Goal: Information Seeking & Learning: Check status

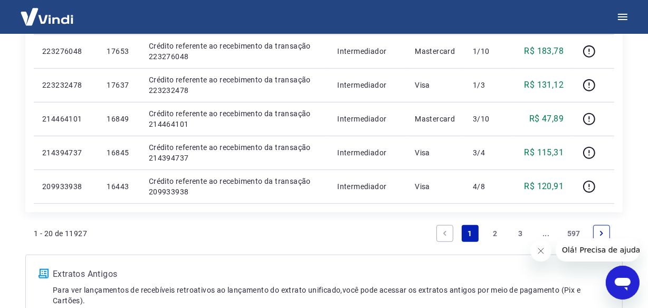
scroll to position [913, 0]
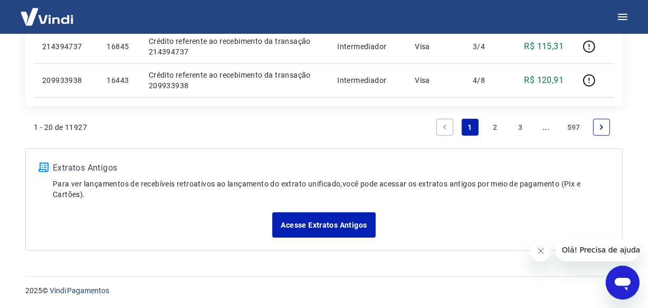
click at [550, 129] on link "..." at bounding box center [546, 127] width 17 height 17
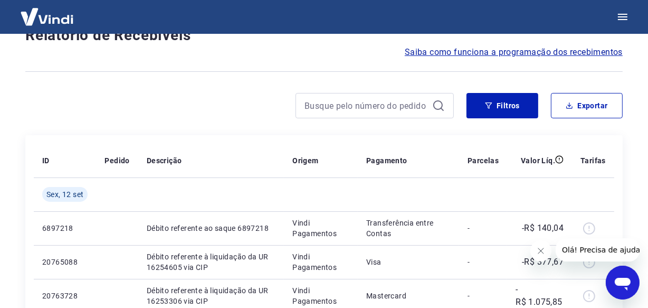
scroll to position [913, 0]
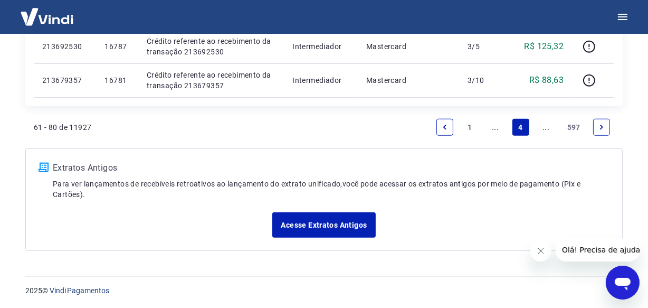
click at [548, 130] on link "..." at bounding box center [546, 127] width 17 height 17
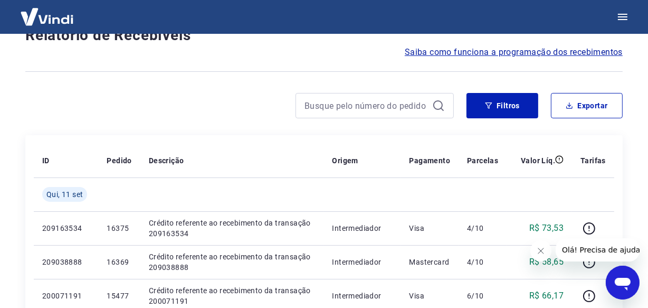
scroll to position [947, 0]
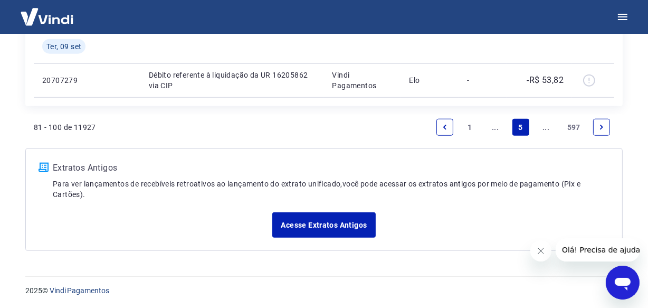
click at [548, 130] on link "..." at bounding box center [546, 127] width 17 height 17
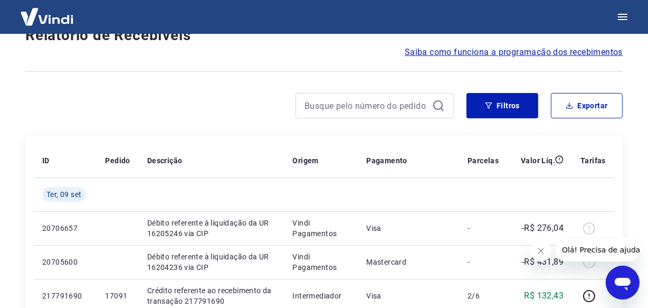
scroll to position [913, 0]
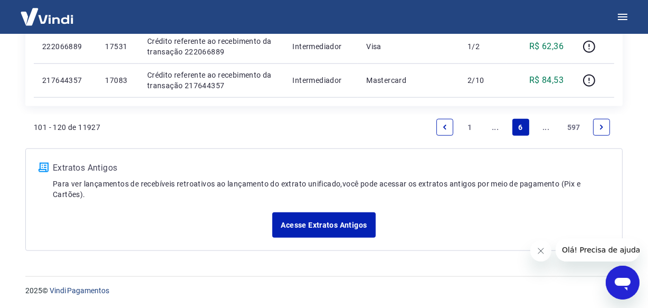
drag, startPoint x: 532, startPoint y: 113, endPoint x: 545, endPoint y: 132, distance: 23.0
click at [545, 132] on link "..." at bounding box center [546, 127] width 17 height 17
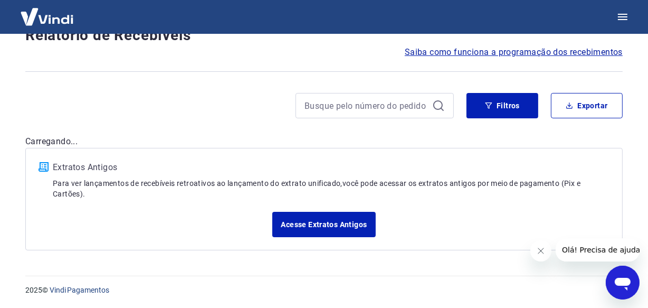
scroll to position [913, 0]
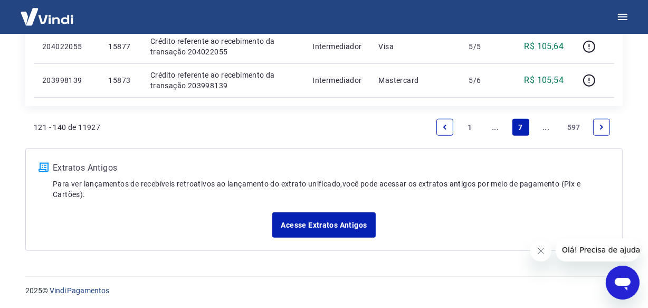
click at [542, 127] on link "..." at bounding box center [546, 127] width 17 height 17
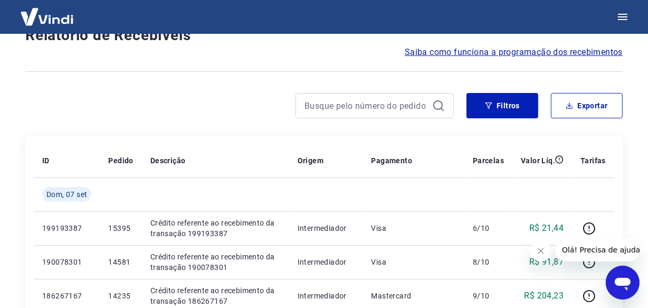
scroll to position [947, 0]
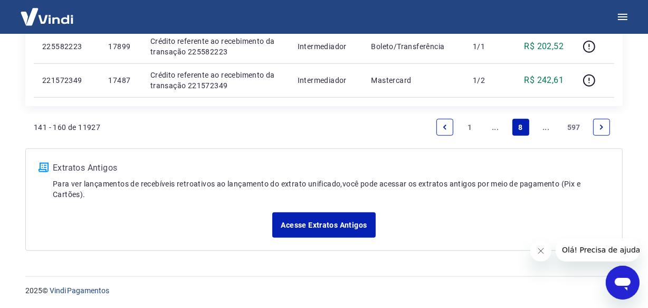
click at [541, 125] on link "..." at bounding box center [546, 127] width 17 height 17
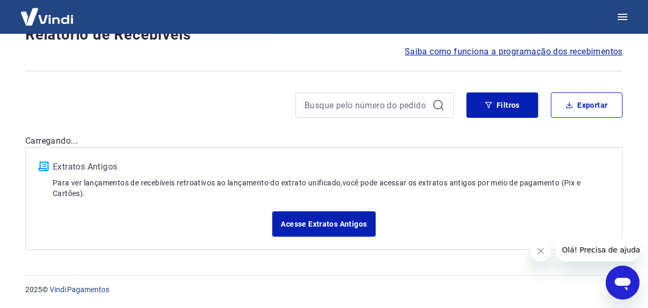
click at [541, 125] on div "Filtros Exportar" at bounding box center [323, 109] width 597 height 34
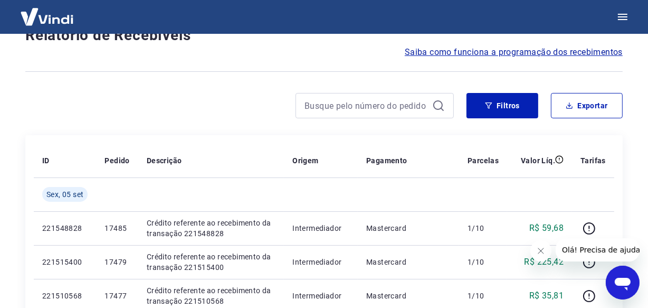
scroll to position [913, 0]
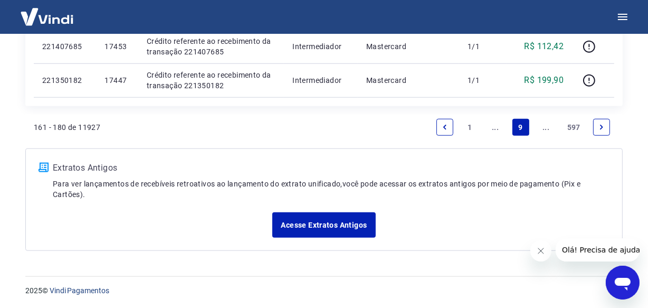
click at [545, 126] on link "..." at bounding box center [546, 127] width 17 height 17
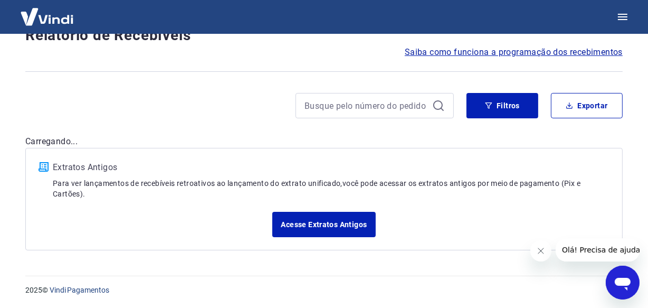
scroll to position [913, 0]
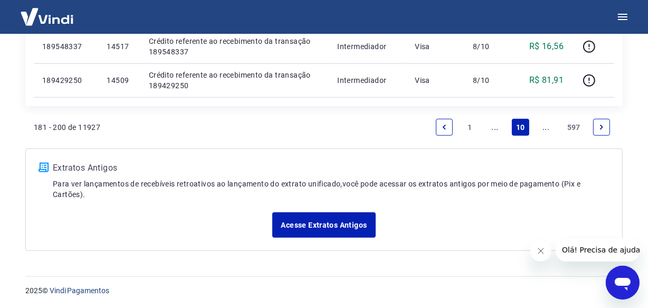
click at [545, 128] on link "..." at bounding box center [546, 127] width 17 height 17
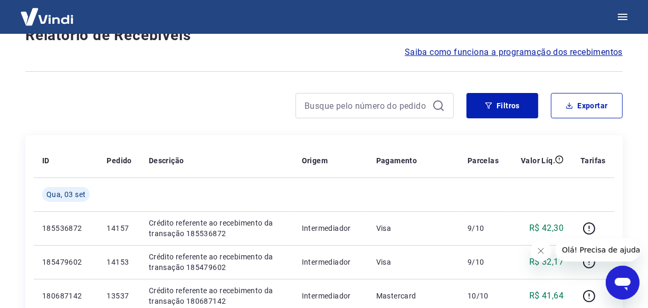
scroll to position [947, 0]
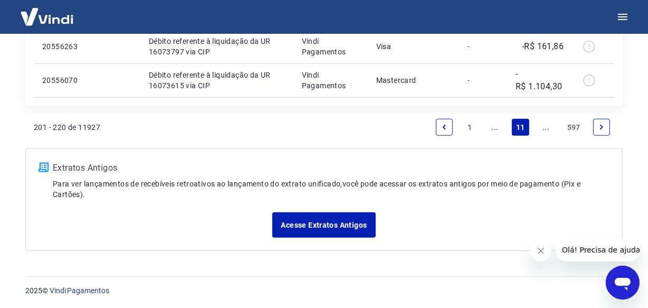
click at [545, 128] on link "..." at bounding box center [546, 127] width 17 height 17
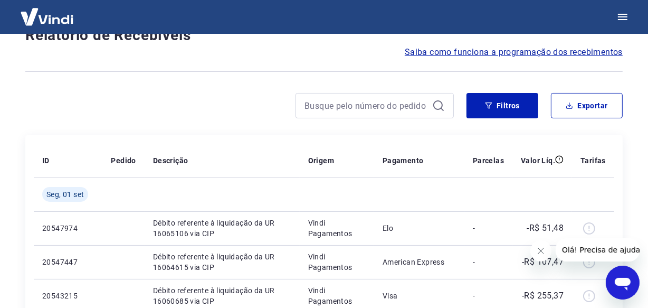
scroll to position [913, 0]
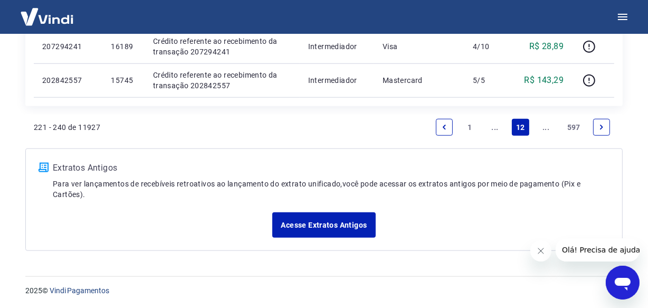
click at [545, 128] on link "..." at bounding box center [546, 127] width 17 height 17
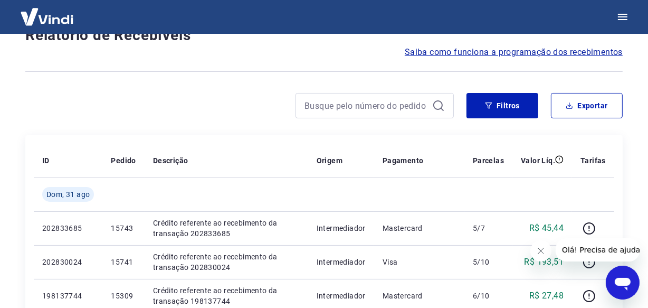
scroll to position [913, 0]
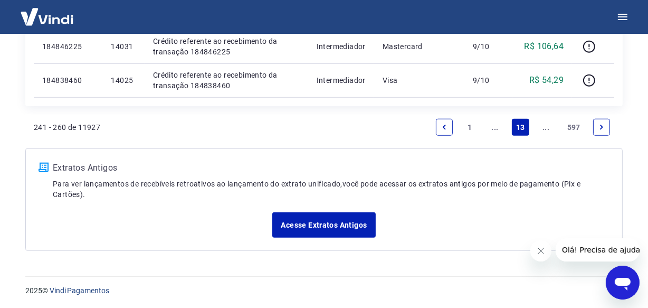
click at [545, 128] on link "..." at bounding box center [546, 127] width 17 height 17
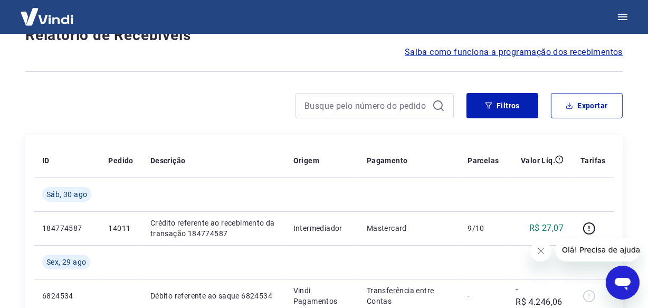
scroll to position [947, 0]
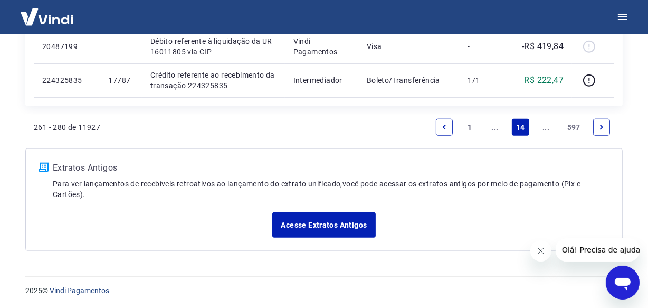
click at [546, 128] on link "..." at bounding box center [546, 127] width 17 height 17
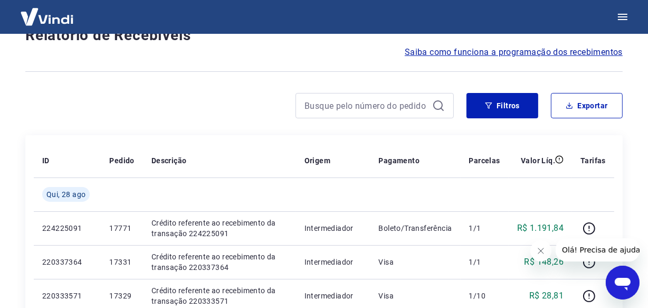
scroll to position [913, 0]
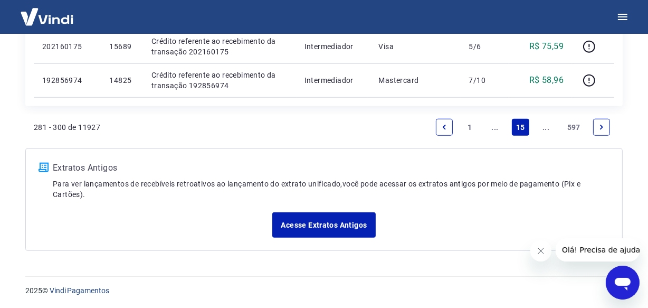
click at [547, 128] on link "..." at bounding box center [546, 127] width 17 height 17
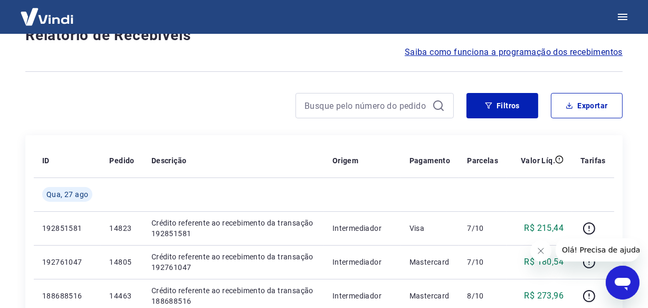
scroll to position [913, 0]
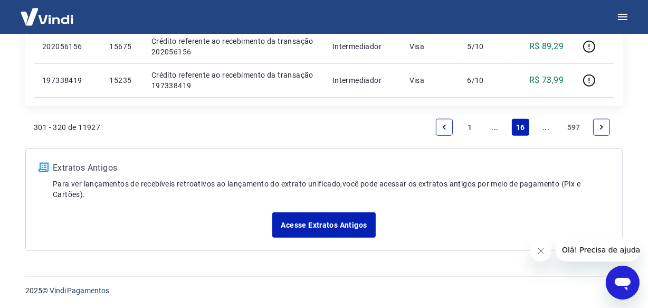
click at [547, 128] on link "..." at bounding box center [546, 127] width 17 height 17
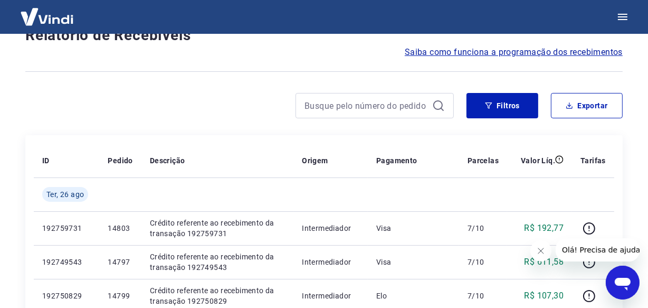
scroll to position [913, 0]
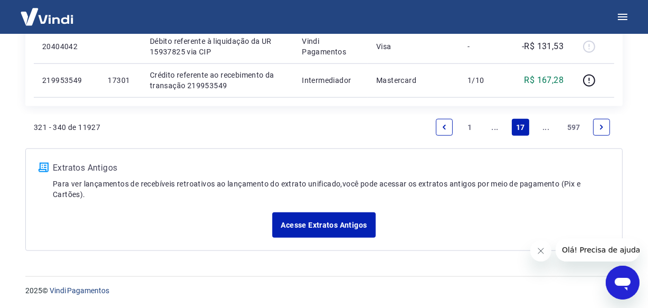
click at [547, 128] on link "..." at bounding box center [546, 127] width 17 height 17
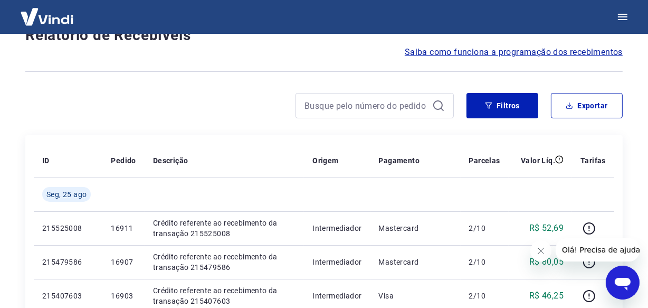
scroll to position [913, 0]
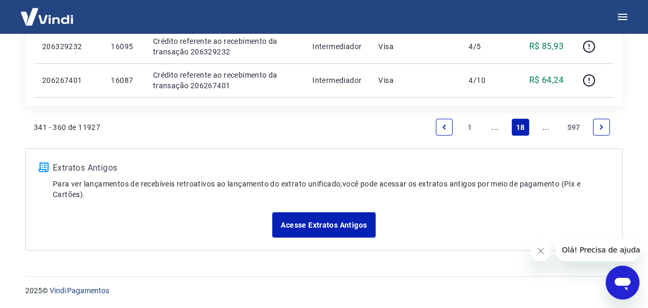
click at [547, 128] on link "..." at bounding box center [546, 127] width 17 height 17
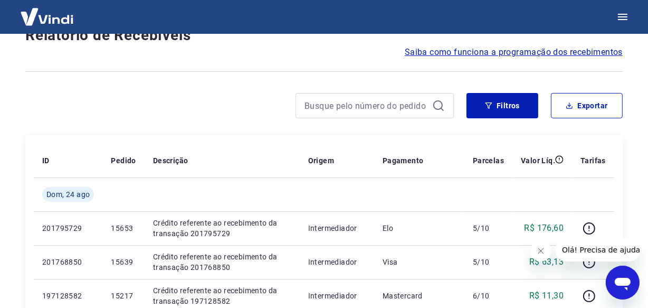
scroll to position [947, 0]
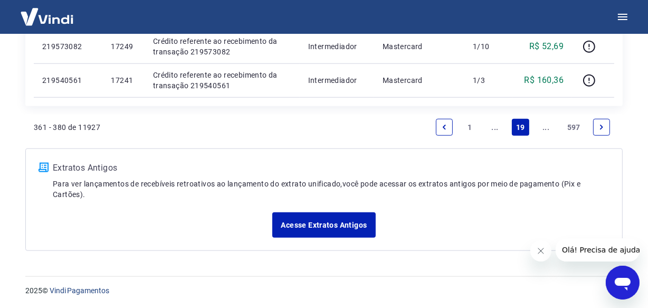
click at [547, 128] on link "..." at bounding box center [546, 127] width 17 height 17
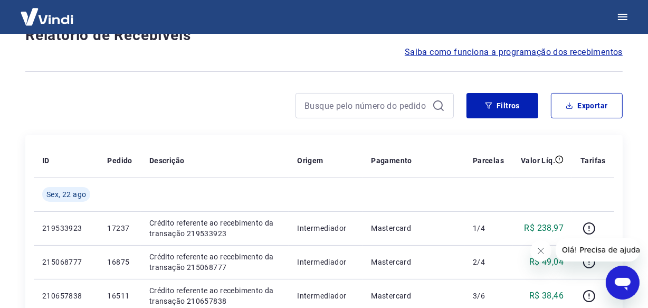
scroll to position [913, 0]
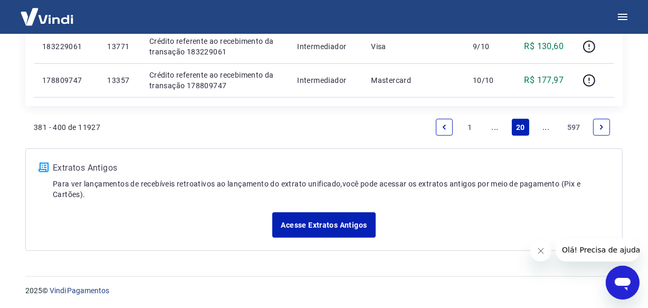
click at [547, 128] on link "..." at bounding box center [546, 127] width 17 height 17
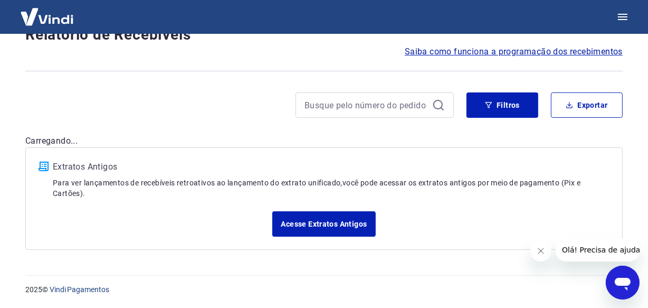
scroll to position [90, 0]
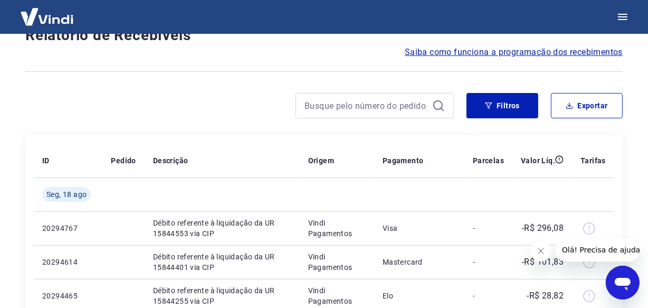
scroll to position [913, 0]
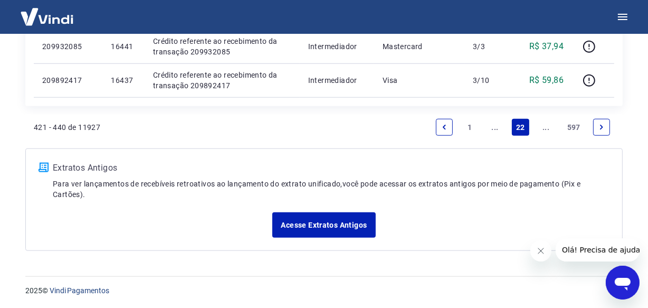
click at [547, 127] on link "..." at bounding box center [546, 127] width 17 height 17
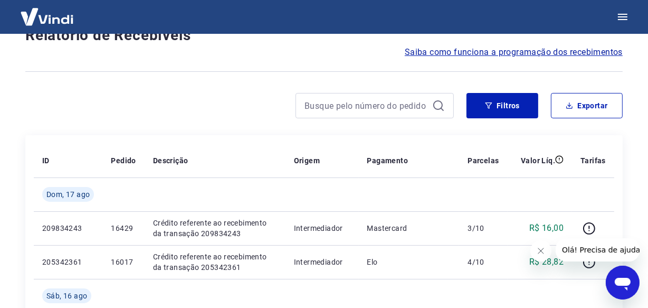
scroll to position [947, 0]
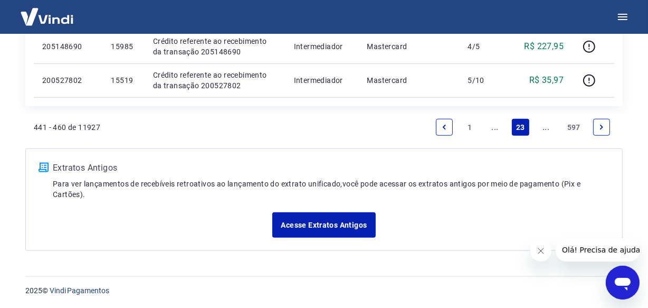
click at [543, 130] on link "..." at bounding box center [546, 127] width 17 height 17
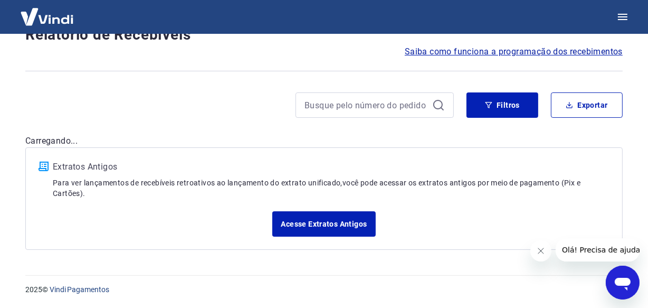
scroll to position [90, 0]
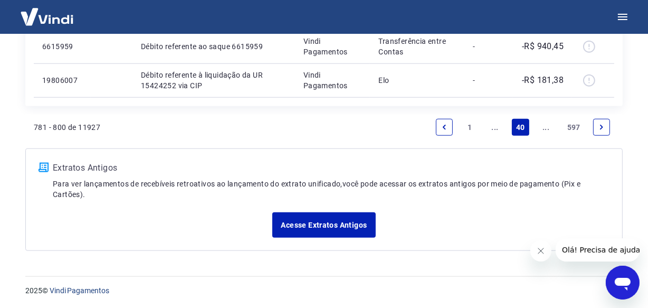
click at [540, 127] on link "..." at bounding box center [546, 127] width 17 height 17
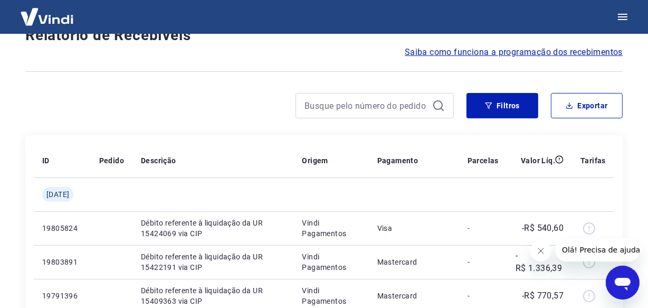
scroll to position [913, 0]
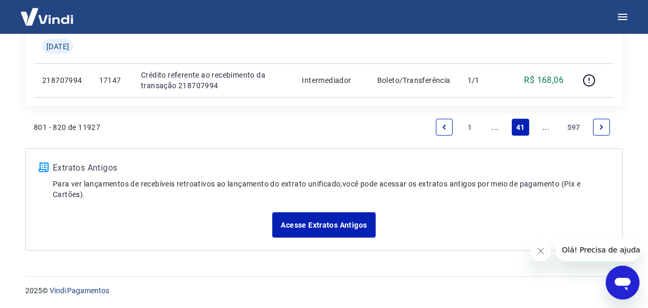
click at [540, 127] on link "..." at bounding box center [546, 127] width 17 height 17
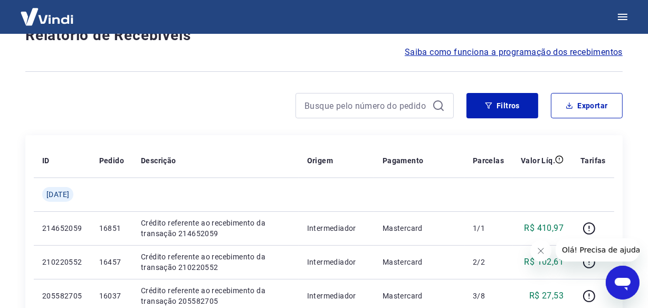
scroll to position [947, 0]
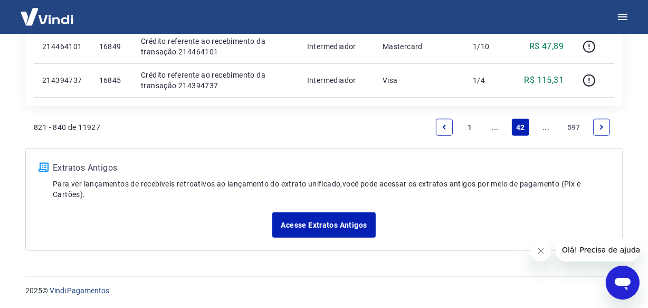
click at [540, 127] on link "..." at bounding box center [546, 127] width 17 height 17
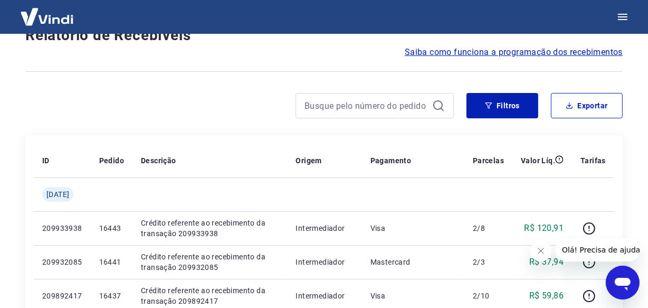
scroll to position [947, 0]
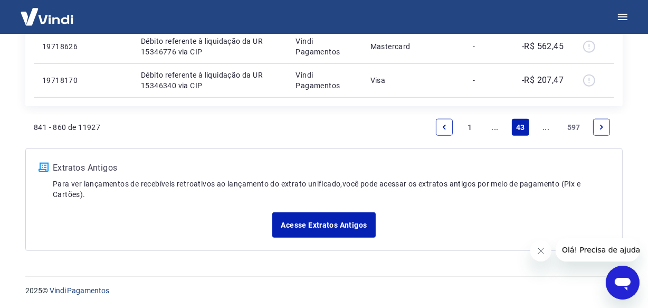
click at [540, 127] on link "..." at bounding box center [546, 127] width 17 height 17
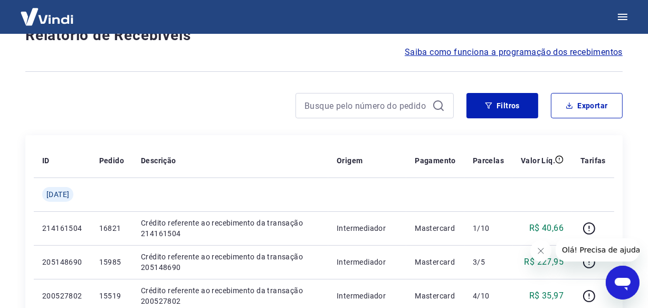
scroll to position [913, 0]
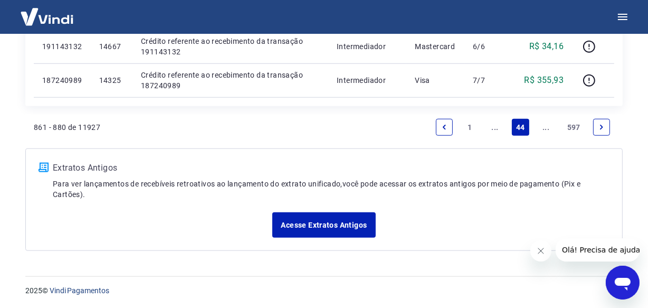
click at [540, 127] on link "..." at bounding box center [546, 127] width 17 height 17
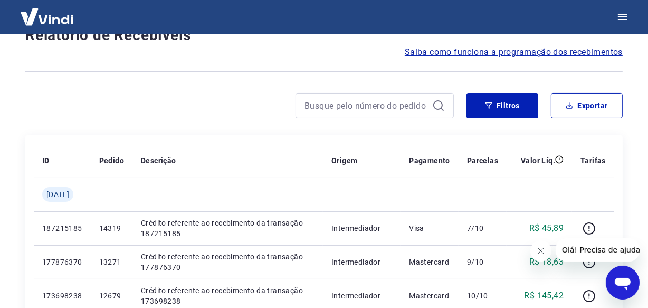
scroll to position [947, 0]
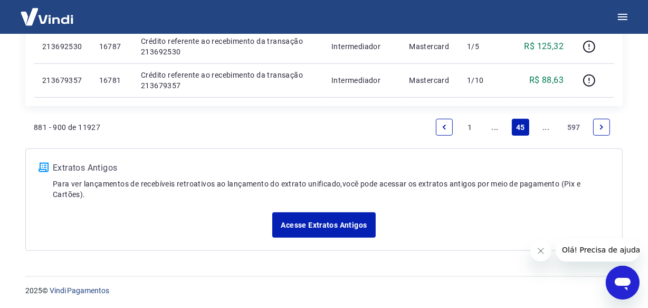
click at [540, 127] on link "..." at bounding box center [546, 127] width 17 height 17
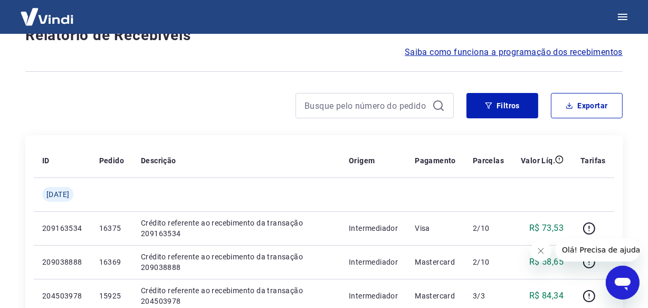
scroll to position [913, 0]
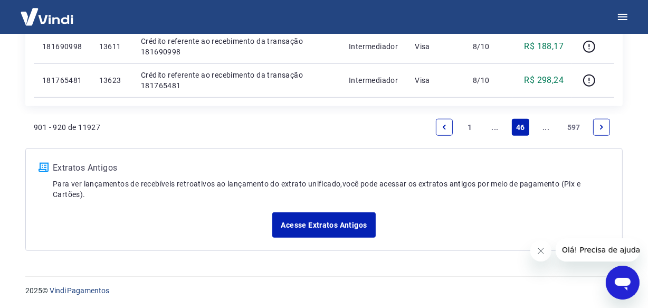
click at [540, 127] on link "..." at bounding box center [546, 127] width 17 height 17
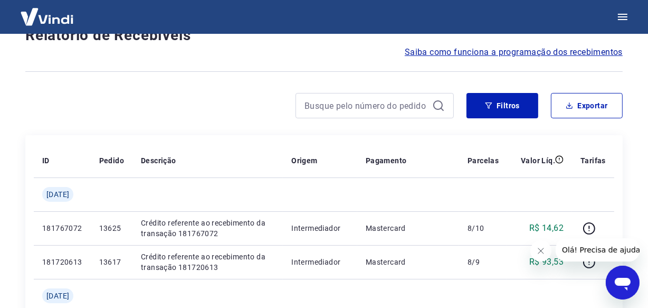
scroll to position [947, 0]
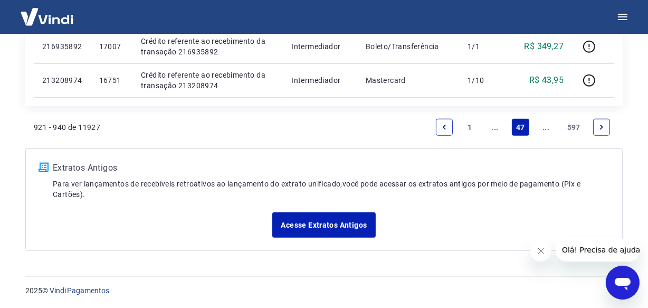
click at [540, 127] on link "..." at bounding box center [546, 127] width 17 height 17
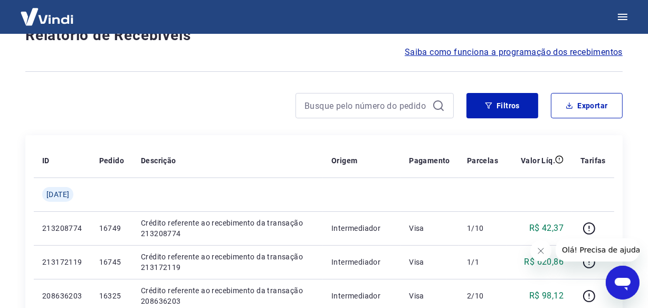
scroll to position [947, 0]
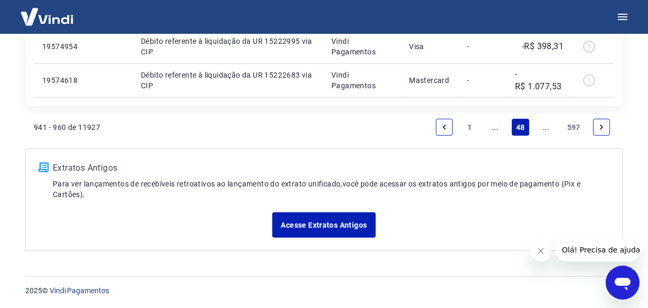
click at [540, 127] on link "..." at bounding box center [546, 127] width 17 height 17
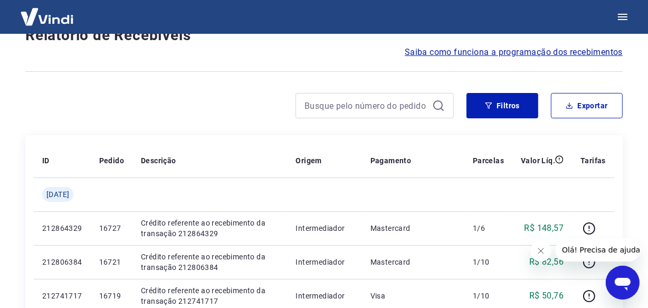
scroll to position [913, 0]
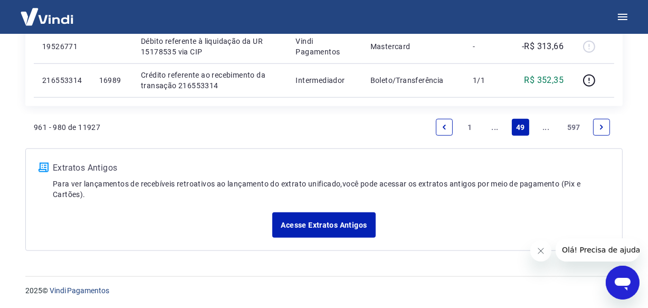
click at [540, 127] on link "..." at bounding box center [546, 127] width 17 height 17
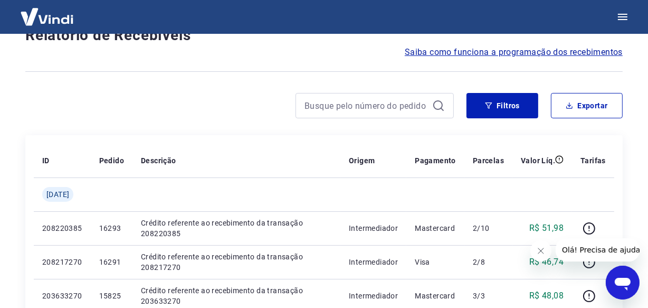
scroll to position [947, 0]
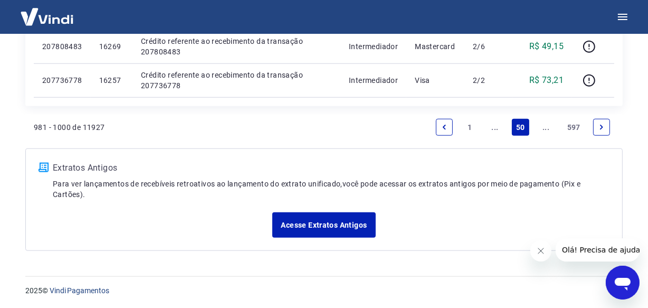
click at [546, 125] on link "..." at bounding box center [546, 127] width 17 height 17
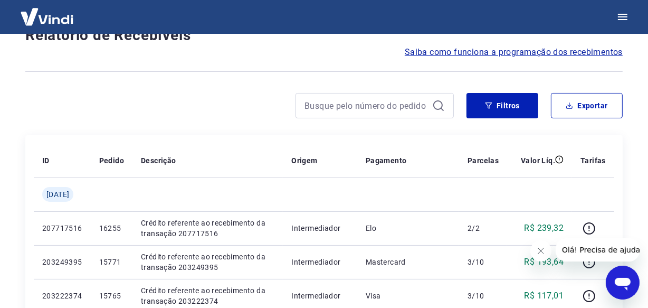
scroll to position [913, 0]
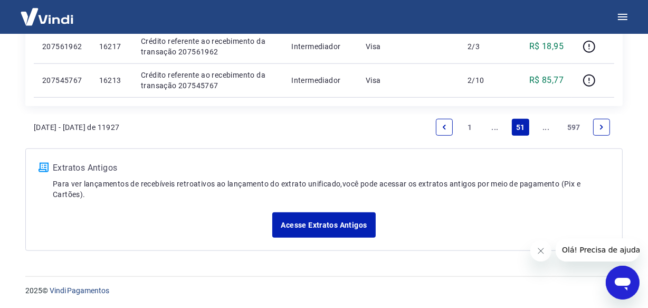
click at [543, 128] on link "..." at bounding box center [546, 127] width 17 height 17
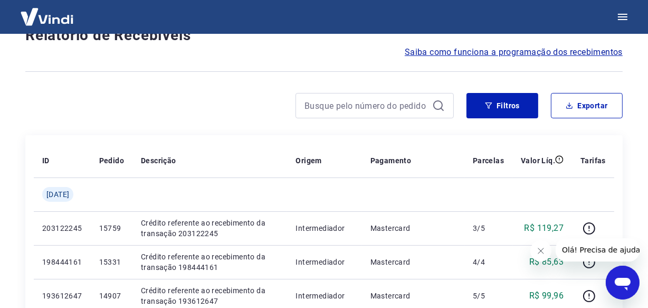
scroll to position [913, 0]
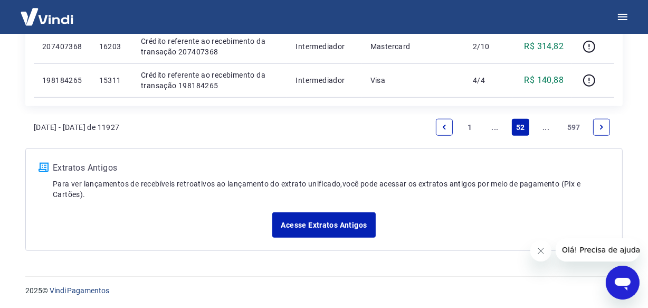
click at [543, 128] on link "..." at bounding box center [546, 127] width 17 height 17
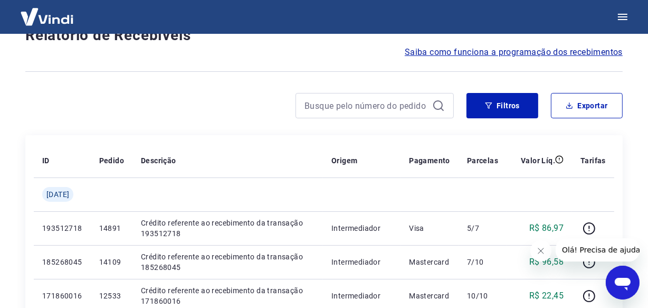
scroll to position [947, 0]
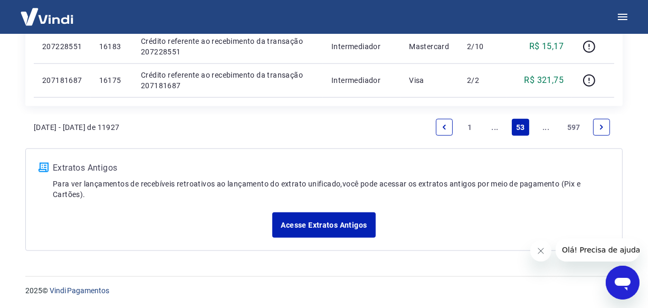
click at [543, 128] on link "..." at bounding box center [546, 127] width 17 height 17
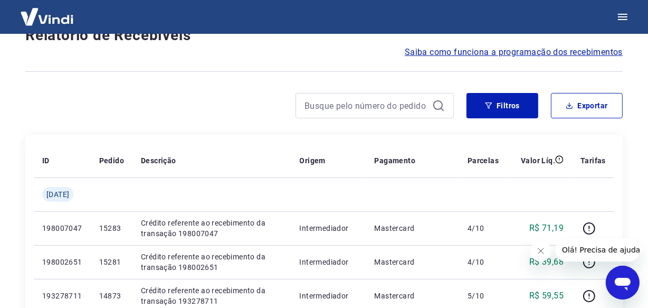
scroll to position [913, 0]
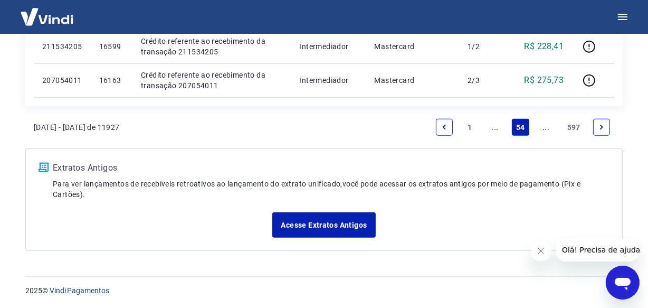
click at [543, 128] on link "..." at bounding box center [546, 127] width 17 height 17
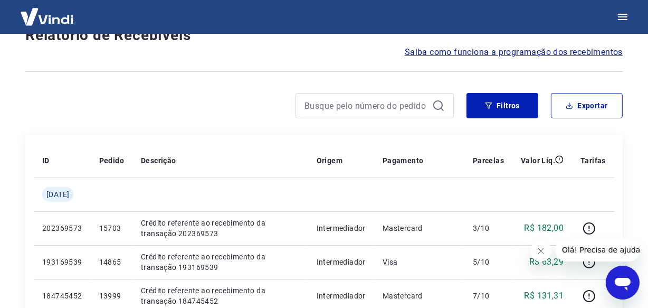
scroll to position [913, 0]
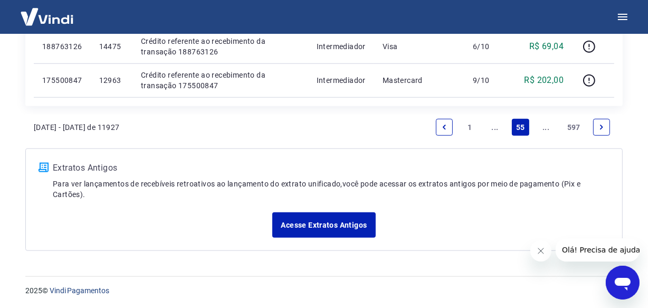
click at [550, 129] on link "..." at bounding box center [546, 127] width 17 height 17
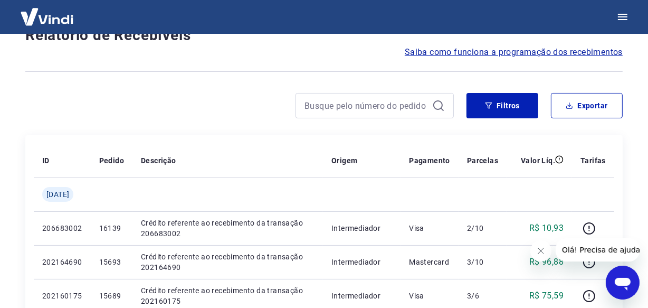
scroll to position [913, 0]
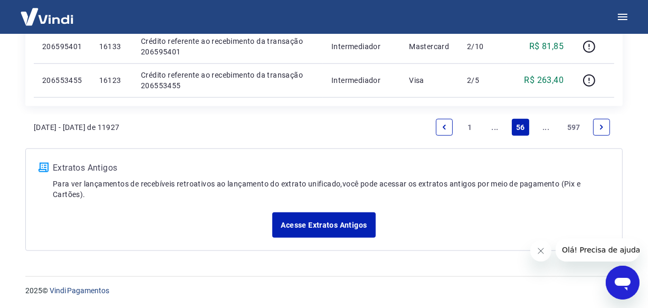
click at [548, 129] on link "..." at bounding box center [546, 127] width 17 height 17
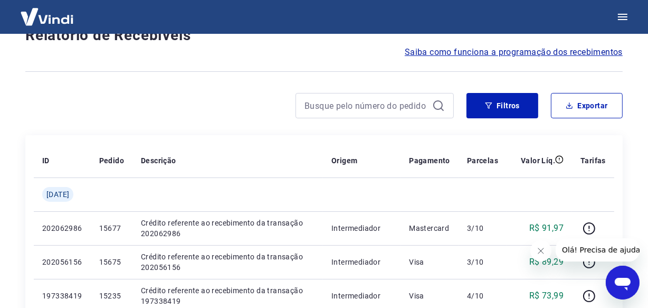
scroll to position [913, 0]
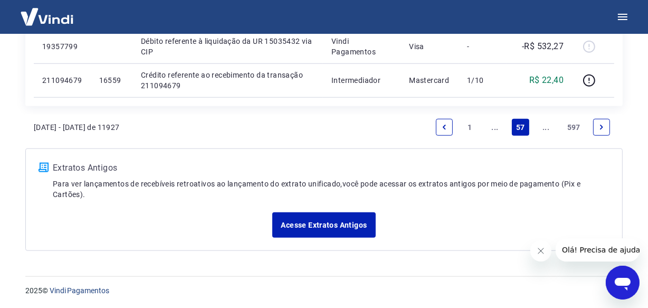
click at [547, 128] on link "..." at bounding box center [546, 127] width 17 height 17
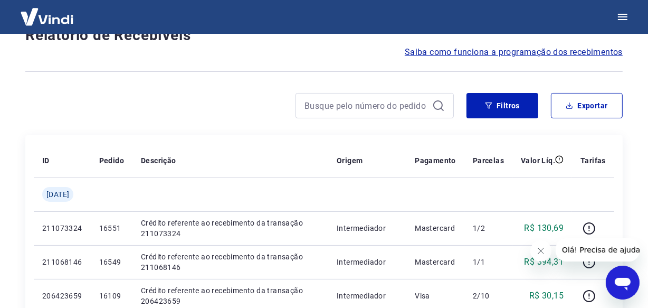
scroll to position [913, 0]
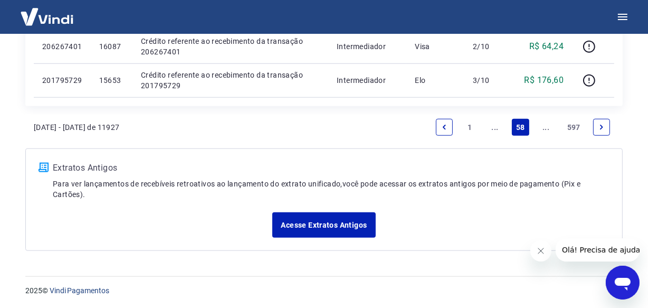
click at [547, 128] on link "..." at bounding box center [546, 127] width 17 height 17
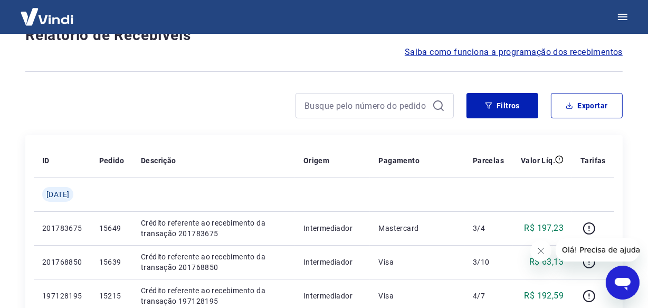
scroll to position [947, 0]
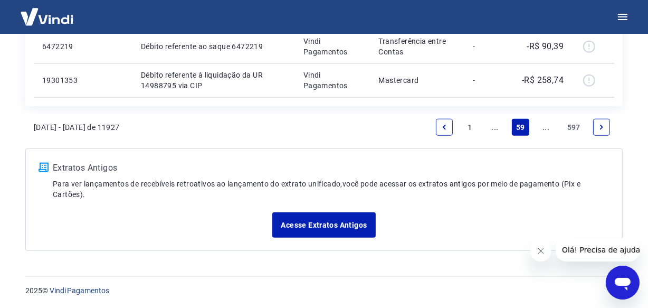
click at [547, 128] on link "..." at bounding box center [546, 127] width 17 height 17
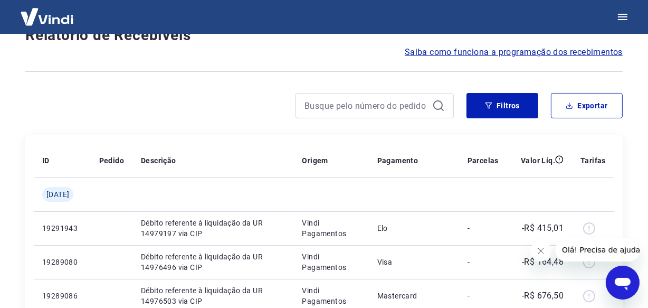
scroll to position [913, 0]
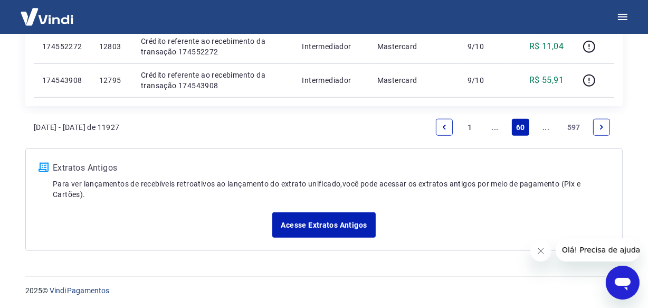
click at [547, 128] on link "..." at bounding box center [546, 127] width 17 height 17
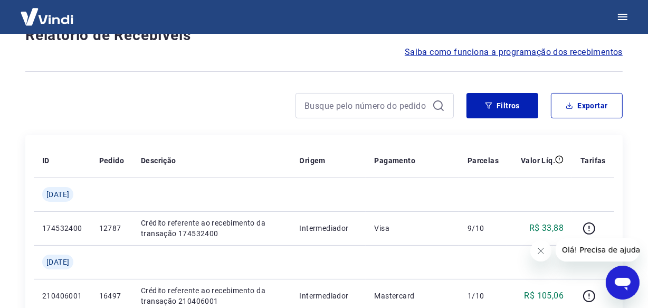
scroll to position [947, 0]
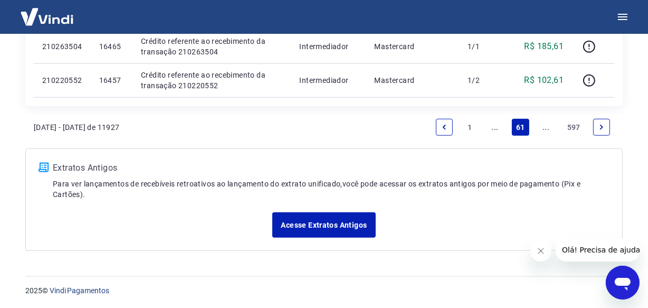
click at [547, 129] on link "..." at bounding box center [546, 127] width 17 height 17
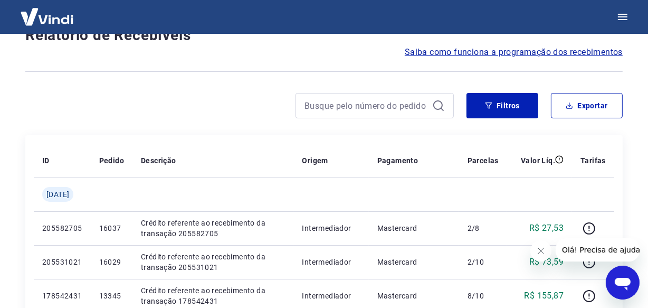
scroll to position [947, 0]
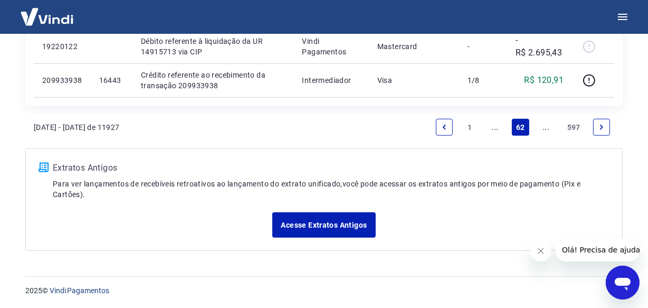
click at [547, 129] on link "..." at bounding box center [546, 127] width 17 height 17
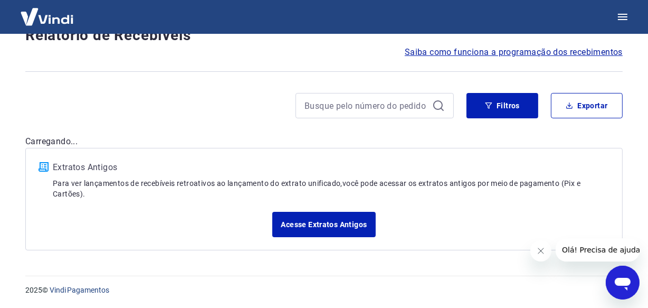
scroll to position [947, 0]
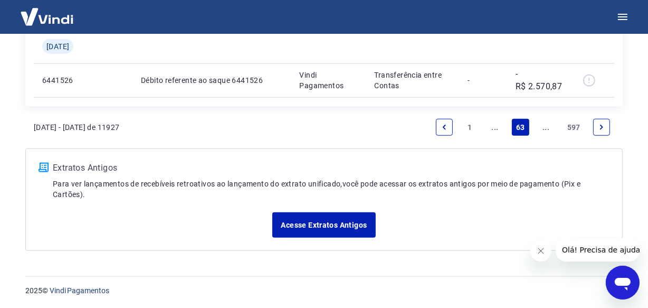
click at [548, 129] on link "..." at bounding box center [546, 127] width 17 height 17
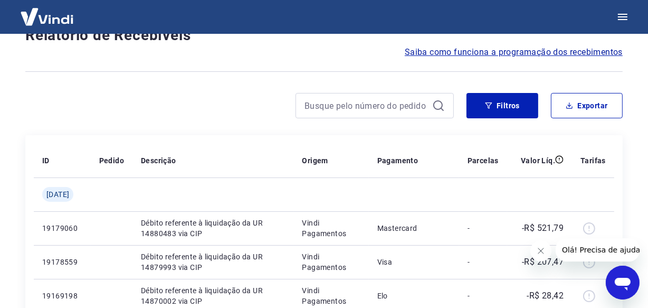
scroll to position [913, 0]
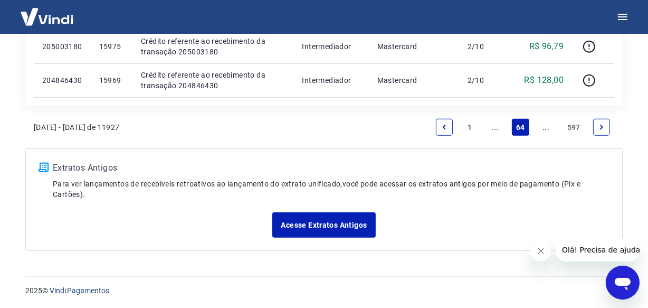
click at [548, 129] on link "..." at bounding box center [546, 127] width 17 height 17
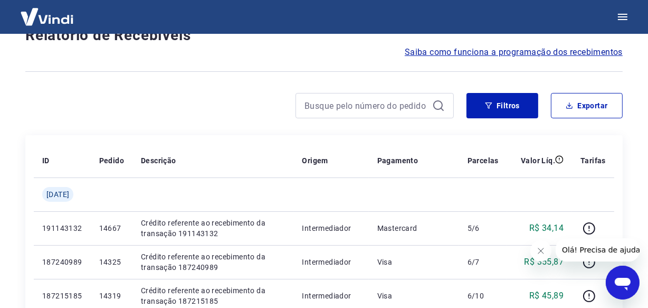
scroll to position [947, 0]
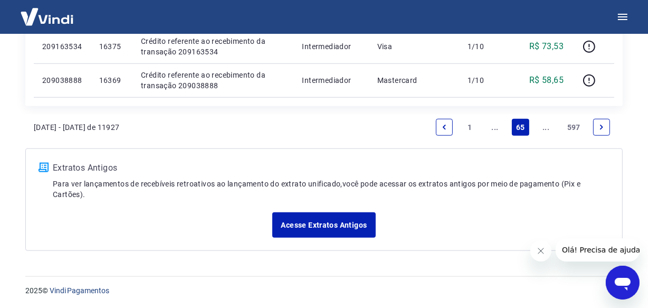
click at [541, 124] on link "..." at bounding box center [546, 127] width 17 height 17
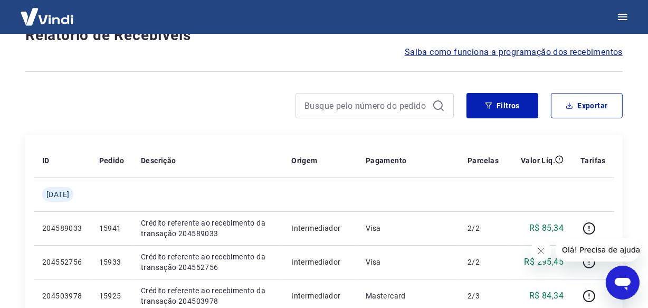
scroll to position [913, 0]
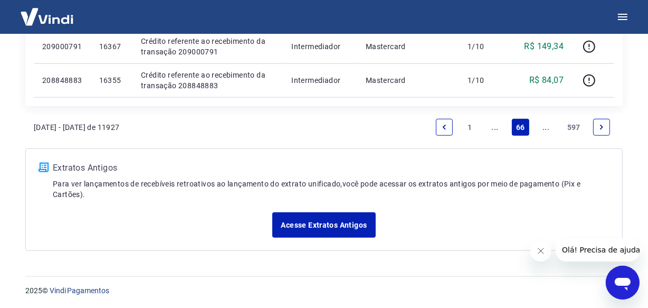
click at [545, 130] on link "..." at bounding box center [546, 127] width 17 height 17
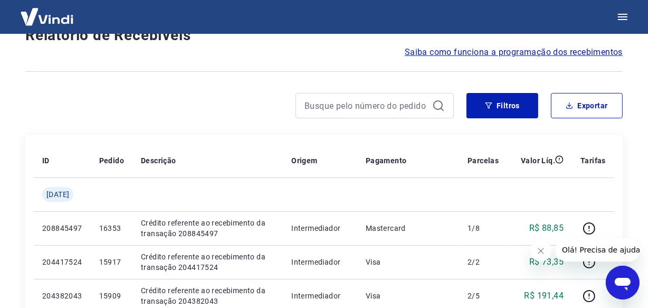
scroll to position [913, 0]
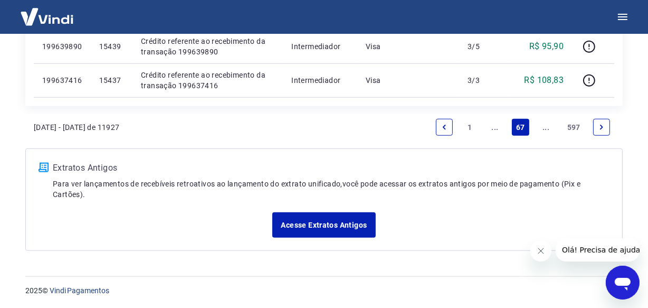
click at [545, 130] on link "..." at bounding box center [546, 127] width 17 height 17
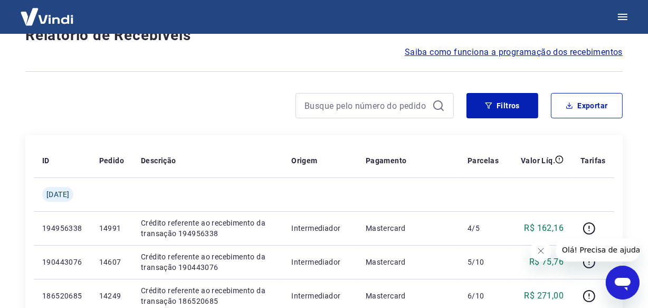
scroll to position [947, 0]
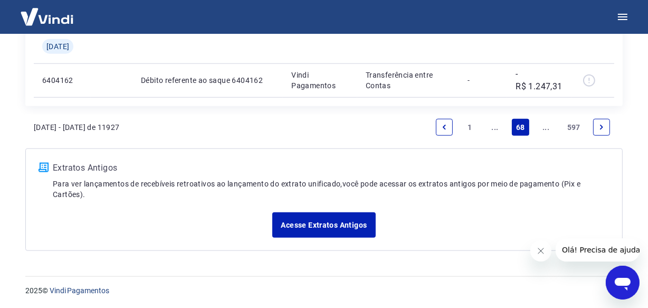
click at [545, 128] on link "..." at bounding box center [546, 127] width 17 height 17
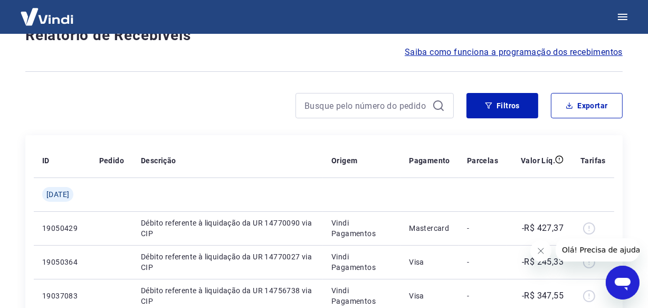
scroll to position [913, 0]
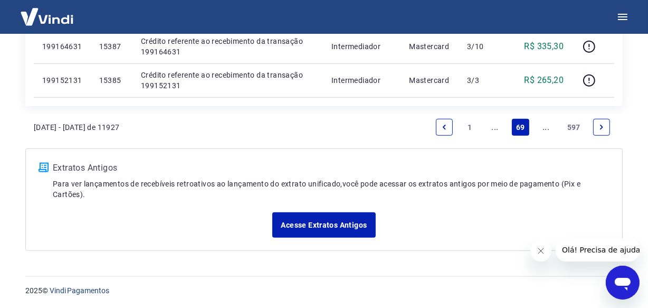
click at [545, 128] on link "..." at bounding box center [546, 127] width 17 height 17
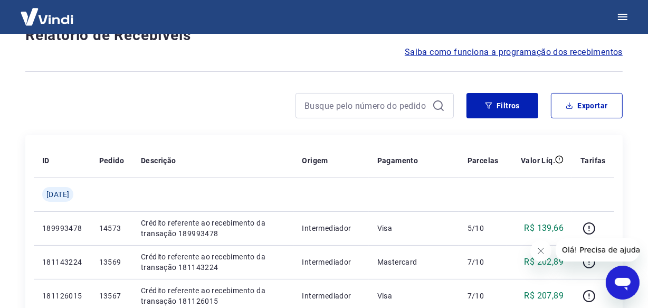
scroll to position [947, 0]
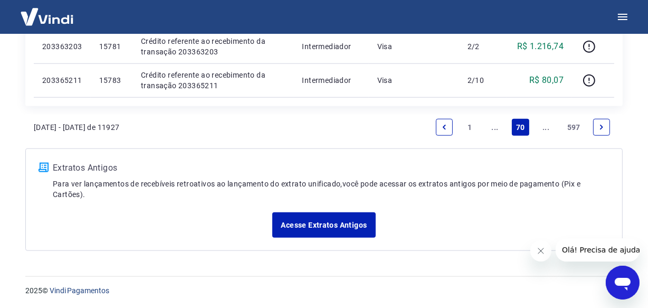
click at [540, 119] on link "..." at bounding box center [546, 127] width 17 height 17
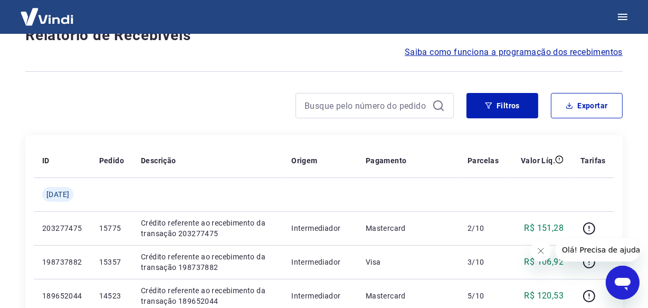
scroll to position [913, 0]
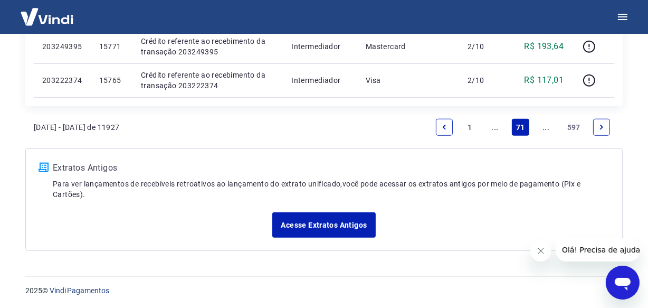
click at [545, 130] on link "..." at bounding box center [546, 127] width 17 height 17
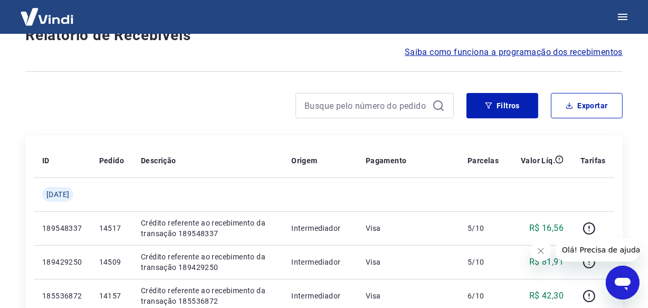
scroll to position [913, 0]
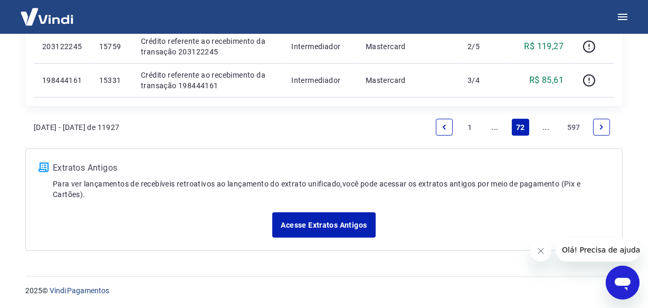
click at [543, 126] on link "..." at bounding box center [546, 127] width 17 height 17
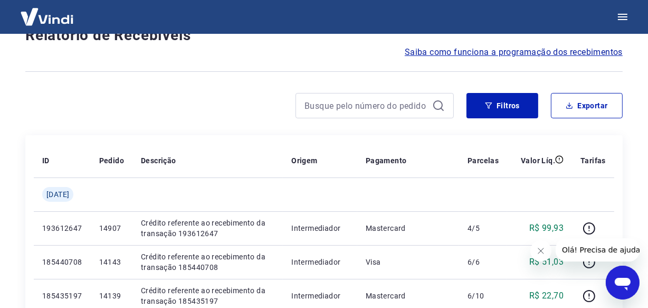
scroll to position [913, 0]
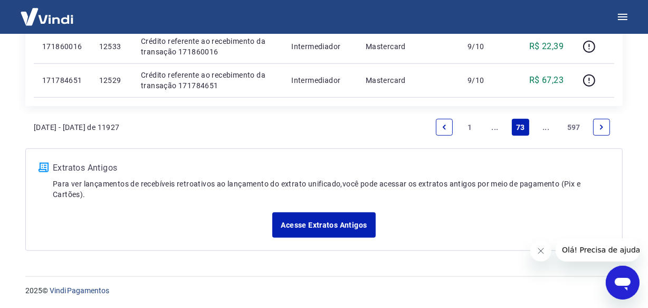
click at [545, 126] on link "..." at bounding box center [546, 127] width 17 height 17
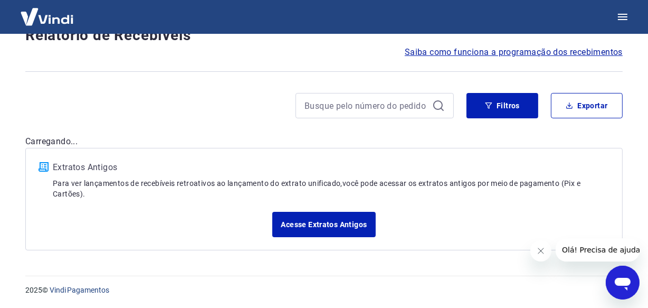
scroll to position [913, 0]
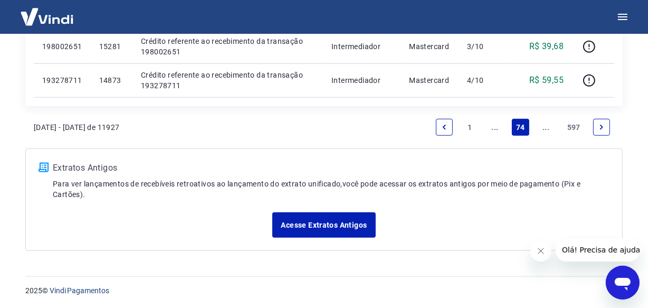
click at [547, 126] on link "..." at bounding box center [546, 127] width 17 height 17
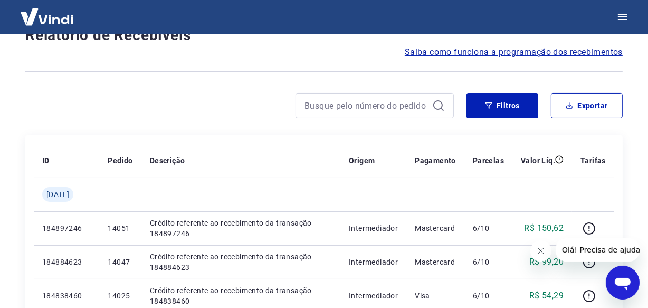
scroll to position [913, 0]
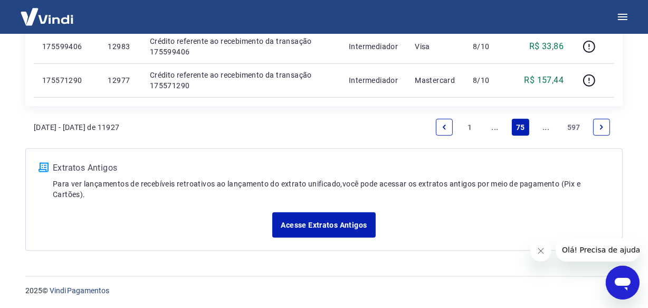
click at [547, 126] on link "..." at bounding box center [546, 127] width 17 height 17
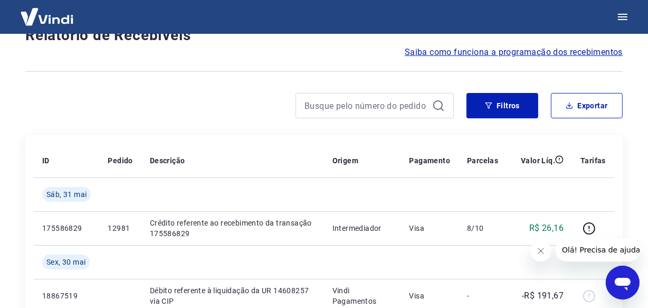
scroll to position [947, 0]
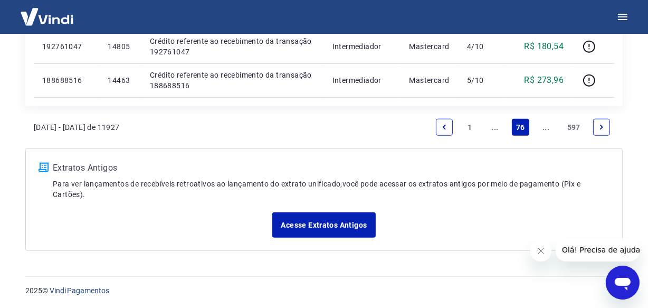
click at [550, 130] on link "..." at bounding box center [546, 127] width 17 height 17
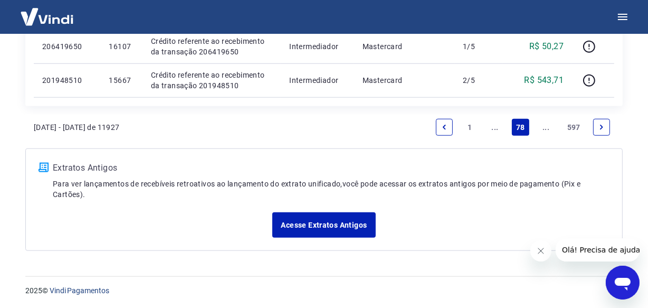
scroll to position [913, 0]
click at [545, 129] on link "..." at bounding box center [546, 127] width 17 height 17
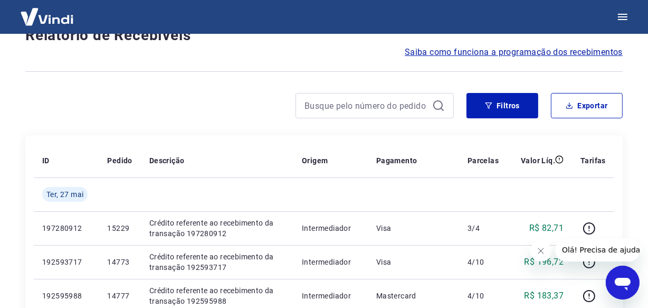
scroll to position [913, 0]
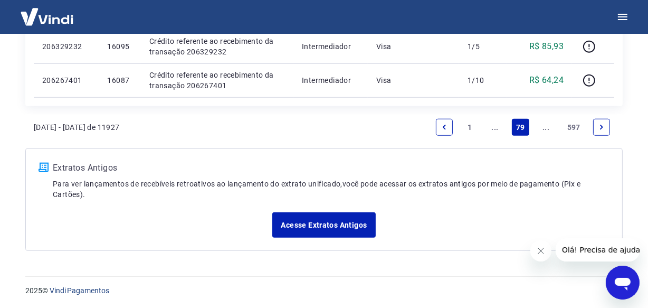
click at [546, 127] on link "..." at bounding box center [546, 127] width 17 height 17
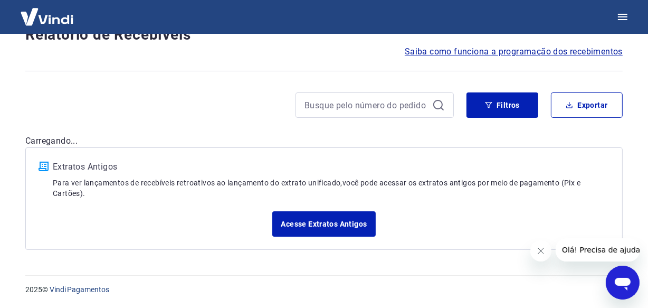
scroll to position [90, 0]
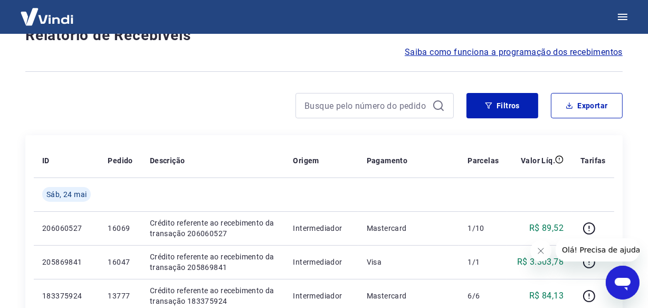
scroll to position [947, 0]
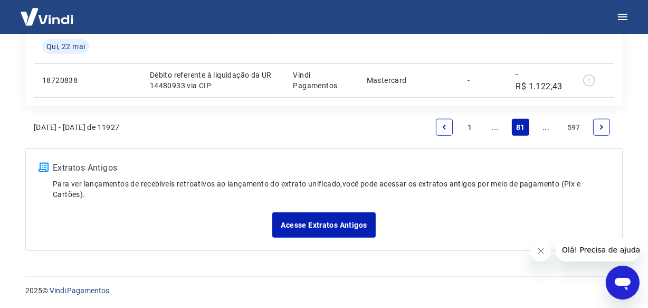
click at [543, 127] on link "..." at bounding box center [546, 127] width 17 height 17
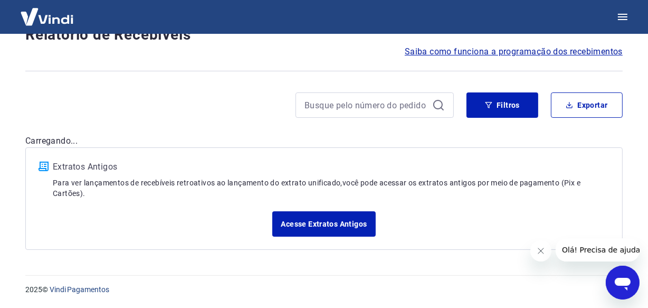
scroll to position [90, 0]
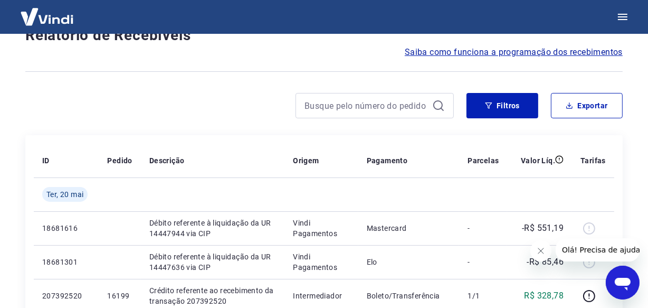
scroll to position [913, 0]
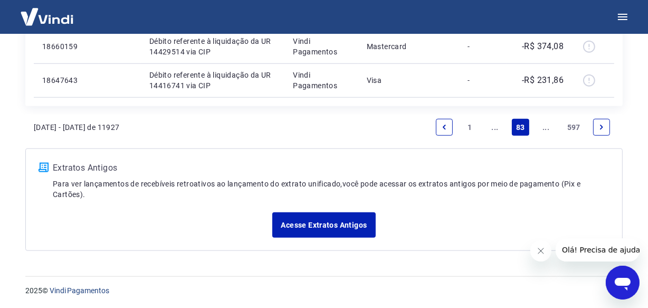
click at [543, 127] on link "..." at bounding box center [546, 127] width 17 height 17
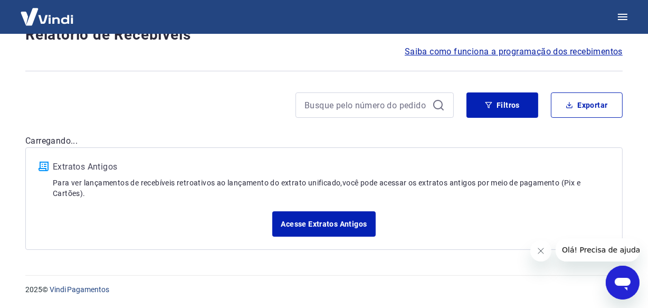
scroll to position [90, 0]
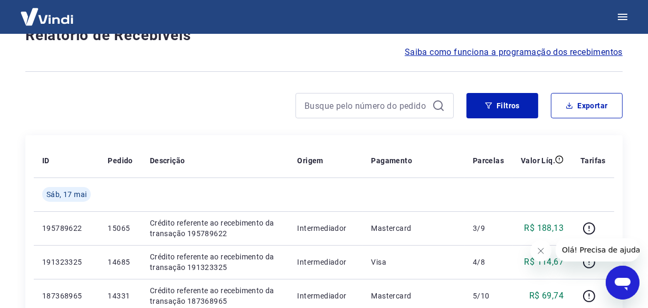
scroll to position [947, 0]
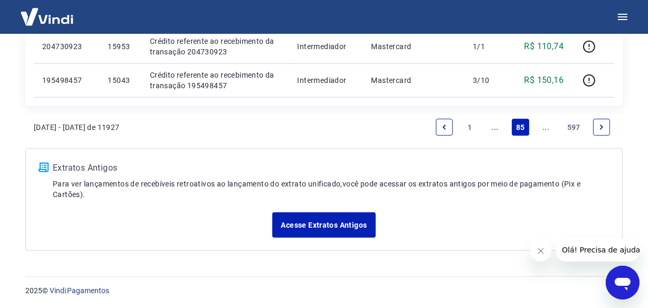
click at [543, 126] on link "..." at bounding box center [546, 127] width 17 height 17
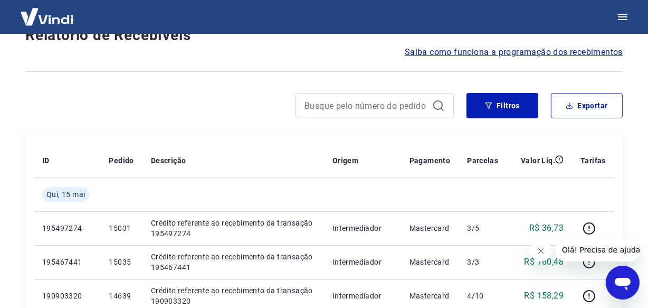
scroll to position [913, 0]
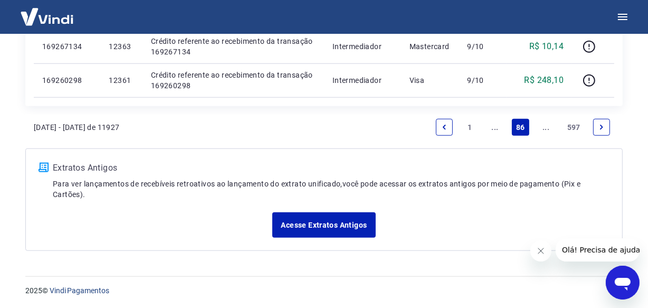
click at [546, 128] on link "..." at bounding box center [546, 127] width 17 height 17
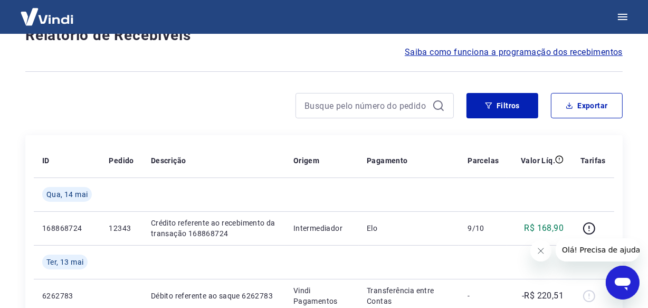
scroll to position [947, 0]
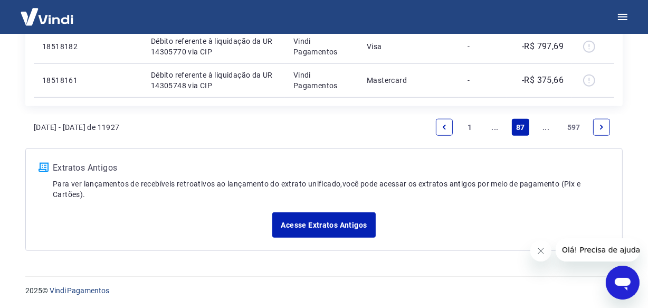
click at [542, 127] on link "..." at bounding box center [546, 127] width 17 height 17
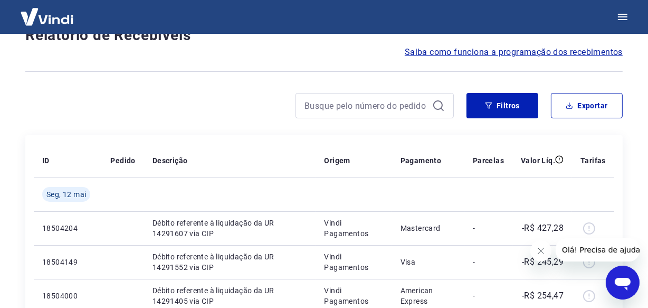
scroll to position [913, 0]
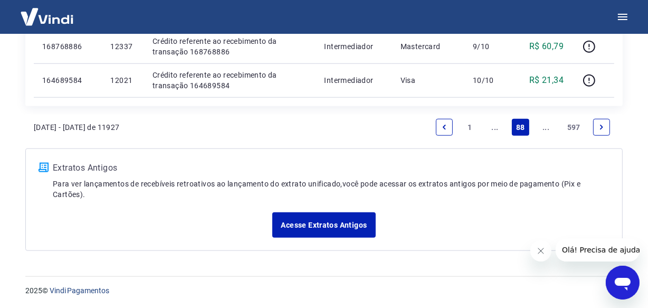
click at [542, 127] on link "..." at bounding box center [546, 127] width 17 height 17
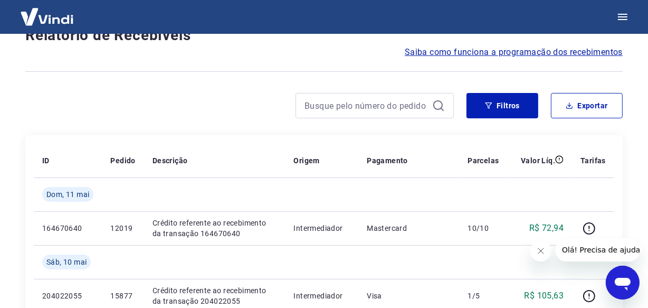
scroll to position [947, 0]
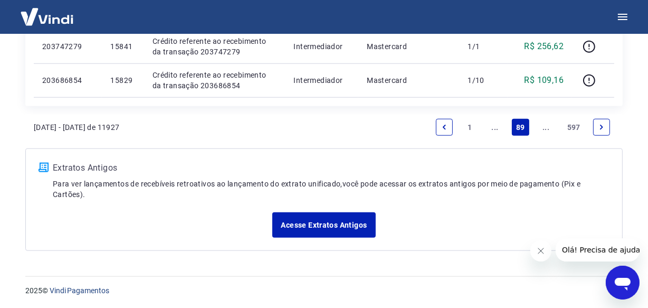
click at [541, 127] on link "..." at bounding box center [546, 127] width 17 height 17
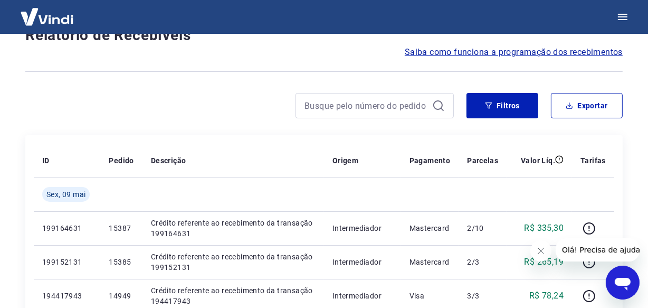
scroll to position [947, 0]
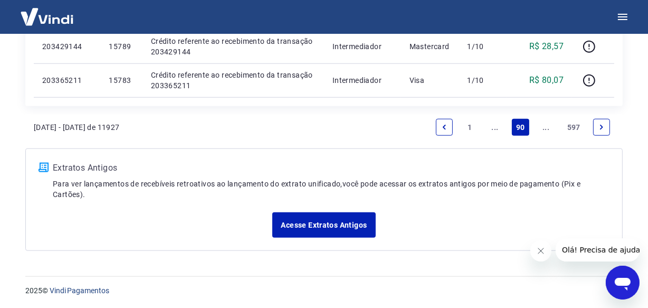
click at [541, 127] on link "..." at bounding box center [546, 127] width 17 height 17
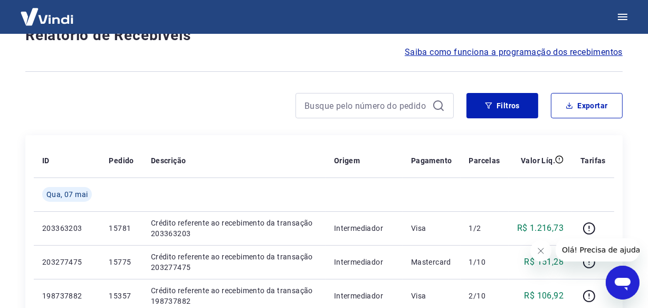
scroll to position [913, 0]
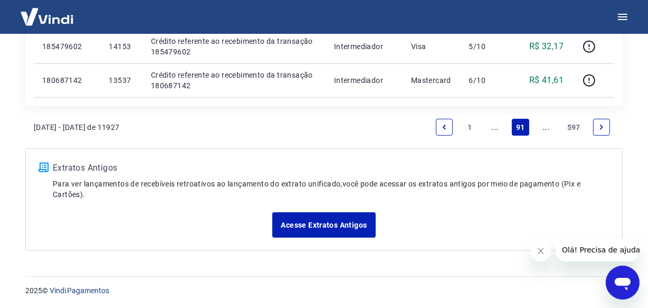
click at [541, 127] on link "..." at bounding box center [546, 127] width 17 height 17
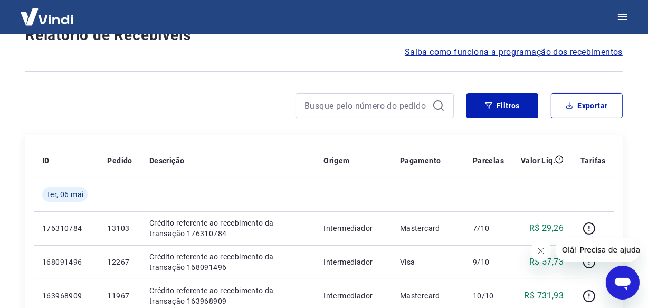
scroll to position [913, 0]
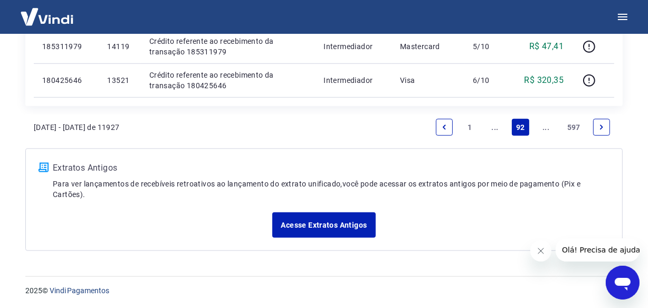
click at [546, 129] on link "..." at bounding box center [546, 127] width 17 height 17
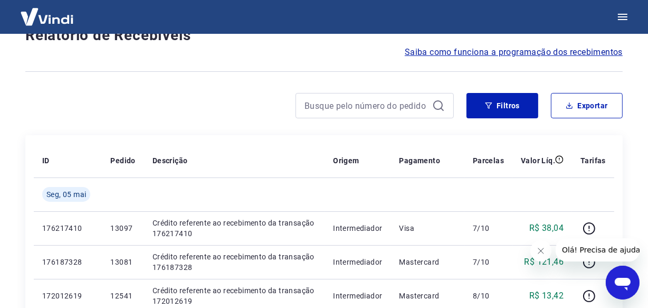
scroll to position [947, 0]
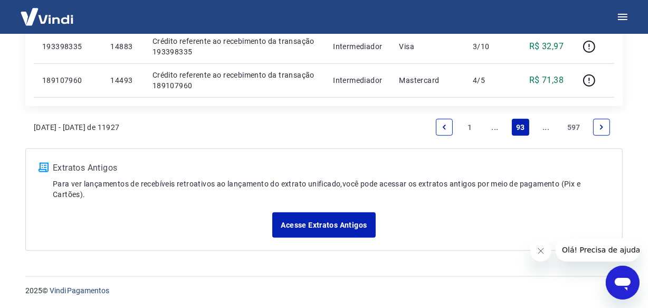
click at [546, 129] on link "..." at bounding box center [546, 127] width 17 height 17
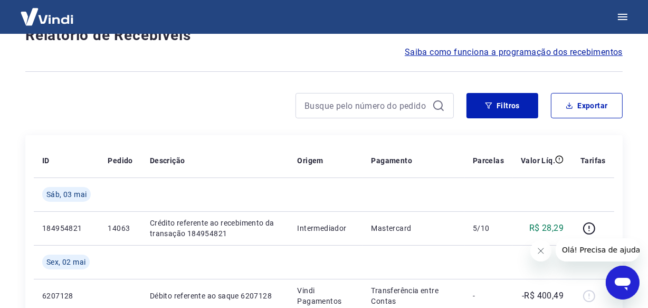
scroll to position [947, 0]
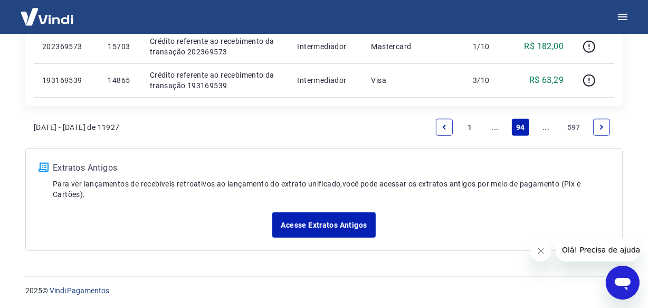
click at [546, 129] on link "..." at bounding box center [546, 127] width 17 height 17
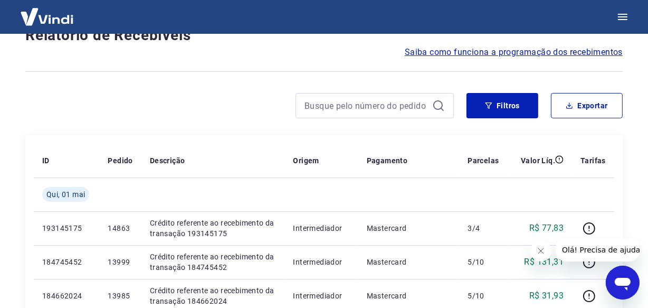
scroll to position [913, 0]
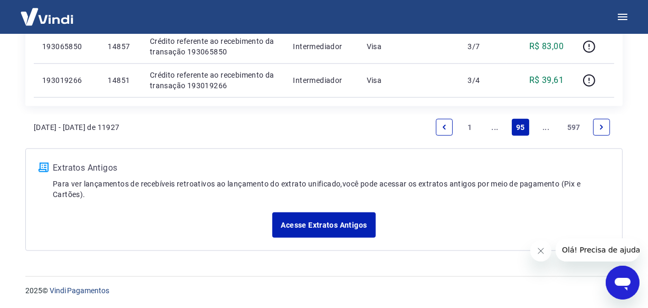
click at [546, 129] on link "..." at bounding box center [546, 127] width 17 height 17
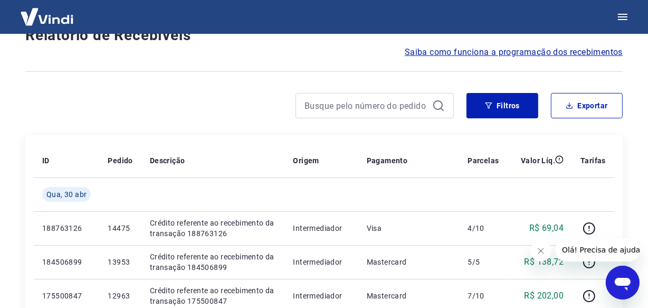
scroll to position [913, 0]
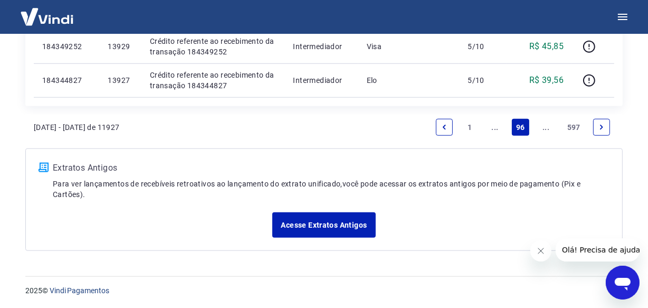
click at [546, 129] on link "..." at bounding box center [546, 127] width 17 height 17
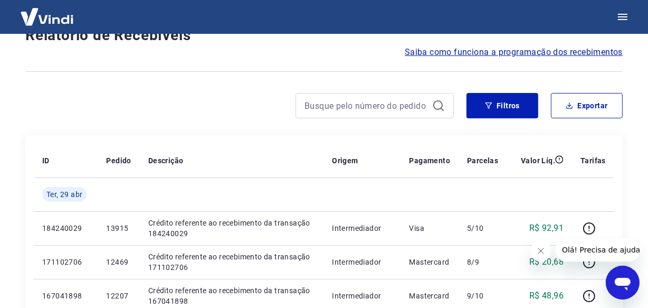
scroll to position [913, 0]
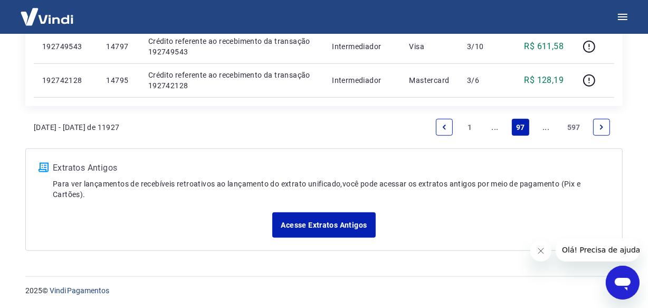
click at [546, 129] on link "..." at bounding box center [546, 127] width 17 height 17
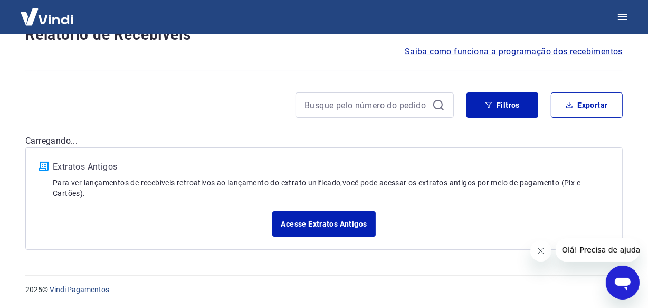
scroll to position [90, 0]
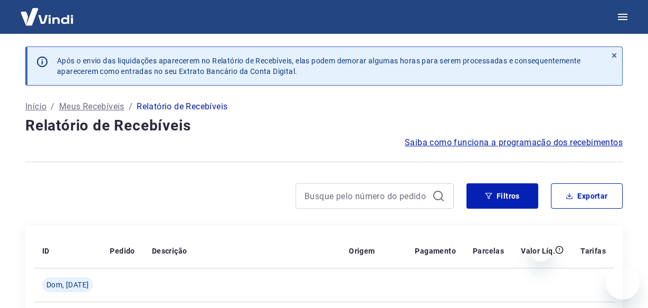
drag, startPoint x: 0, startPoint y: 0, endPoint x: 549, endPoint y: 129, distance: 563.8
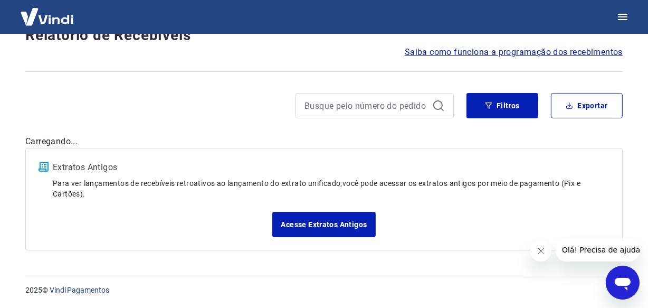
scroll to position [941, 0]
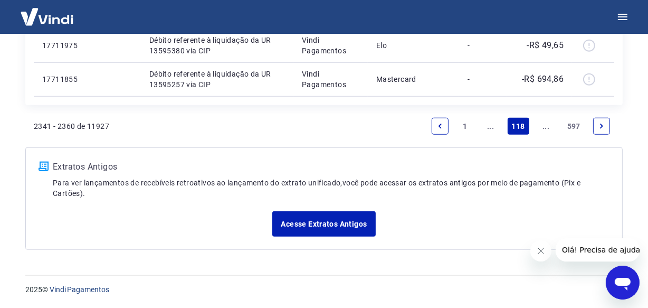
click at [548, 129] on link "..." at bounding box center [546, 126] width 17 height 17
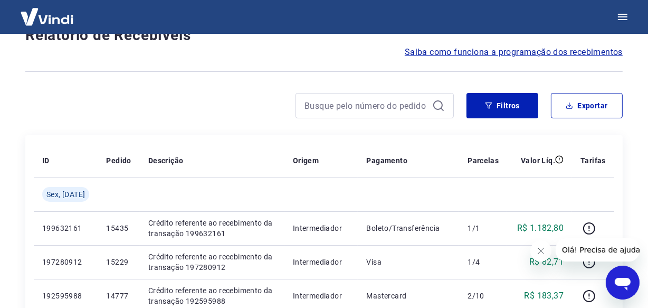
scroll to position [913, 0]
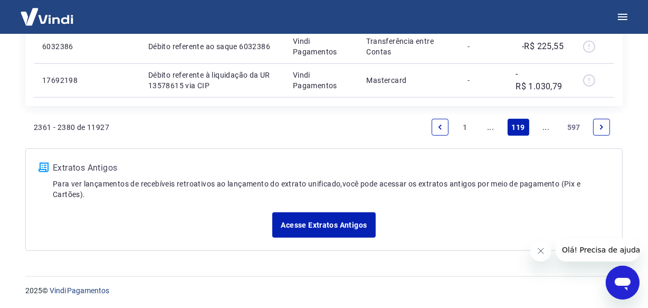
click at [548, 129] on link "..." at bounding box center [546, 127] width 17 height 17
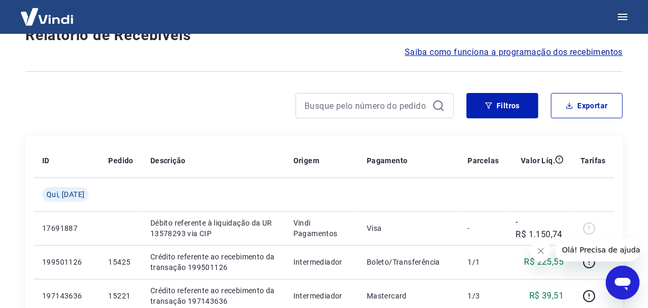
scroll to position [913, 0]
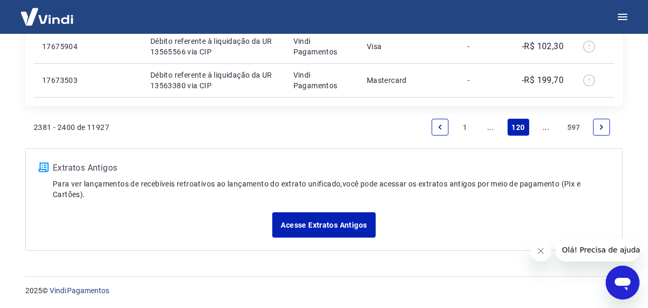
click at [548, 129] on link "..." at bounding box center [546, 127] width 17 height 17
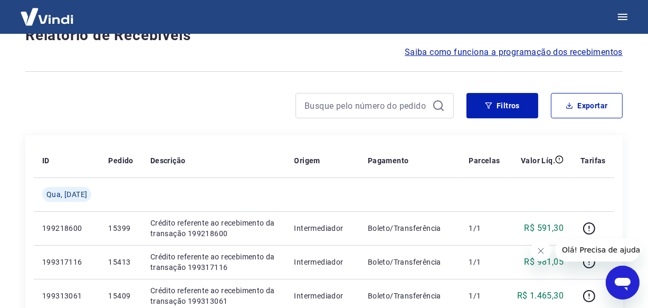
scroll to position [947, 0]
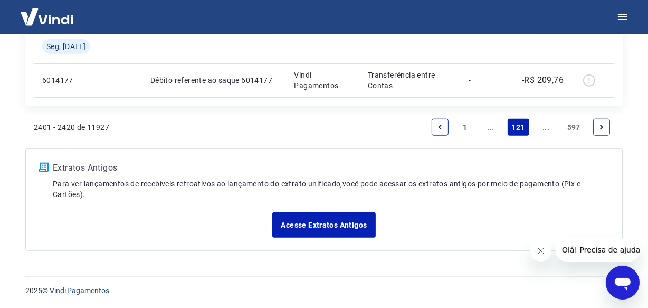
click at [546, 127] on link "..." at bounding box center [546, 127] width 17 height 17
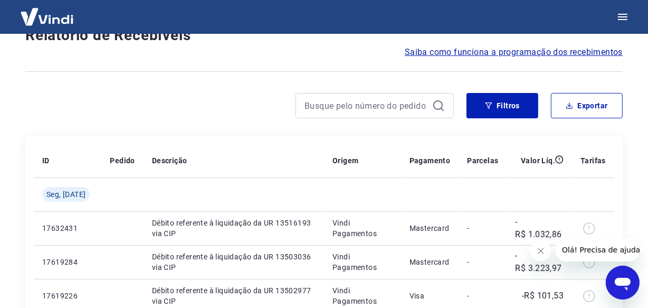
scroll to position [913, 0]
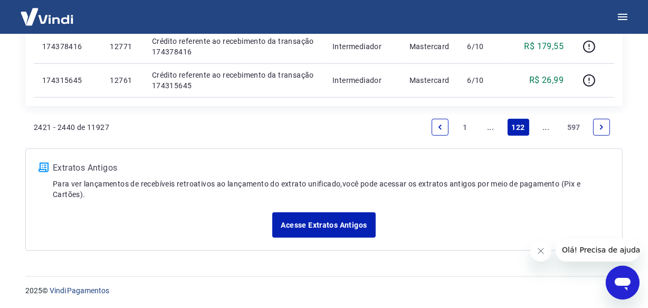
click at [549, 131] on link "..." at bounding box center [546, 127] width 17 height 17
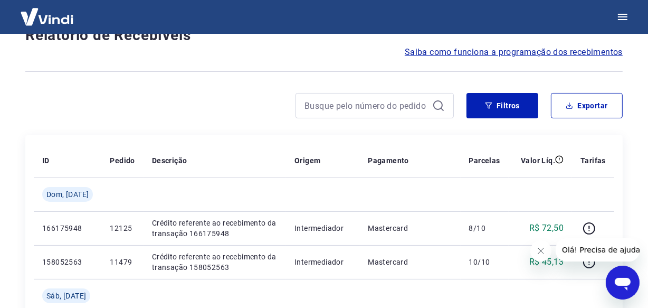
scroll to position [947, 0]
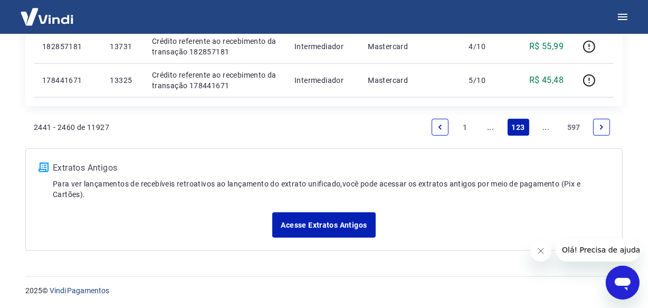
click at [548, 130] on link "..." at bounding box center [546, 127] width 17 height 17
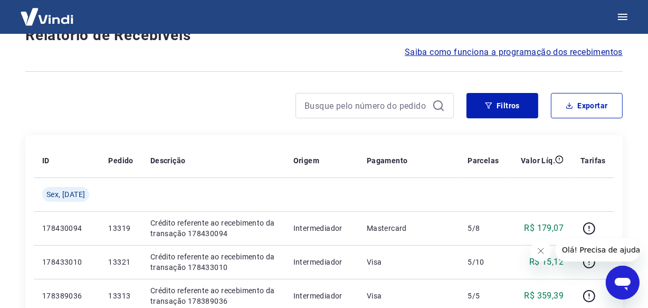
scroll to position [947, 0]
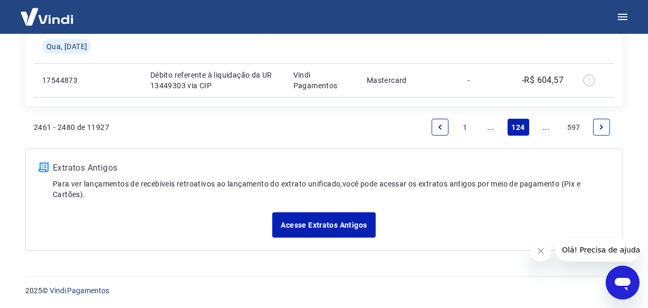
click at [548, 130] on link "..." at bounding box center [546, 127] width 17 height 17
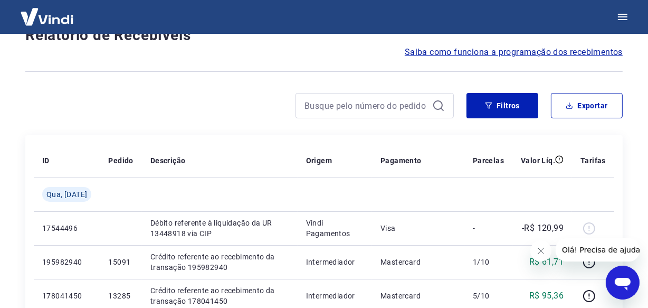
scroll to position [947, 0]
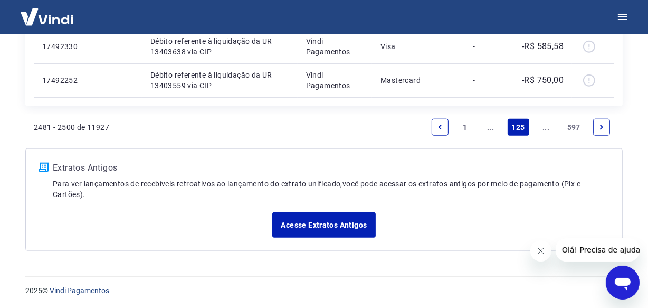
click at [545, 125] on link "..." at bounding box center [546, 127] width 17 height 17
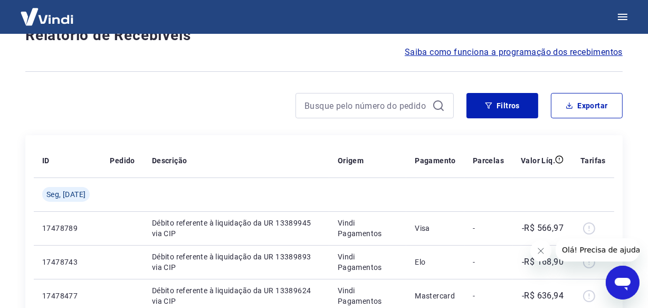
scroll to position [913, 0]
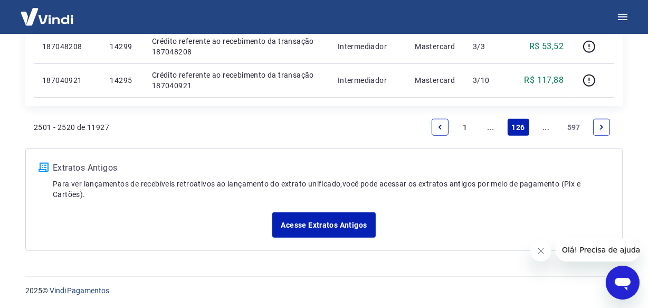
click at [545, 125] on link "..." at bounding box center [546, 127] width 17 height 17
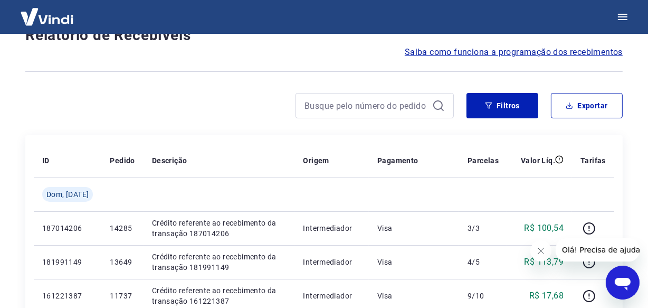
scroll to position [947, 0]
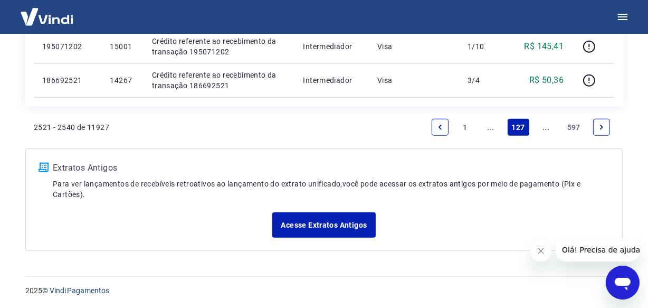
drag, startPoint x: 548, startPoint y: 130, endPoint x: 545, endPoint y: 125, distance: 5.7
click at [545, 125] on link "..." at bounding box center [546, 127] width 17 height 17
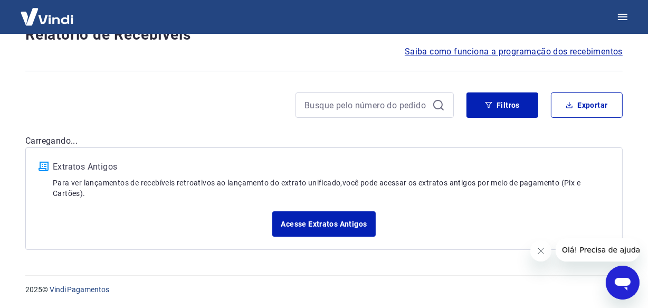
scroll to position [90, 0]
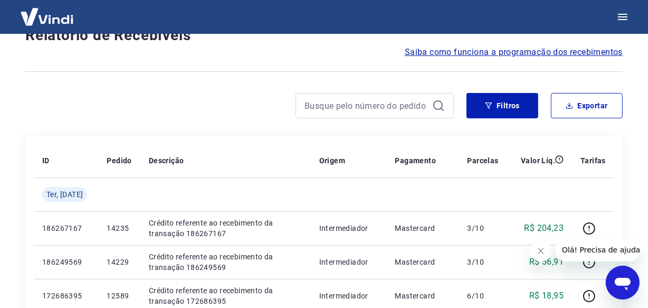
scroll to position [913, 0]
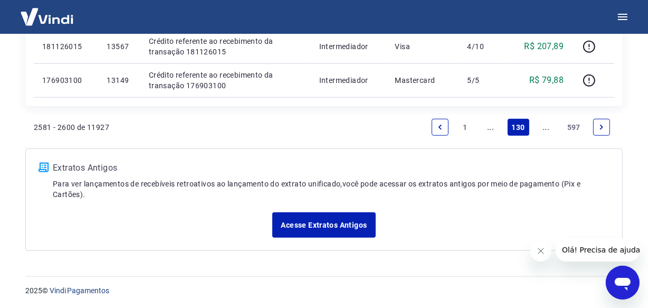
click at [548, 126] on link "..." at bounding box center [546, 127] width 17 height 17
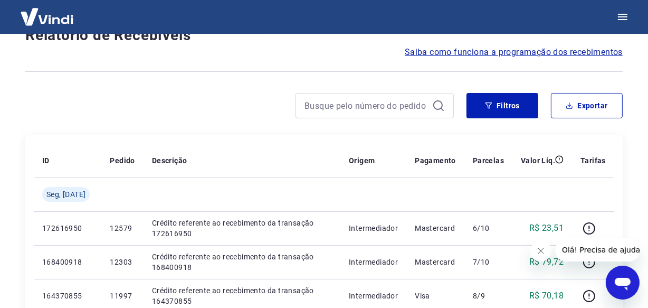
scroll to position [947, 0]
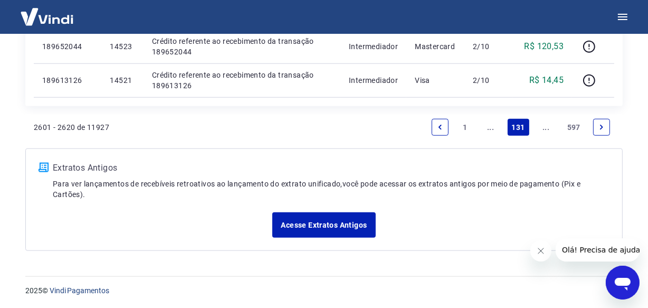
click at [551, 123] on link "..." at bounding box center [546, 127] width 17 height 17
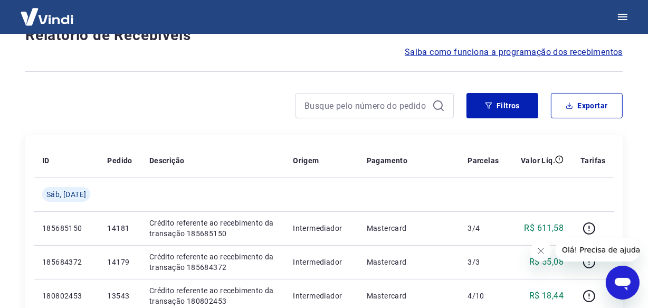
scroll to position [913, 0]
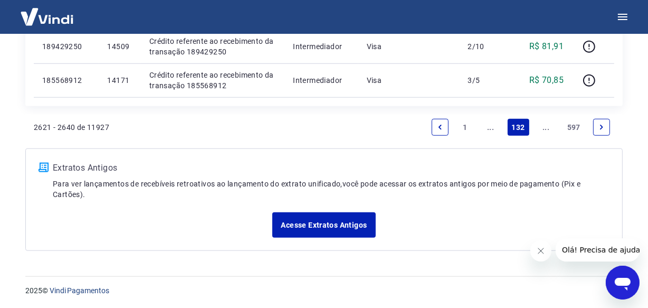
click at [543, 128] on link "..." at bounding box center [546, 127] width 17 height 17
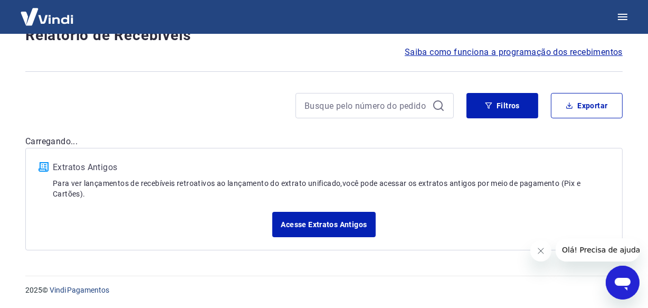
scroll to position [913, 0]
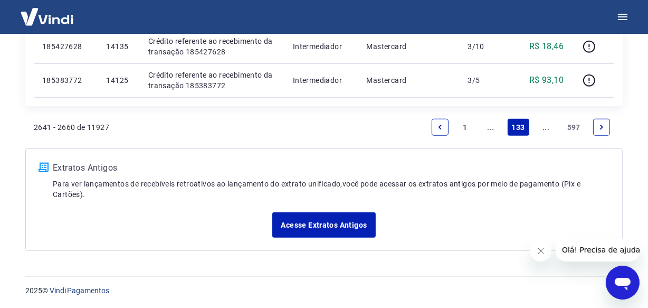
click at [543, 128] on link "..." at bounding box center [546, 127] width 17 height 17
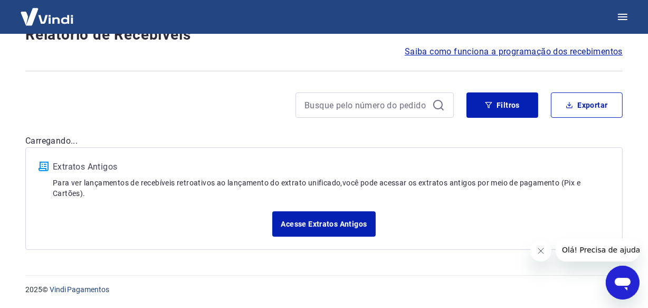
scroll to position [90, 0]
click at [543, 128] on div "Após o envio das liquidações aparecerem no Relatório de Recebíveis, elas podem …" at bounding box center [324, 103] width 623 height 319
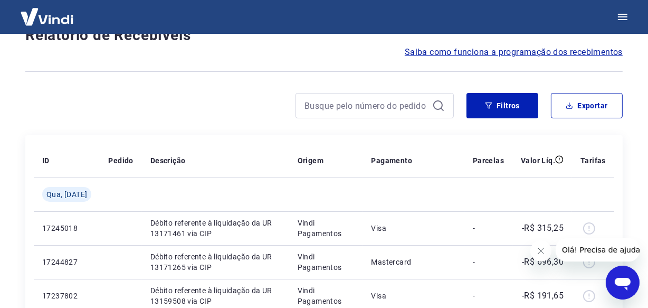
scroll to position [947, 0]
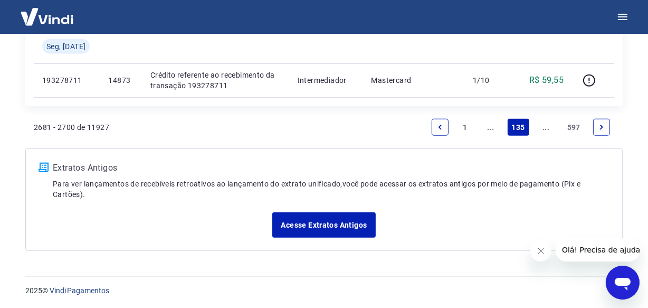
click at [543, 128] on link "..." at bounding box center [546, 127] width 17 height 17
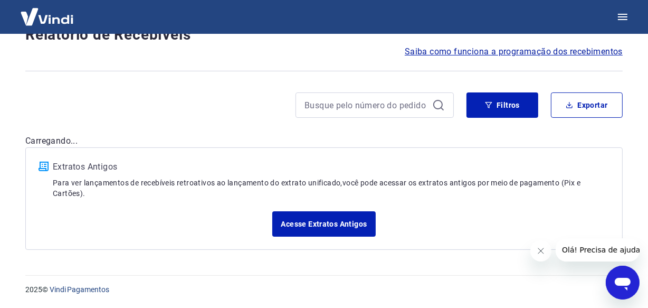
scroll to position [90, 0]
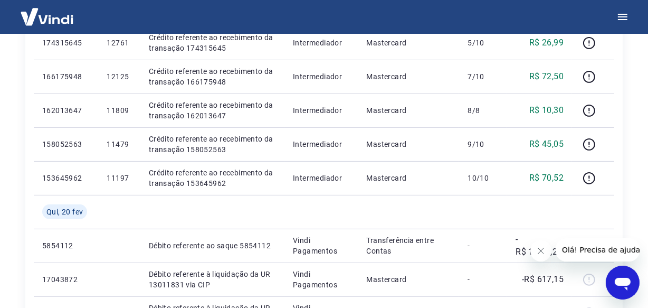
drag, startPoint x: 114, startPoint y: 138, endPoint x: 28, endPoint y: 150, distance: 86.9
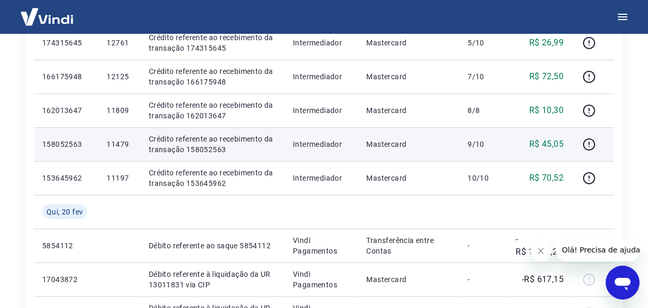
click at [119, 146] on p "11479" at bounding box center [119, 144] width 25 height 11
copy p "11479"
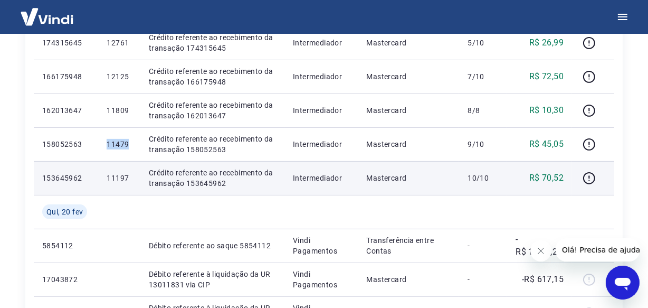
copy p "11479"
click at [121, 180] on p "11197" at bounding box center [119, 178] width 25 height 11
copy p "11197"
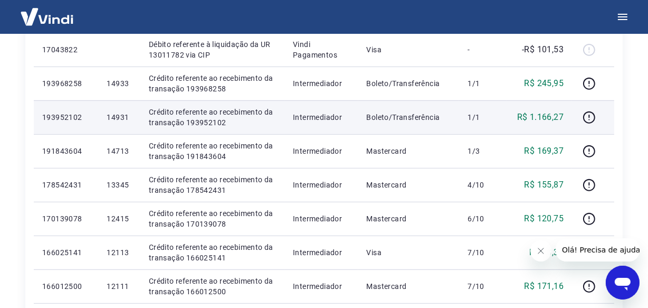
scroll to position [515, 0]
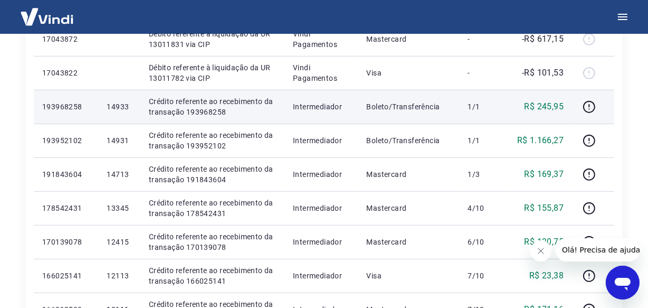
click at [121, 102] on p "14933" at bounding box center [119, 106] width 25 height 11
copy p "14933"
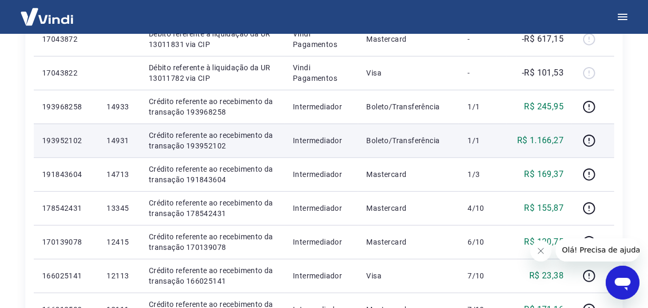
click at [119, 139] on p "14931" at bounding box center [119, 140] width 25 height 11
copy p "14931"
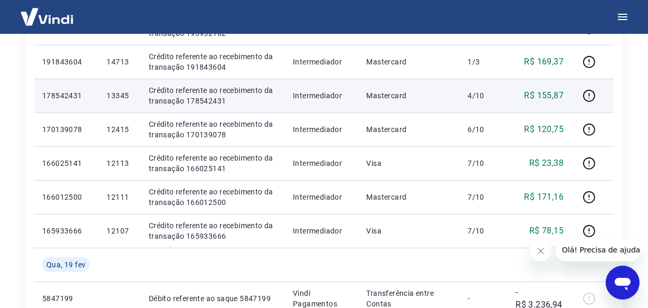
scroll to position [612, 0]
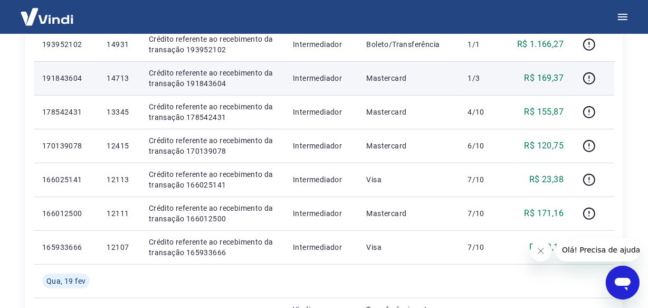
click at [121, 80] on p "14713" at bounding box center [119, 78] width 25 height 11
copy p "14713"
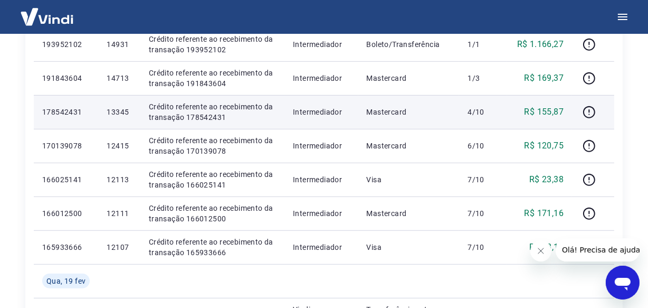
click at [118, 111] on p "13345" at bounding box center [119, 112] width 25 height 11
copy p "13345"
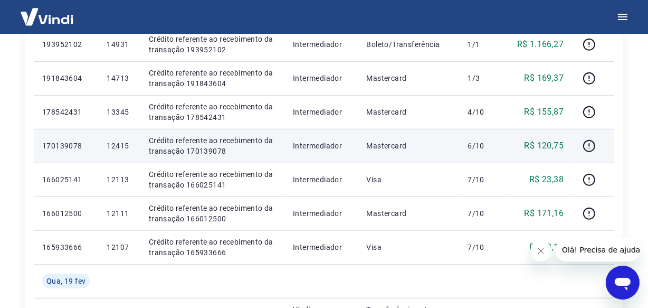
click at [116, 145] on p "12415" at bounding box center [119, 145] width 25 height 11
copy p "12415"
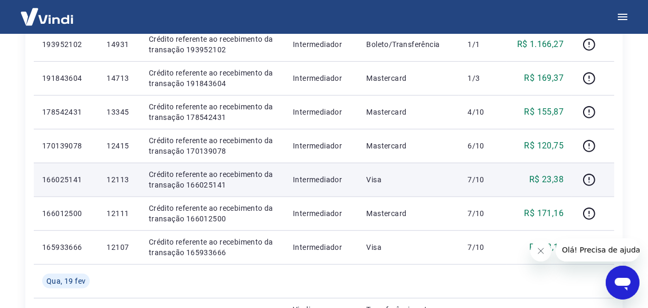
click at [123, 179] on p "12113" at bounding box center [119, 179] width 25 height 11
copy p "12113"
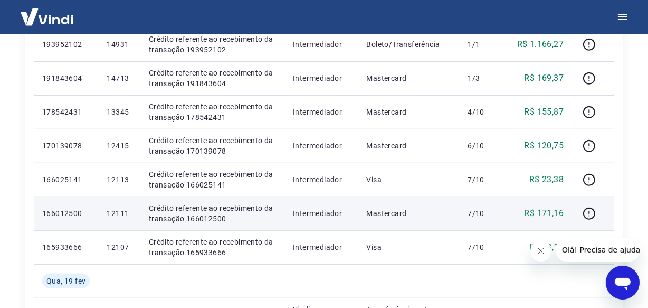
click at [112, 214] on p "12111" at bounding box center [119, 213] width 25 height 11
copy p "12111"
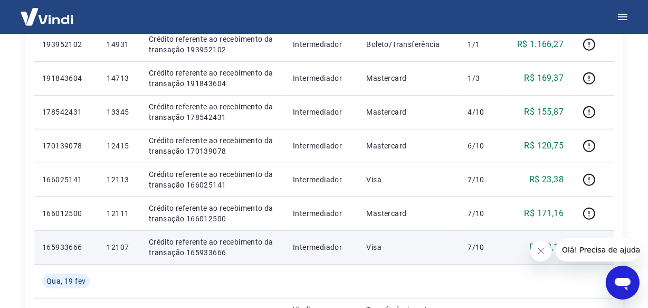
click at [116, 245] on p "12107" at bounding box center [119, 247] width 25 height 11
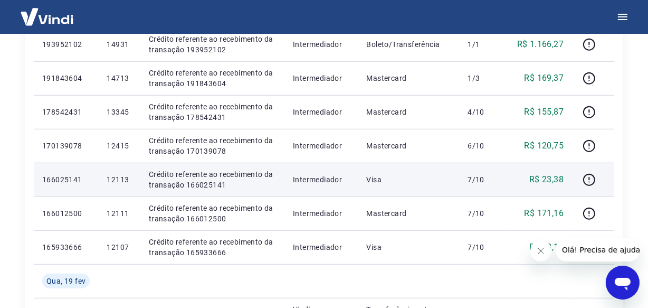
click at [120, 166] on td "12113" at bounding box center [119, 180] width 42 height 34
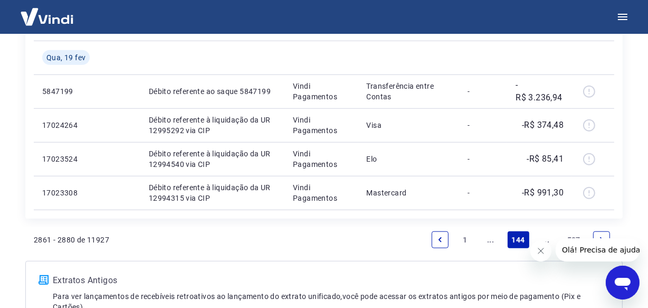
scroll to position [899, 0]
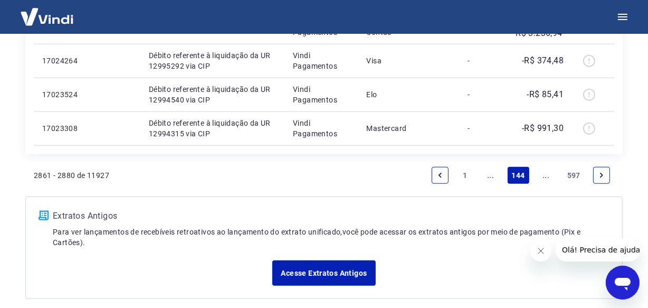
click at [605, 178] on link "Next page" at bounding box center [601, 175] width 17 height 17
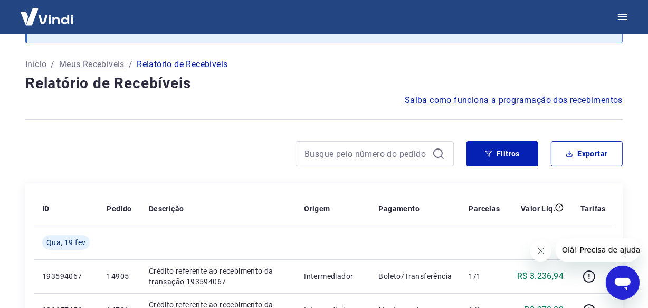
scroll to position [146, 0]
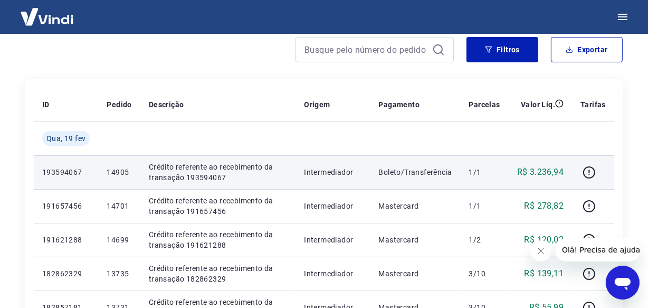
click at [124, 168] on p "14905" at bounding box center [119, 172] width 25 height 11
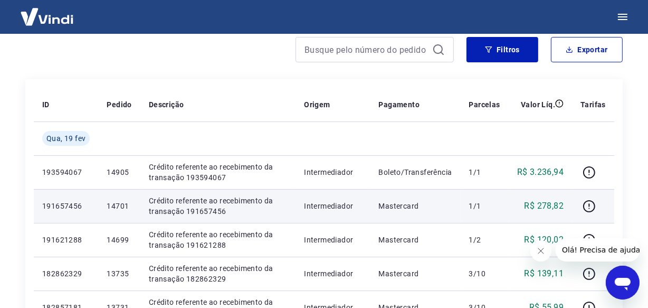
click at [115, 207] on p "14701" at bounding box center [119, 205] width 25 height 11
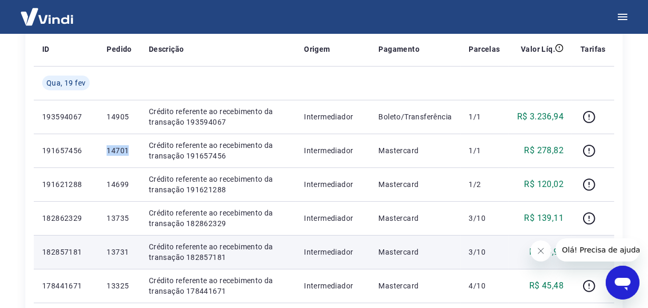
scroll to position [242, 0]
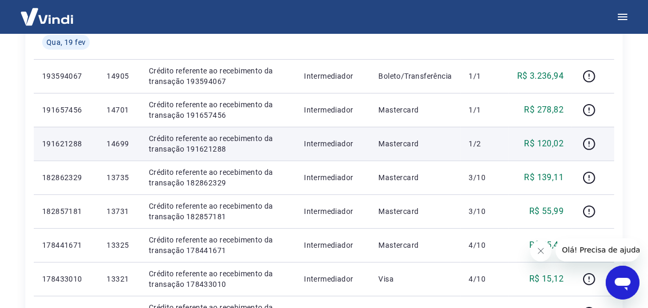
click at [121, 142] on p "14699" at bounding box center [119, 143] width 25 height 11
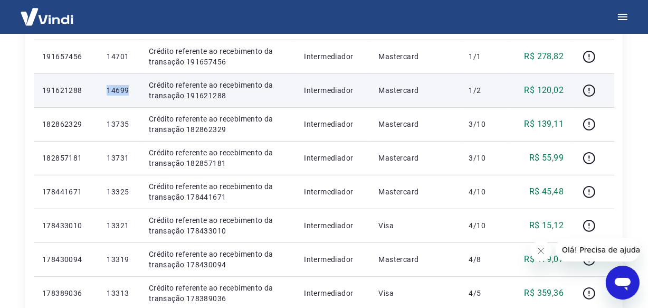
scroll to position [338, 0]
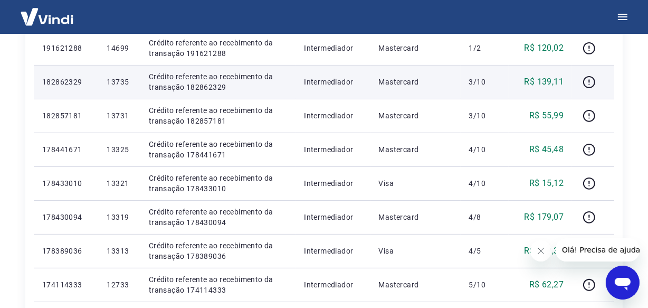
click at [117, 77] on p "13735" at bounding box center [119, 82] width 25 height 11
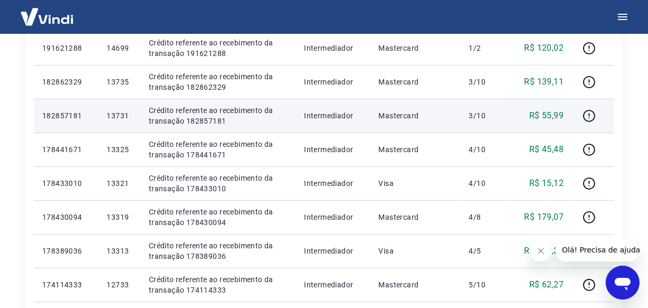
click at [112, 116] on p "13731" at bounding box center [119, 115] width 25 height 11
click at [113, 116] on p "13731" at bounding box center [119, 115] width 25 height 11
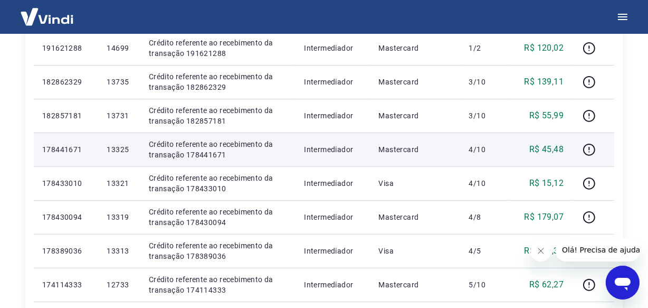
click at [119, 146] on p "13325" at bounding box center [119, 149] width 25 height 11
click at [118, 148] on p "13325" at bounding box center [119, 149] width 25 height 11
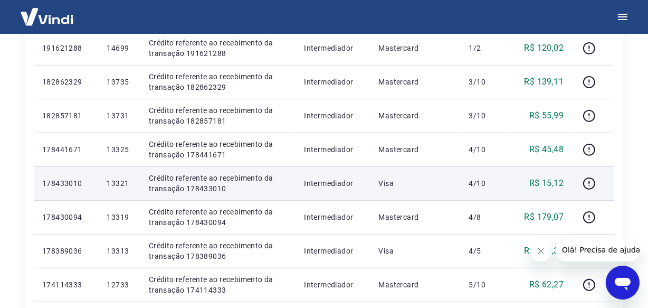
click at [119, 185] on p "13321" at bounding box center [119, 183] width 25 height 11
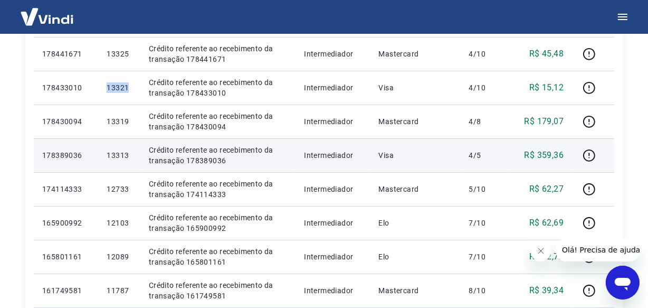
scroll to position [434, 0]
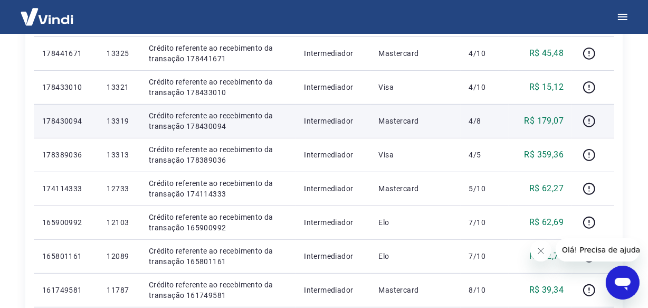
click at [117, 125] on p "13319" at bounding box center [119, 121] width 25 height 11
click at [116, 120] on p "13319" at bounding box center [119, 121] width 25 height 11
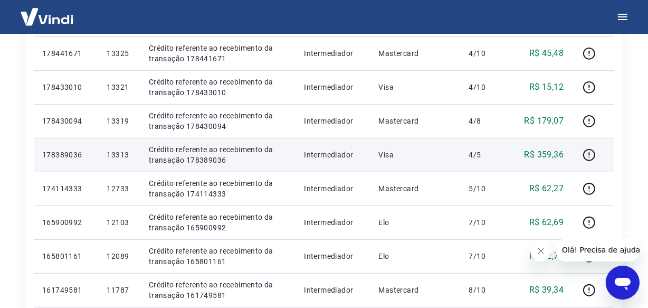
click at [117, 153] on p "13313" at bounding box center [119, 154] width 25 height 11
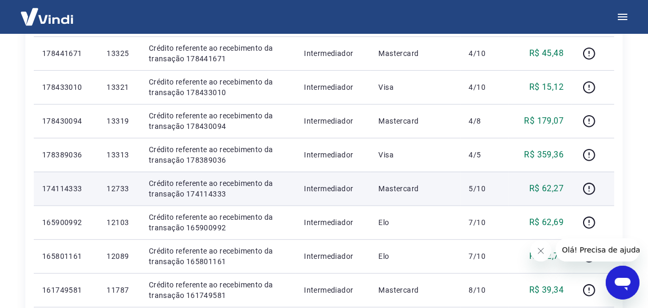
click at [119, 189] on p "12733" at bounding box center [119, 188] width 25 height 11
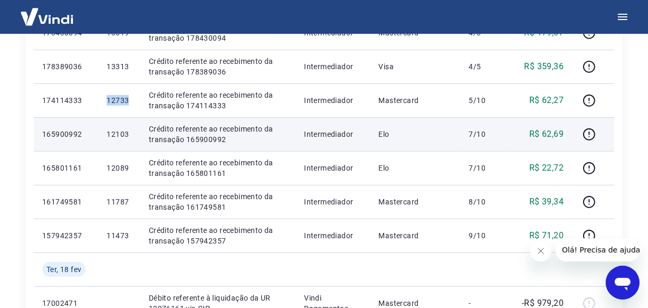
scroll to position [530, 0]
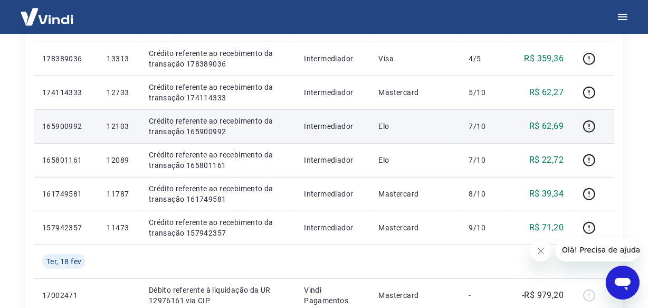
click at [121, 128] on p "12103" at bounding box center [119, 126] width 25 height 11
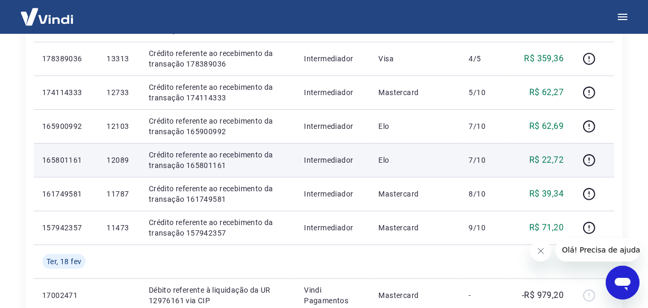
click at [114, 163] on p "12089" at bounding box center [119, 160] width 25 height 11
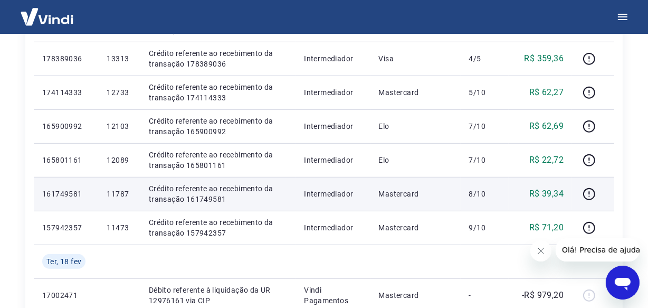
click at [113, 188] on p "11787" at bounding box center [119, 193] width 25 height 11
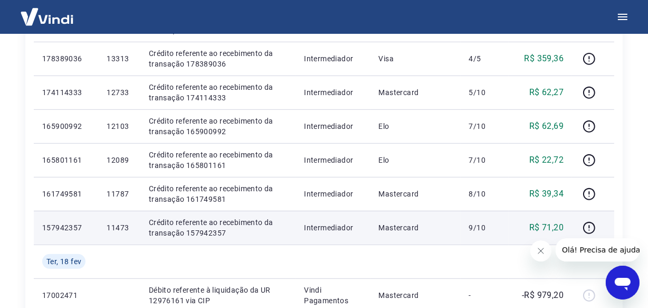
click at [117, 222] on p "11473" at bounding box center [119, 227] width 25 height 11
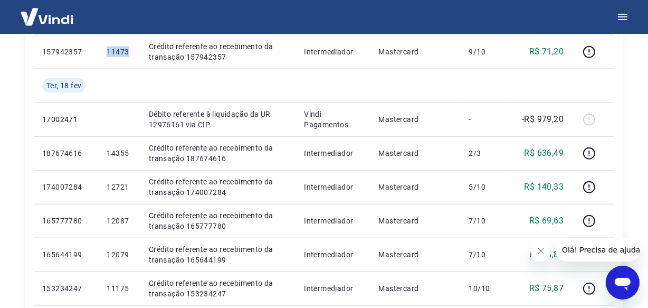
scroll to position [722, 0]
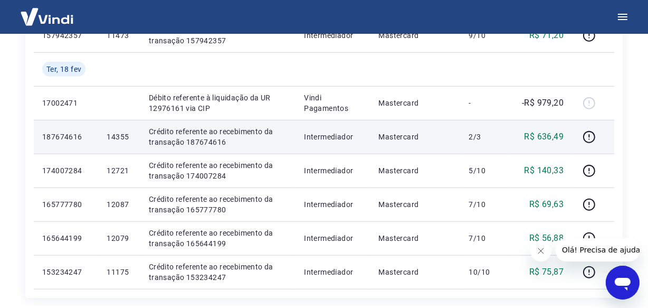
click at [124, 137] on p "14355" at bounding box center [119, 136] width 25 height 11
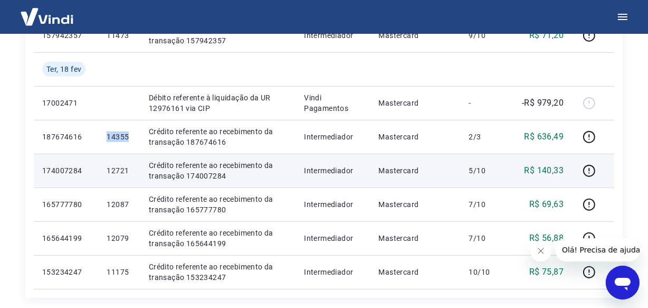
click at [118, 170] on p "12721" at bounding box center [119, 170] width 25 height 11
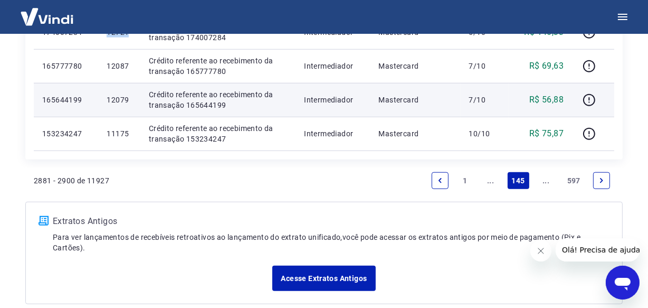
scroll to position [865, 0]
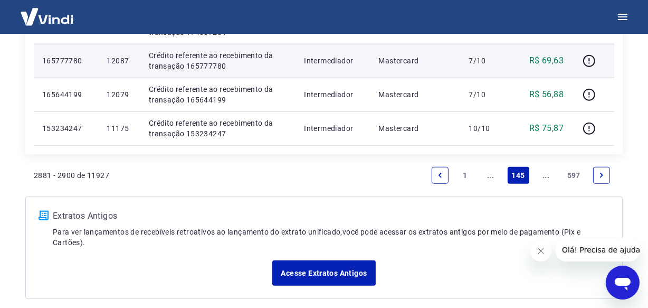
click at [119, 60] on p "12087" at bounding box center [119, 60] width 25 height 11
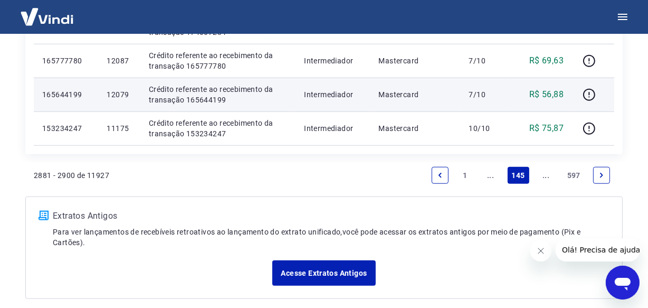
click at [121, 95] on p "12079" at bounding box center [119, 94] width 25 height 11
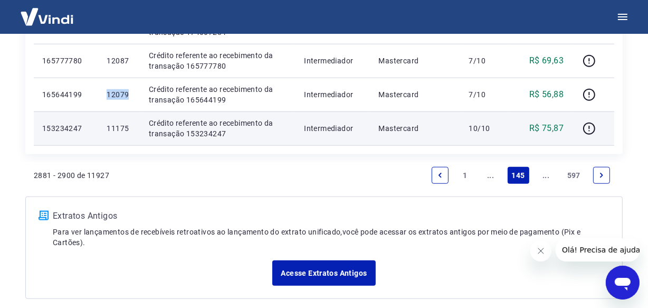
click at [116, 125] on p "11175" at bounding box center [119, 128] width 25 height 11
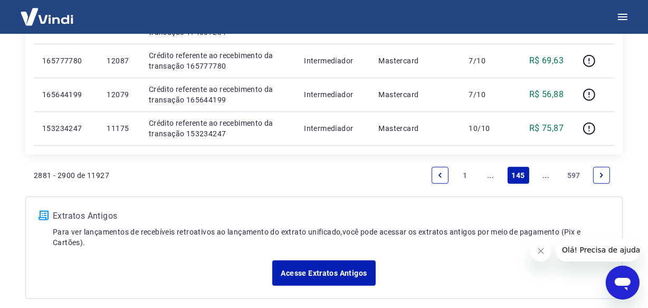
click at [601, 178] on link "Next page" at bounding box center [601, 175] width 17 height 17
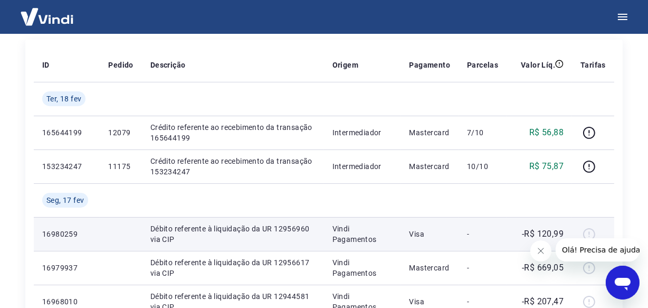
scroll to position [227, 0]
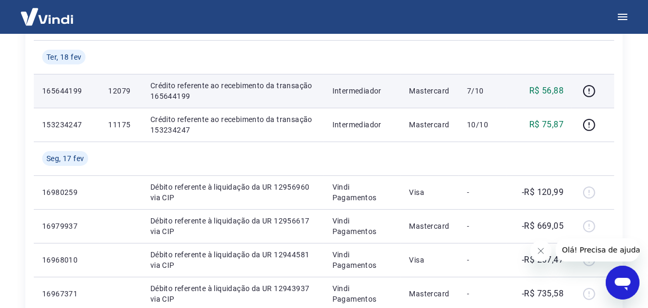
click at [117, 94] on p "12079" at bounding box center [120, 90] width 25 height 11
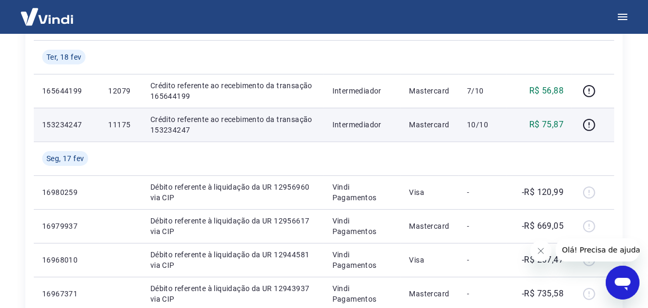
click at [123, 126] on p "11175" at bounding box center [120, 124] width 25 height 11
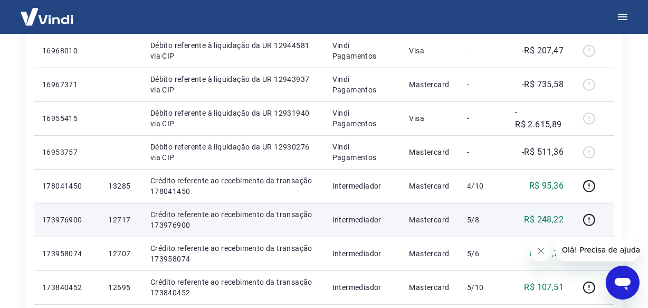
scroll to position [515, 0]
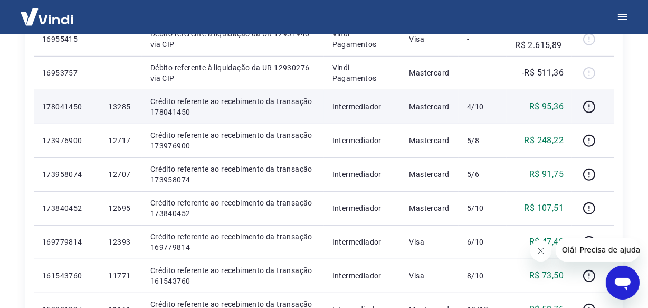
click at [118, 103] on p "13285" at bounding box center [120, 106] width 25 height 11
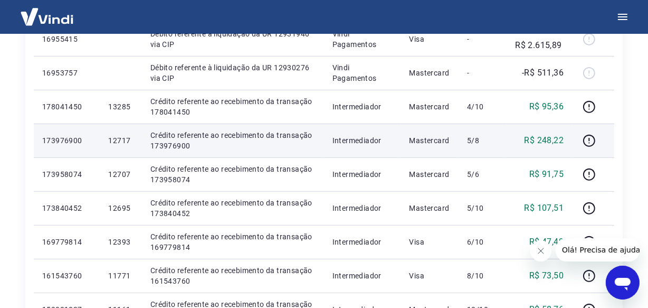
click at [119, 141] on p "12717" at bounding box center [120, 140] width 25 height 11
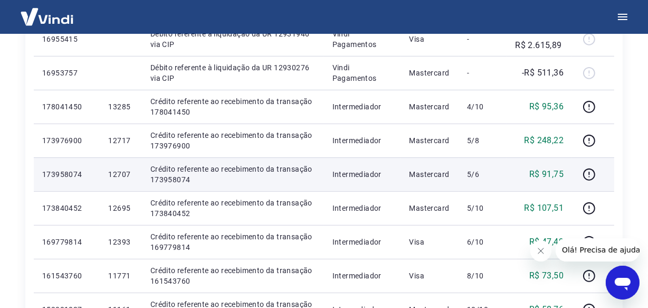
click at [118, 170] on p "12707" at bounding box center [120, 174] width 25 height 11
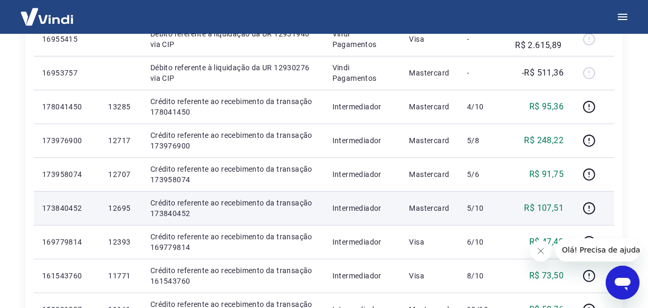
click at [129, 209] on p "12695" at bounding box center [120, 208] width 25 height 11
click at [121, 206] on p "12695" at bounding box center [120, 208] width 25 height 11
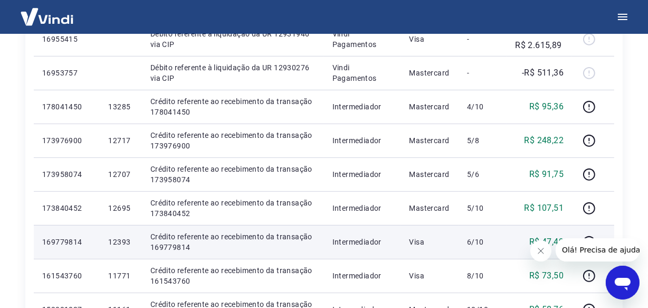
click at [127, 241] on p "12393" at bounding box center [120, 241] width 25 height 11
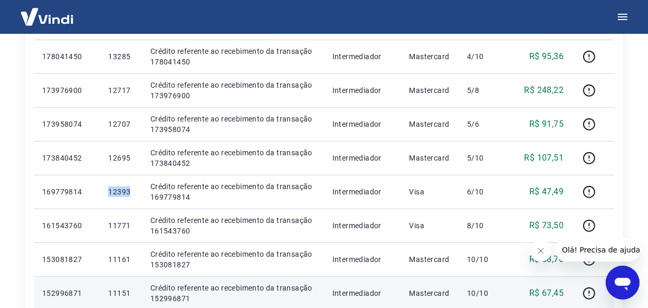
scroll to position [660, 0]
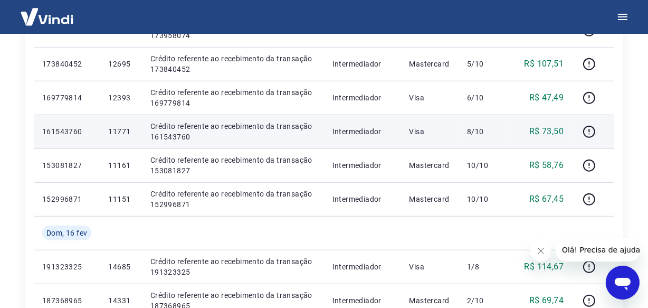
click at [114, 133] on p "11771" at bounding box center [120, 131] width 25 height 11
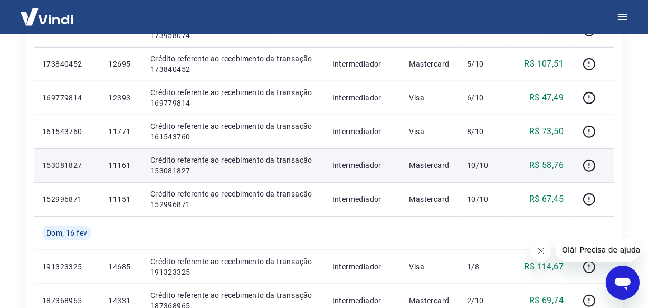
click at [117, 165] on p "11161" at bounding box center [120, 165] width 25 height 11
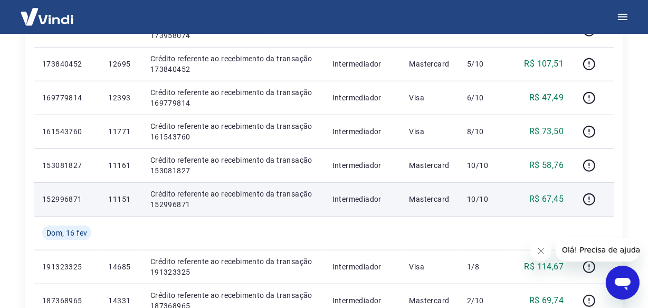
click at [117, 198] on p "11151" at bounding box center [120, 199] width 25 height 11
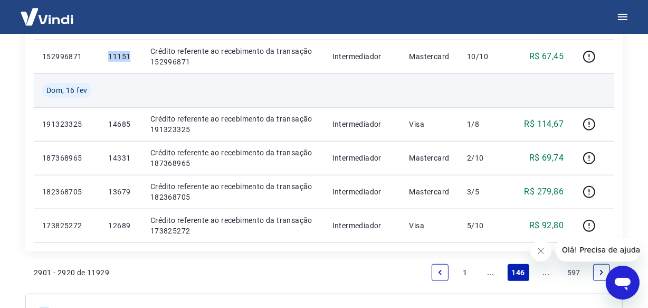
scroll to position [803, 0]
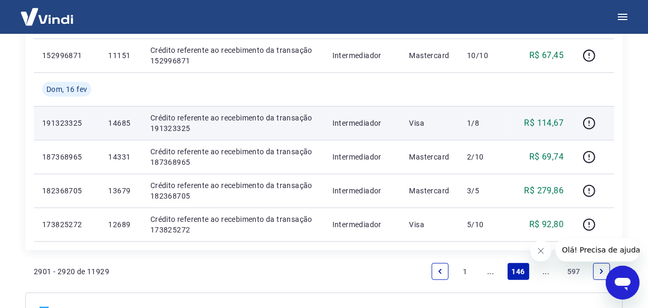
click at [114, 127] on p "14685" at bounding box center [120, 123] width 25 height 11
click at [122, 125] on p "14685" at bounding box center [120, 123] width 25 height 11
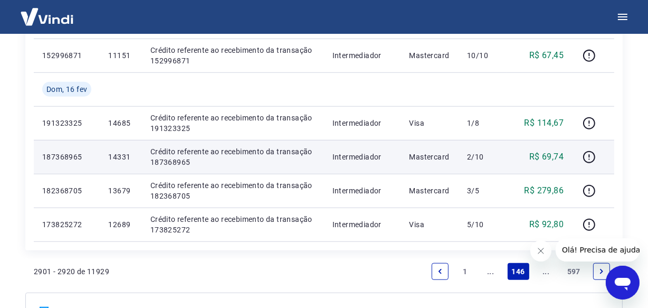
click at [118, 153] on p "14331" at bounding box center [120, 156] width 25 height 11
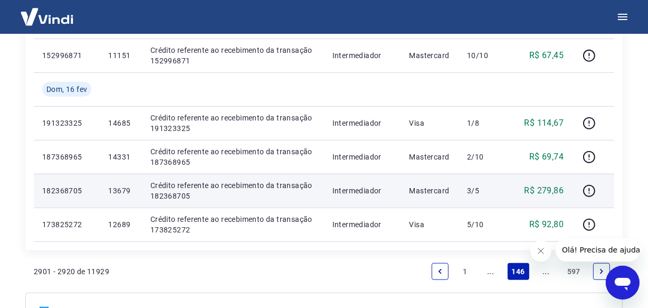
click at [120, 190] on p "13679" at bounding box center [120, 190] width 25 height 11
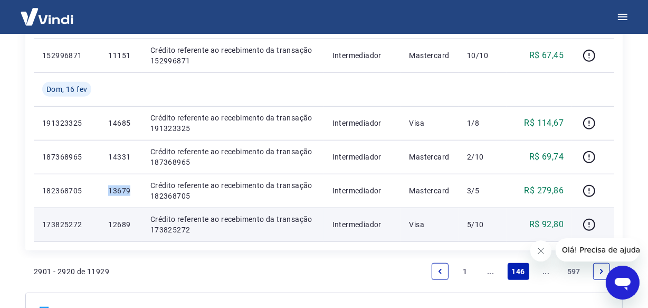
click at [119, 224] on p "12689" at bounding box center [120, 224] width 25 height 11
click at [117, 225] on p "12689" at bounding box center [120, 224] width 25 height 11
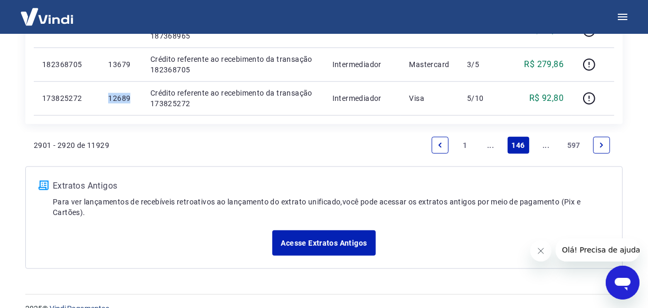
scroll to position [947, 0]
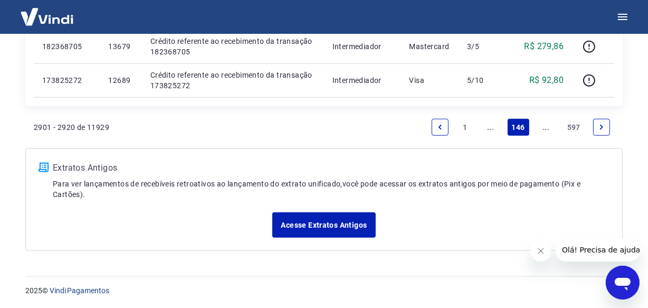
click at [607, 127] on link "Next page" at bounding box center [601, 127] width 17 height 17
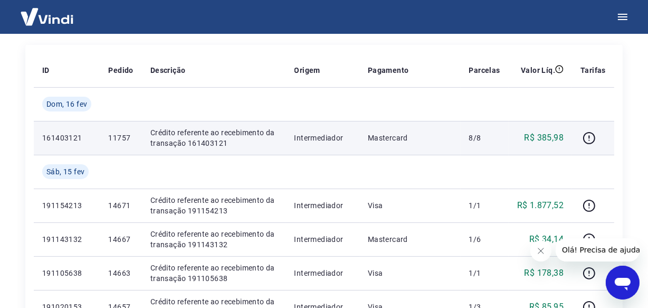
scroll to position [179, 0]
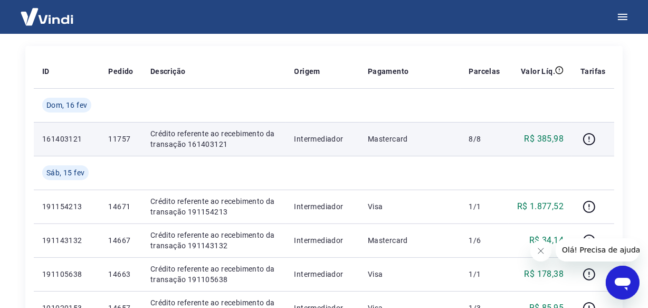
click at [120, 135] on p "11757" at bounding box center [120, 138] width 25 height 11
click at [120, 137] on p "11757" at bounding box center [120, 138] width 25 height 11
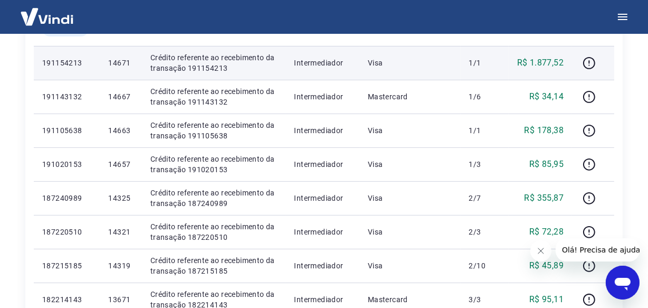
scroll to position [323, 0]
click at [123, 62] on p "14671" at bounding box center [120, 62] width 25 height 11
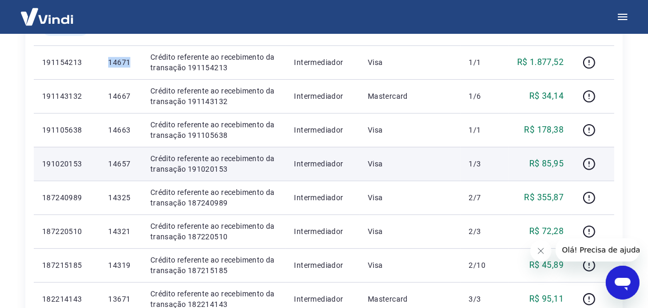
scroll to position [275, 0]
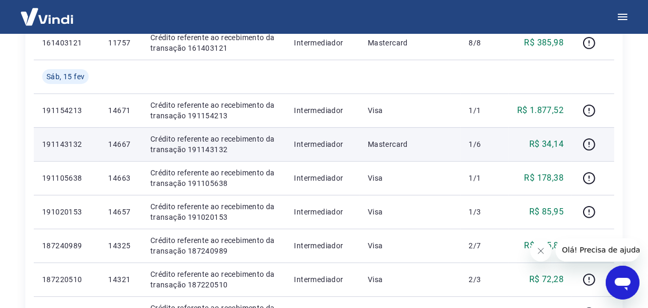
click at [126, 144] on p "14667" at bounding box center [120, 144] width 25 height 11
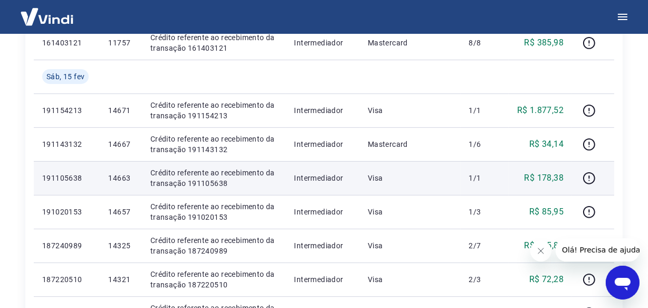
click at [124, 173] on p "14663" at bounding box center [120, 178] width 25 height 11
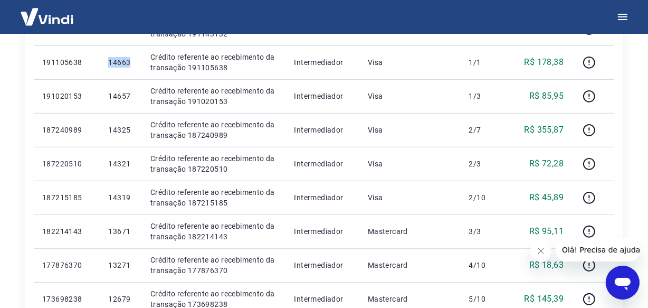
scroll to position [419, 0]
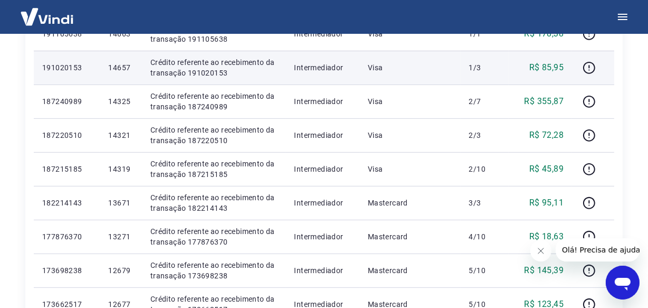
click at [119, 71] on p "14657" at bounding box center [120, 67] width 25 height 11
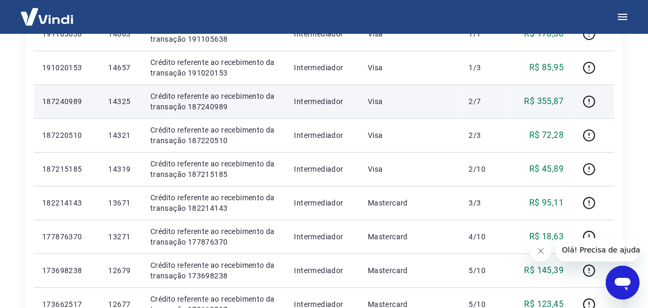
click at [114, 105] on p "14325" at bounding box center [120, 101] width 25 height 11
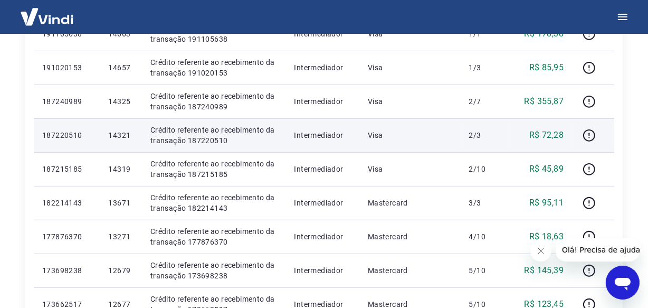
click at [121, 135] on p "14321" at bounding box center [120, 135] width 25 height 11
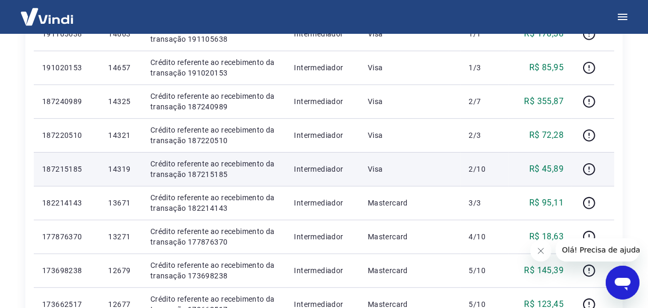
click at [123, 169] on p "14319" at bounding box center [120, 169] width 25 height 11
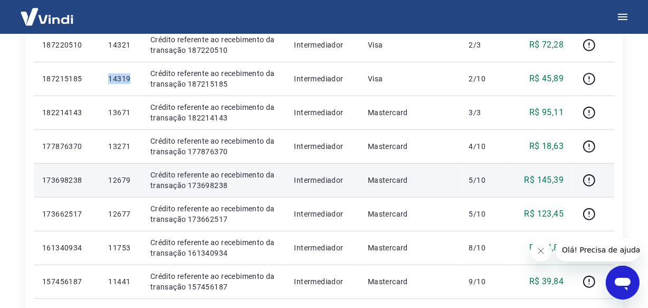
scroll to position [515, 0]
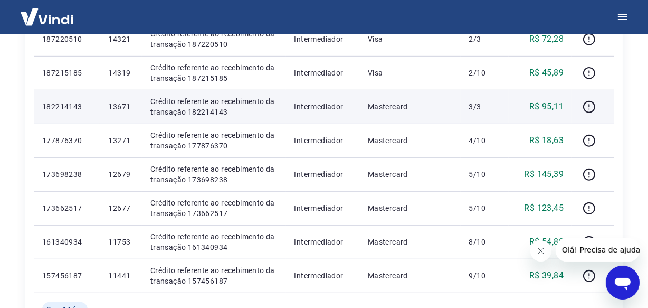
click at [113, 105] on p "13671" at bounding box center [120, 106] width 25 height 11
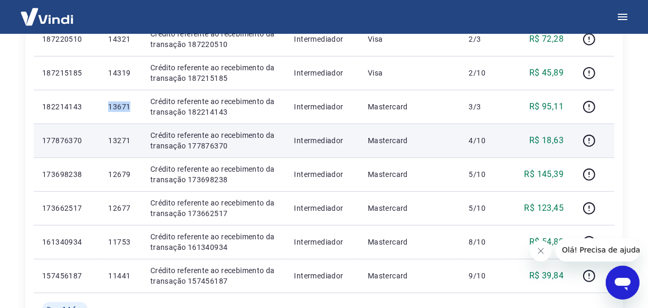
click at [116, 138] on p "13271" at bounding box center [120, 140] width 25 height 11
click at [117, 141] on p "13271" at bounding box center [120, 140] width 25 height 11
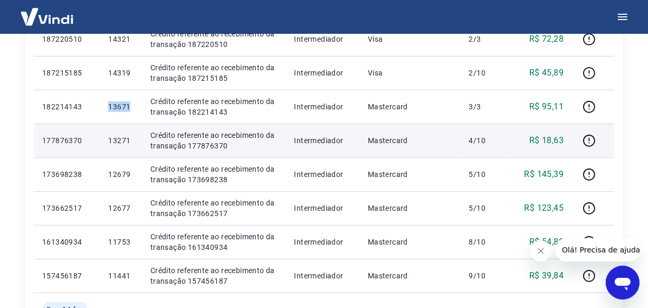
click at [117, 141] on p "13271" at bounding box center [120, 140] width 25 height 11
click at [51, 140] on p "177876370" at bounding box center [66, 140] width 49 height 11
drag, startPoint x: 121, startPoint y: 146, endPoint x: 120, endPoint y: 140, distance: 5.3
click at [120, 140] on p "13271" at bounding box center [120, 140] width 25 height 11
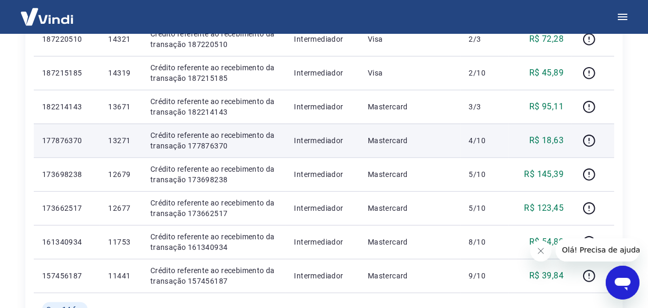
click at [120, 140] on p "13271" at bounding box center [120, 140] width 25 height 11
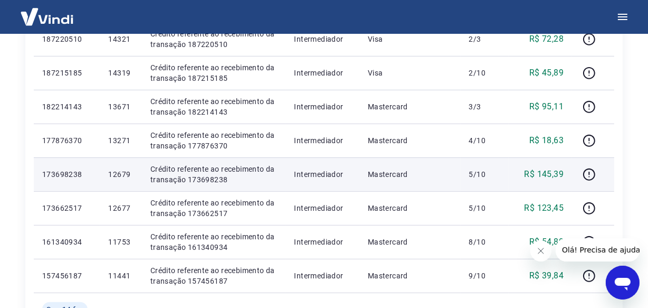
click at [121, 176] on p "12679" at bounding box center [120, 174] width 25 height 11
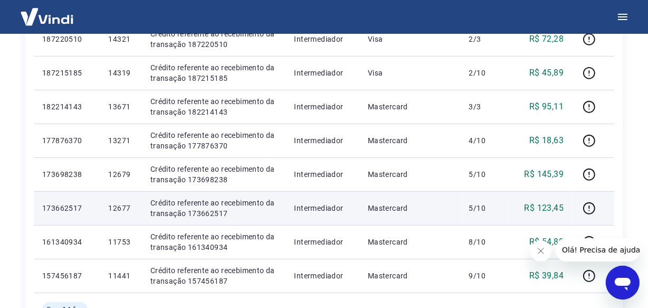
click at [123, 211] on p "12677" at bounding box center [120, 208] width 25 height 11
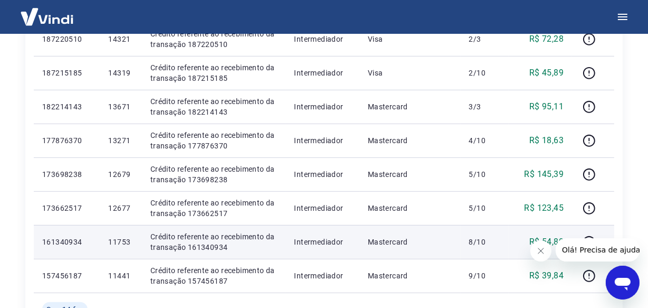
click at [125, 241] on p "11753" at bounding box center [120, 241] width 25 height 11
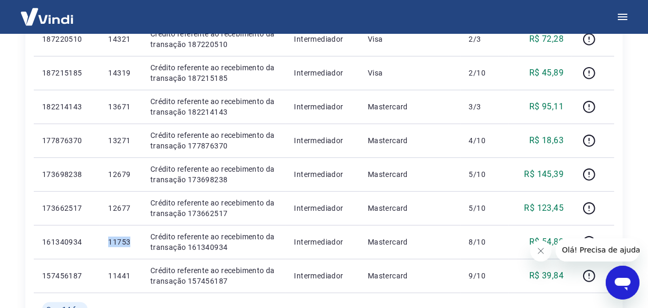
scroll to position [660, 0]
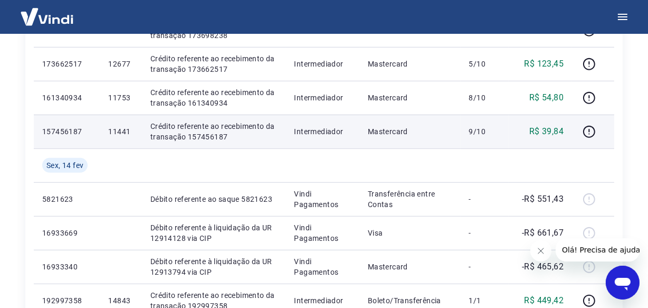
click at [122, 132] on p "11441" at bounding box center [120, 131] width 25 height 11
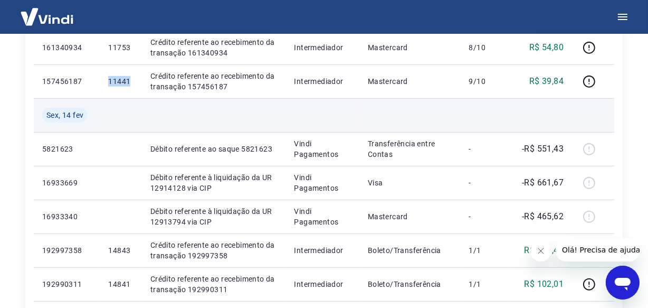
scroll to position [899, 0]
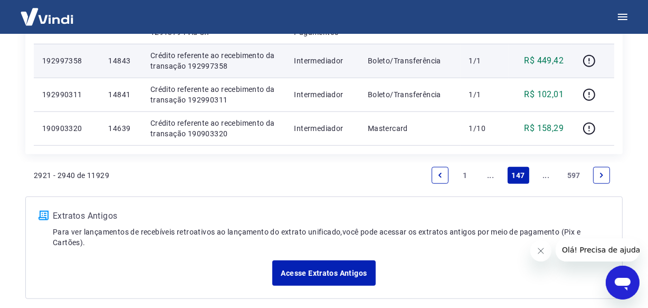
click at [121, 61] on p "14843" at bounding box center [120, 60] width 25 height 11
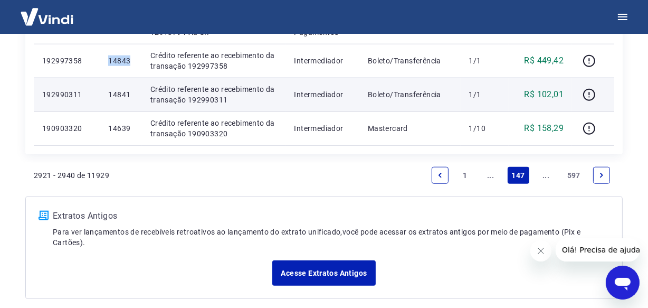
click at [116, 90] on p "14841" at bounding box center [120, 94] width 25 height 11
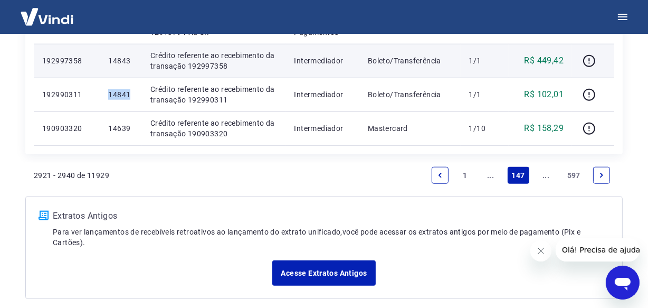
click at [119, 62] on p "14843" at bounding box center [120, 60] width 25 height 11
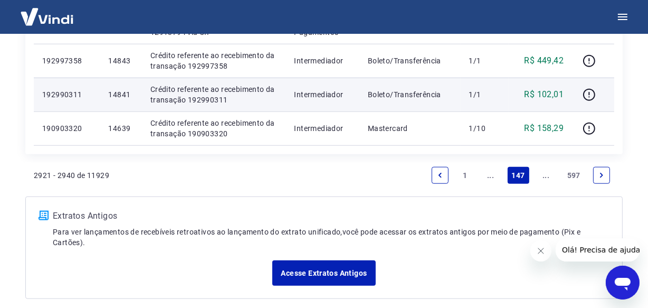
click at [116, 95] on p "14841" at bounding box center [120, 94] width 25 height 11
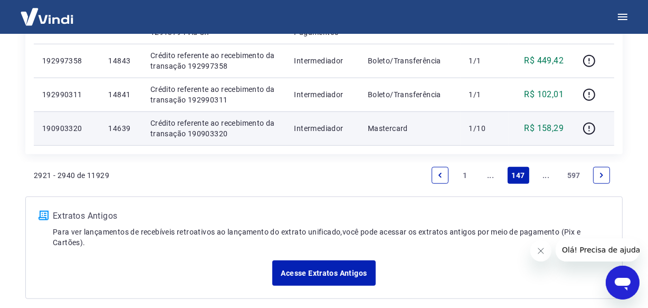
click at [125, 127] on p "14639" at bounding box center [120, 128] width 25 height 11
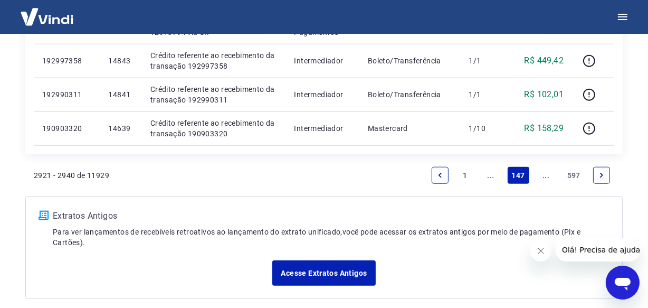
click at [607, 170] on link "Next page" at bounding box center [601, 175] width 17 height 17
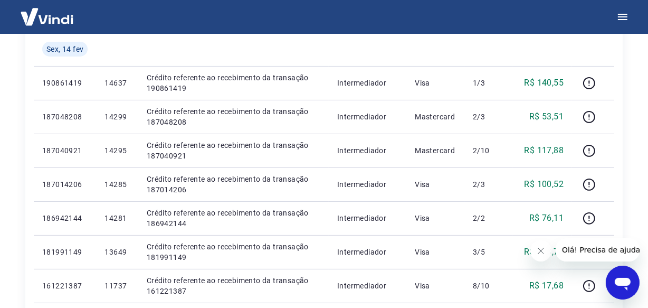
scroll to position [242, 0]
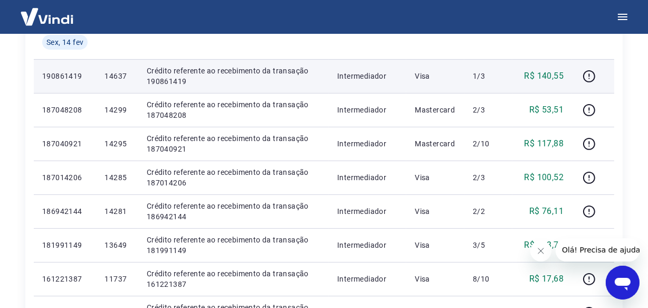
click at [113, 75] on p "14637" at bounding box center [116, 76] width 25 height 11
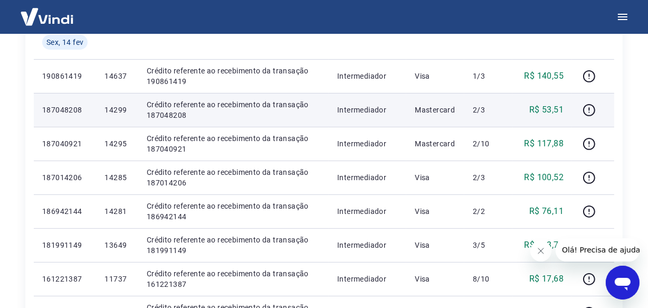
click at [119, 107] on p "14299" at bounding box center [116, 109] width 25 height 11
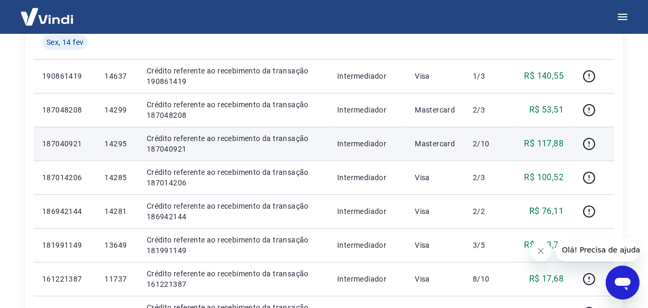
click at [115, 143] on p "14295" at bounding box center [116, 143] width 25 height 11
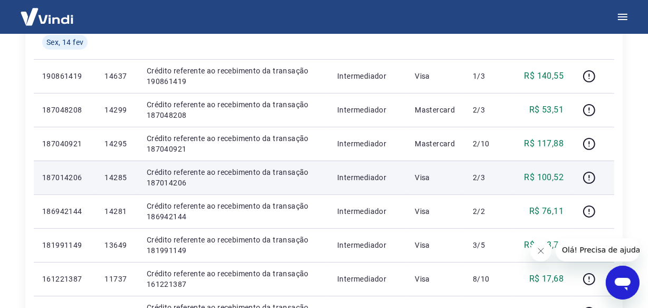
click at [116, 178] on p "14285" at bounding box center [116, 177] width 25 height 11
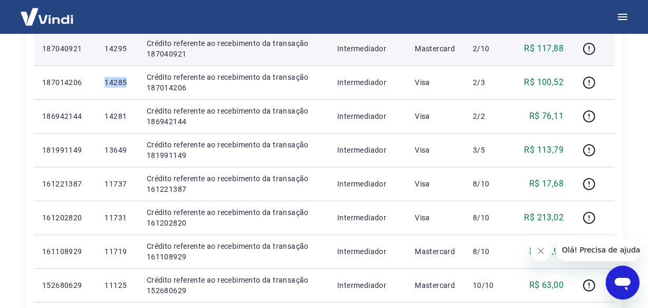
scroll to position [338, 0]
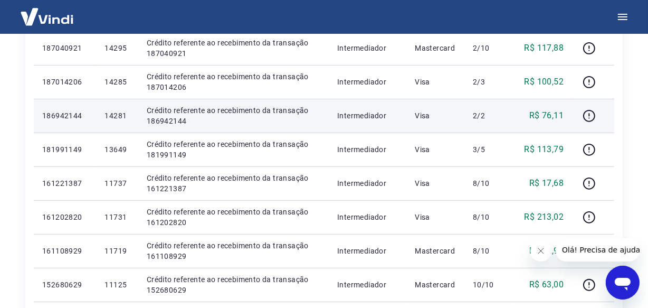
click at [104, 112] on td "14281" at bounding box center [117, 116] width 42 height 34
click at [111, 117] on p "14281" at bounding box center [116, 115] width 25 height 11
click at [116, 118] on p "14281" at bounding box center [116, 115] width 25 height 11
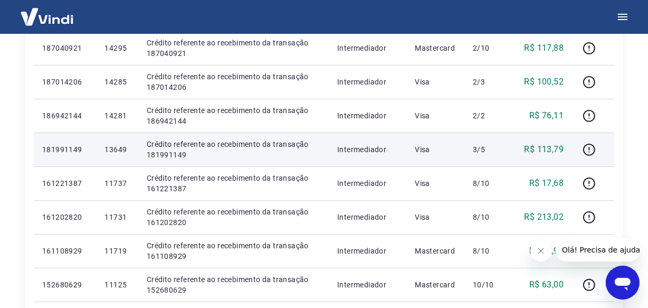
click at [125, 151] on p "13649" at bounding box center [116, 149] width 25 height 11
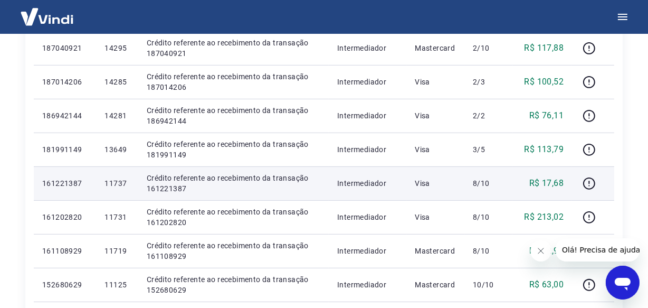
click at [121, 180] on p "11737" at bounding box center [116, 183] width 25 height 11
click at [122, 180] on p "11737" at bounding box center [116, 183] width 25 height 11
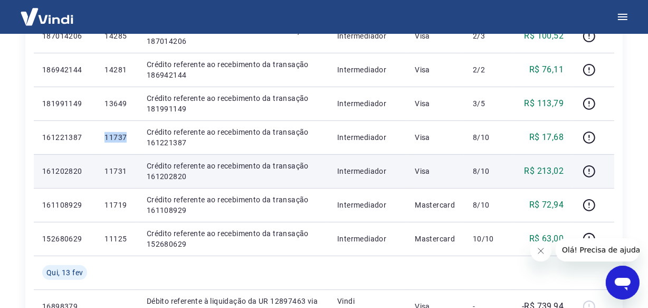
scroll to position [434, 0]
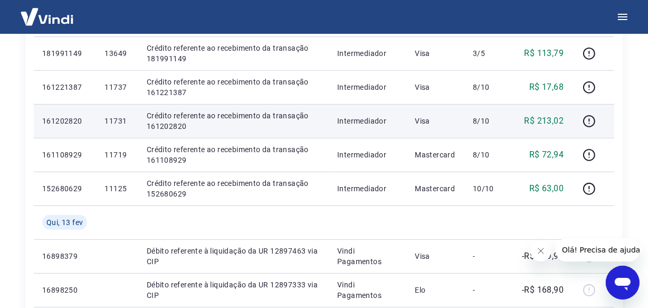
click at [118, 121] on p "11731" at bounding box center [116, 121] width 25 height 11
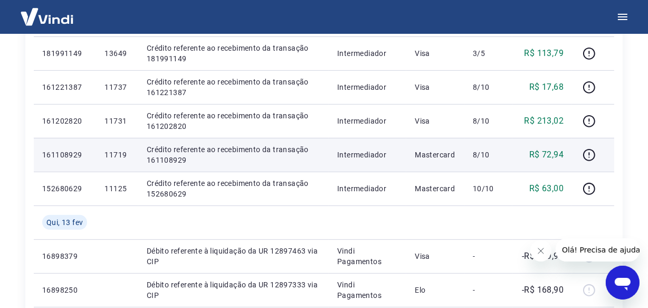
click at [116, 158] on p "11719" at bounding box center [116, 154] width 25 height 11
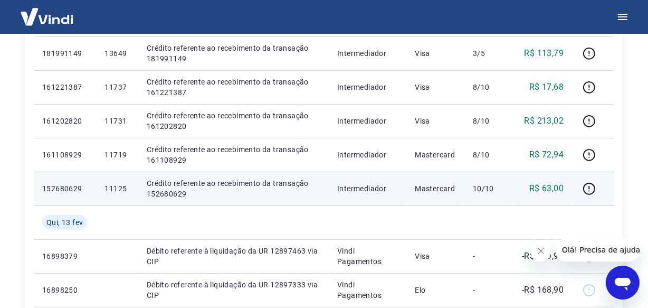
click at [122, 190] on p "11125" at bounding box center [116, 188] width 25 height 11
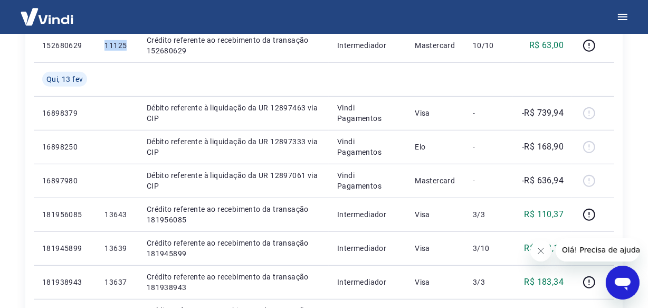
scroll to position [578, 0]
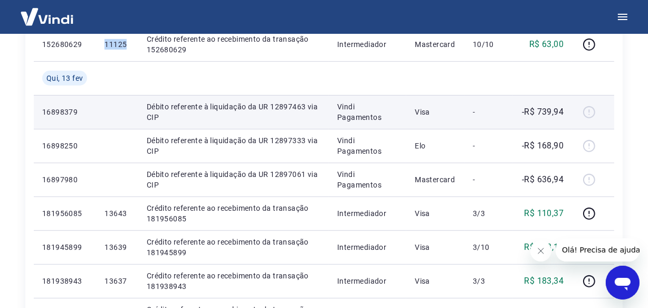
click at [118, 117] on td at bounding box center [117, 112] width 42 height 34
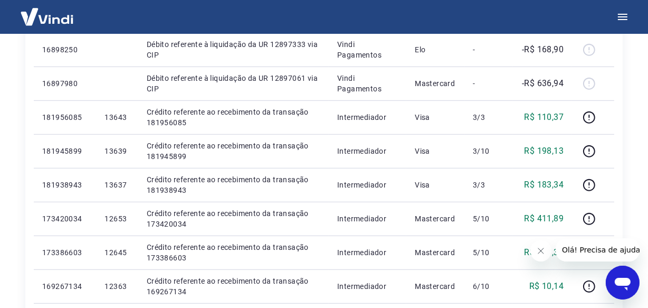
click at [115, 117] on p "13643" at bounding box center [116, 117] width 25 height 11
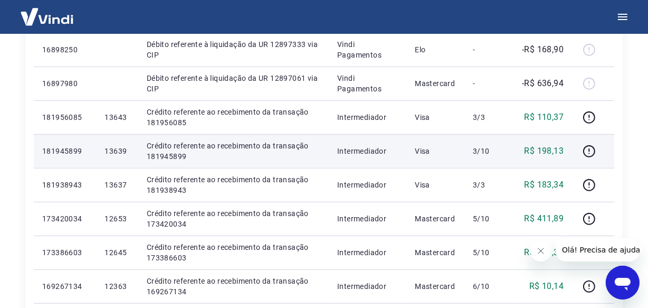
click at [116, 153] on p "13639" at bounding box center [116, 151] width 25 height 11
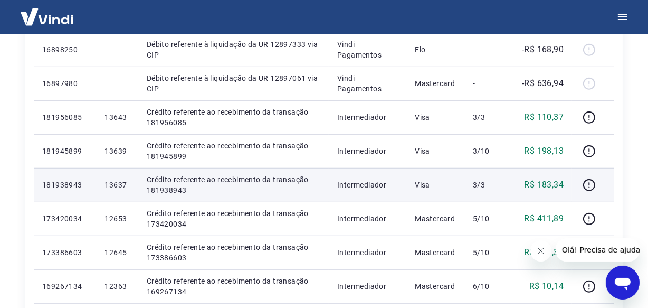
click at [117, 184] on p "13637" at bounding box center [116, 184] width 25 height 11
click at [118, 184] on p "13637" at bounding box center [116, 184] width 25 height 11
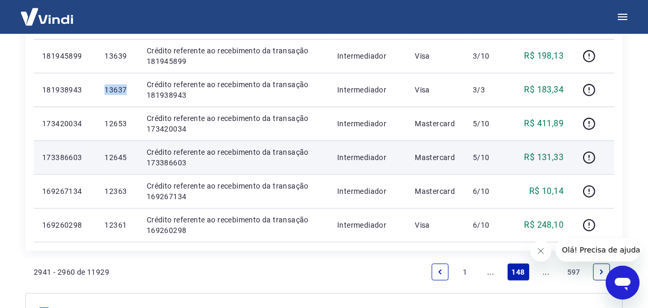
scroll to position [770, 0]
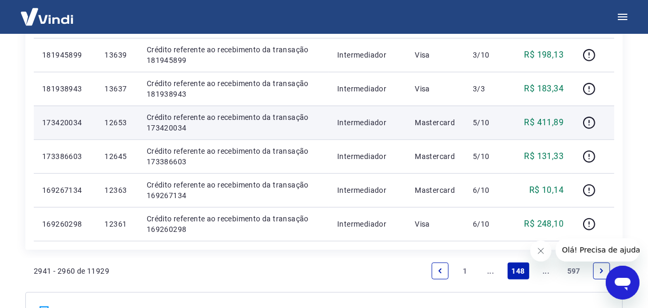
click at [117, 125] on p "12653" at bounding box center [116, 122] width 25 height 11
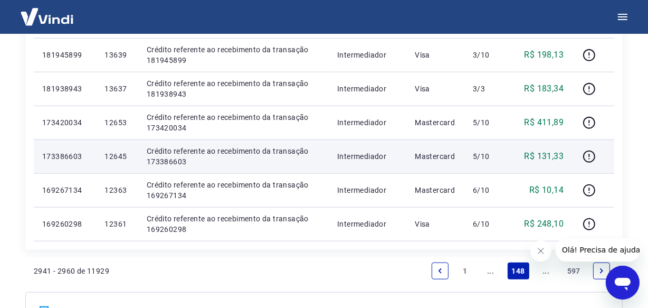
click at [117, 158] on p "12645" at bounding box center [116, 156] width 25 height 11
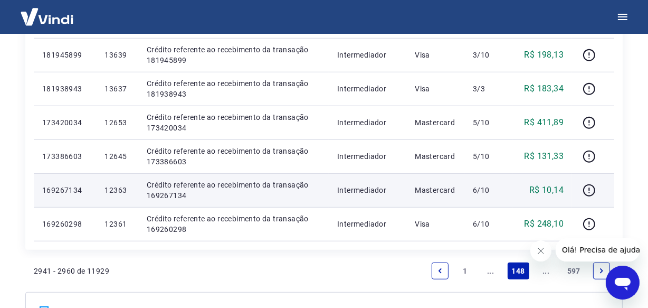
click at [121, 190] on p "12363" at bounding box center [116, 190] width 25 height 11
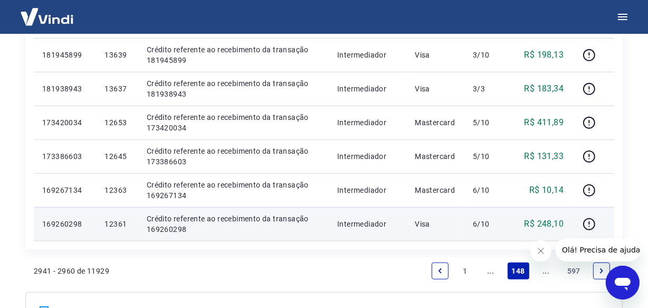
click at [125, 222] on p "12361" at bounding box center [116, 223] width 25 height 11
click at [117, 224] on p "12361" at bounding box center [116, 223] width 25 height 11
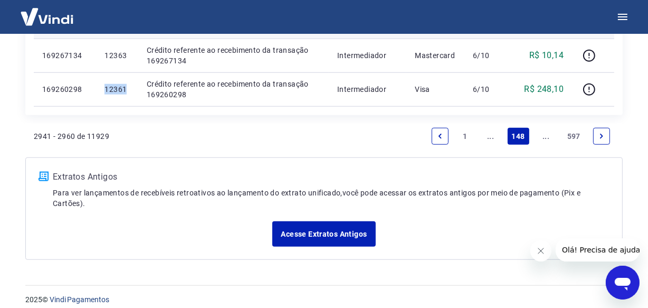
scroll to position [913, 0]
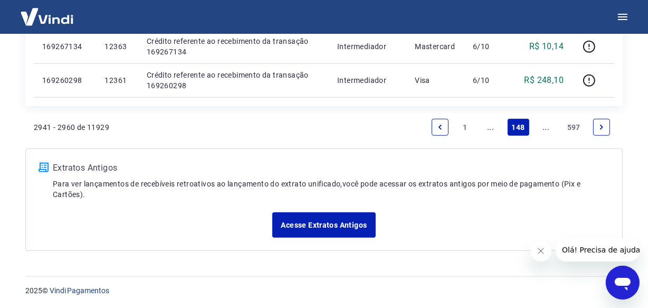
click at [596, 125] on link "Next page" at bounding box center [601, 127] width 17 height 17
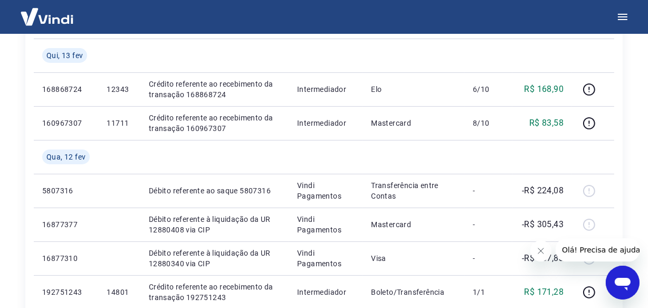
scroll to position [179, 0]
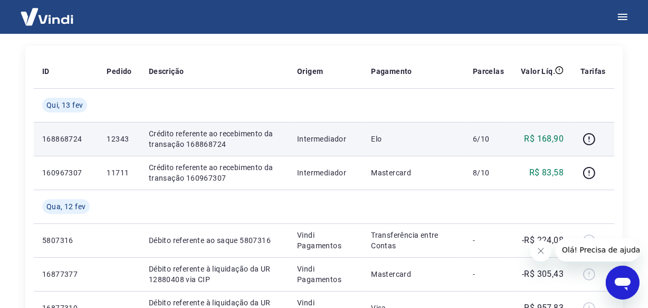
click at [121, 139] on p "12343" at bounding box center [119, 138] width 25 height 11
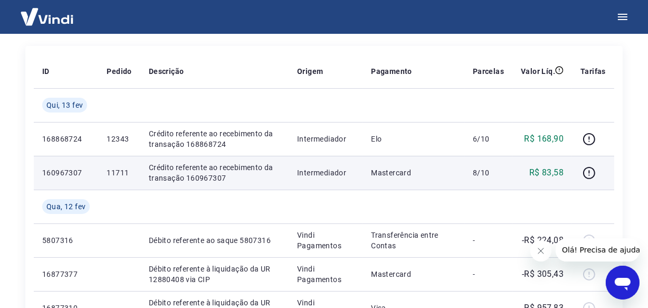
click at [122, 174] on p "11711" at bounding box center [119, 172] width 25 height 11
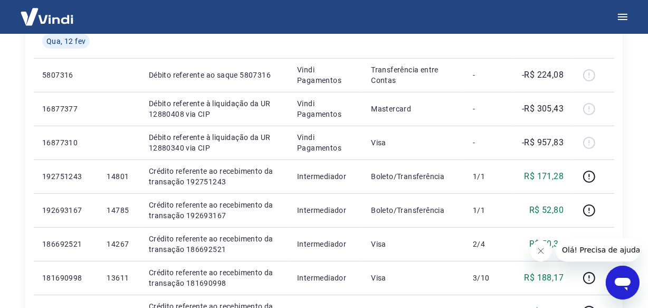
scroll to position [371, 0]
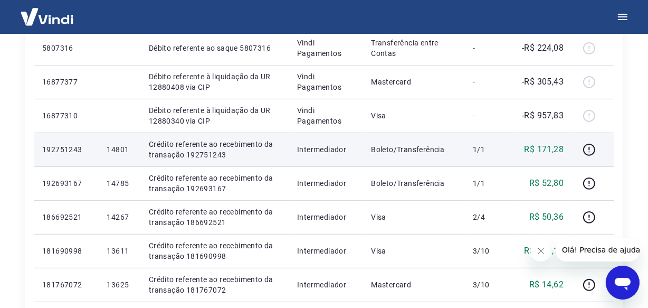
click at [116, 144] on p "14801" at bounding box center [119, 149] width 25 height 11
click at [118, 148] on p "14801" at bounding box center [119, 149] width 25 height 11
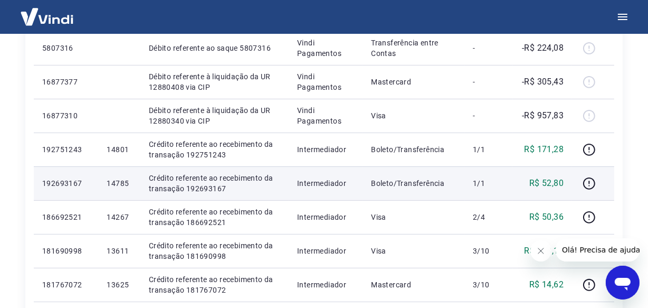
click at [118, 187] on p "14785" at bounding box center [119, 183] width 25 height 11
click at [117, 185] on p "14785" at bounding box center [119, 183] width 25 height 11
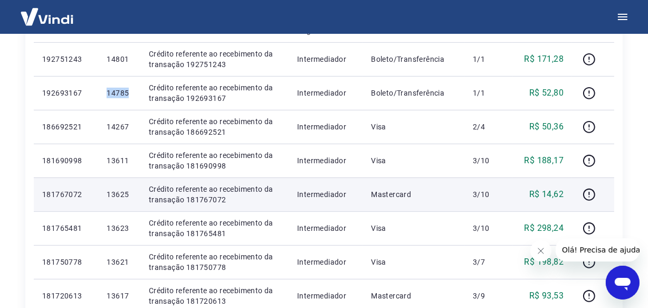
scroll to position [467, 0]
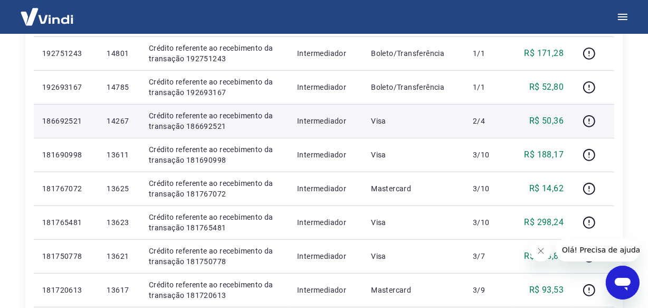
click at [121, 120] on p "14267" at bounding box center [119, 121] width 25 height 11
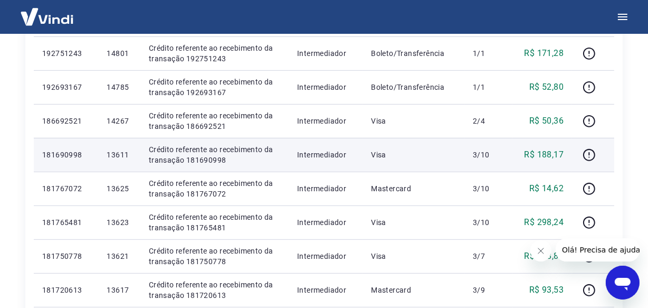
click at [119, 156] on p "13611" at bounding box center [119, 154] width 25 height 11
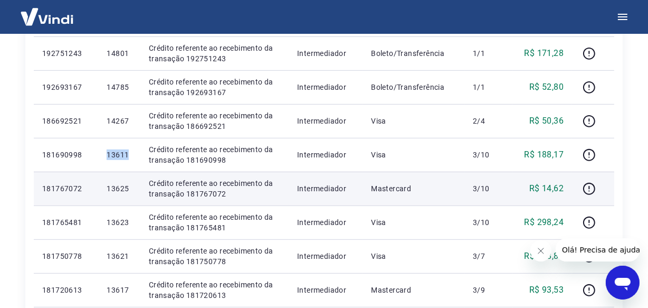
click at [112, 190] on p "13625" at bounding box center [119, 188] width 25 height 11
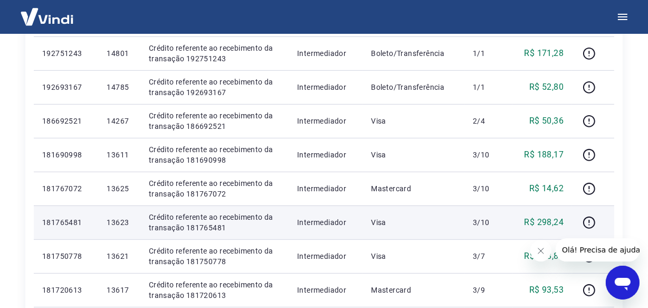
click at [121, 226] on p "13623" at bounding box center [119, 222] width 25 height 11
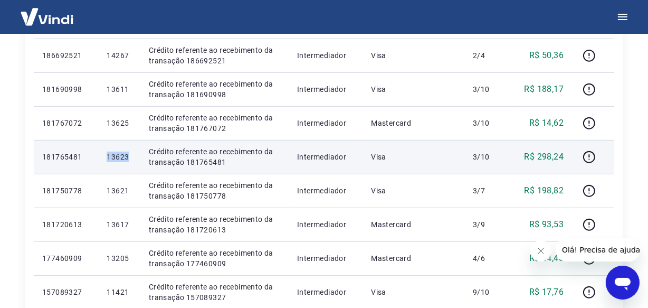
scroll to position [612, 0]
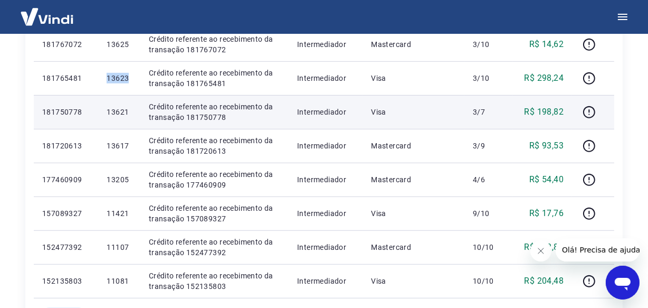
click at [116, 113] on p "13621" at bounding box center [119, 112] width 25 height 11
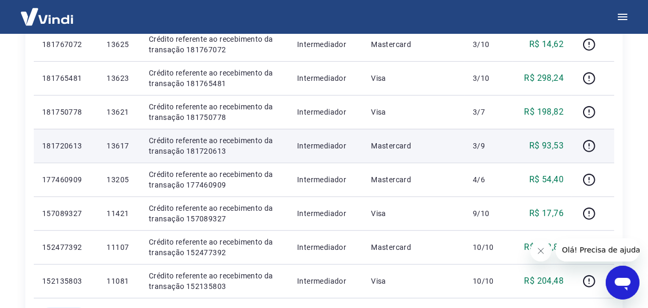
click at [117, 146] on p "13617" at bounding box center [119, 145] width 25 height 11
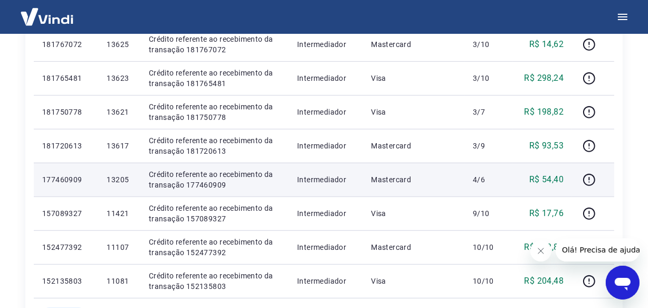
click at [121, 174] on p "13205" at bounding box center [119, 179] width 25 height 11
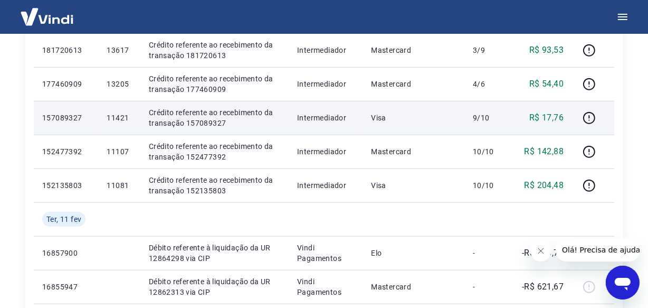
click at [109, 118] on p "11421" at bounding box center [119, 117] width 25 height 11
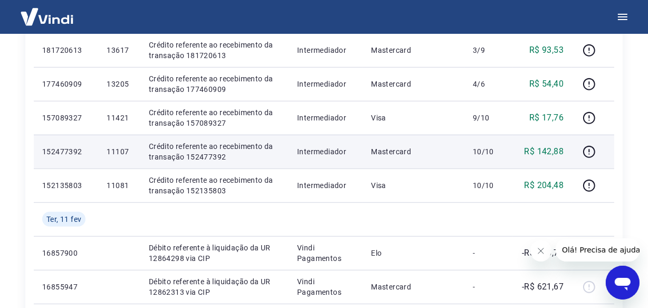
click at [124, 150] on p "11107" at bounding box center [119, 151] width 25 height 11
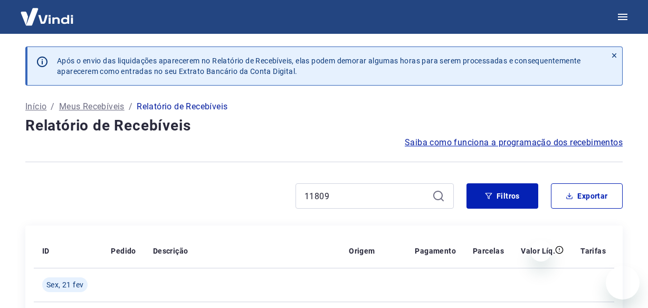
click at [327, 188] on input "11809" at bounding box center [365, 196] width 123 height 16
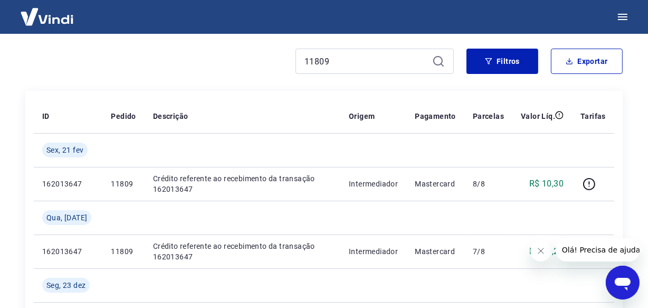
click at [327, 63] on input "11809" at bounding box center [365, 61] width 123 height 16
click at [310, 63] on input "11809" at bounding box center [365, 61] width 123 height 16
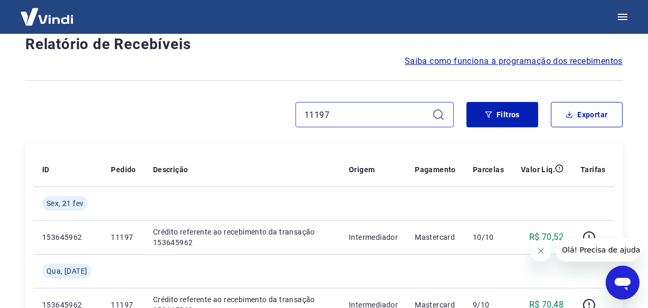
scroll to position [127, 0]
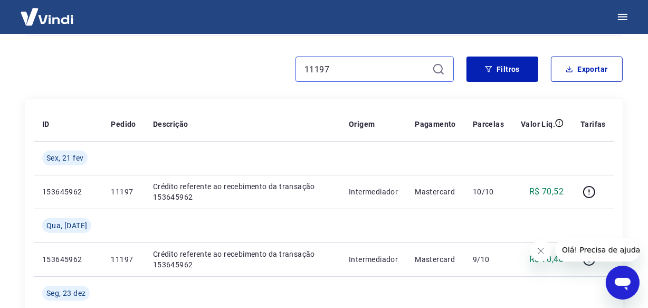
click at [341, 71] on input "11197" at bounding box center [365, 69] width 123 height 16
paste input "3735"
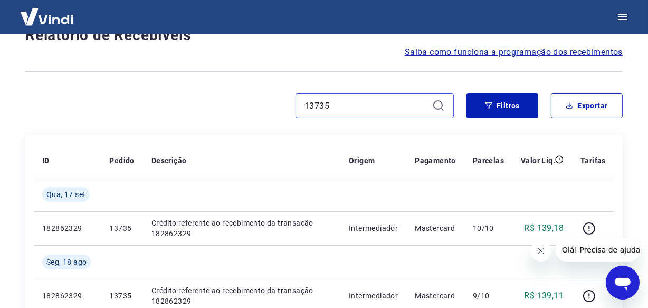
scroll to position [127, 0]
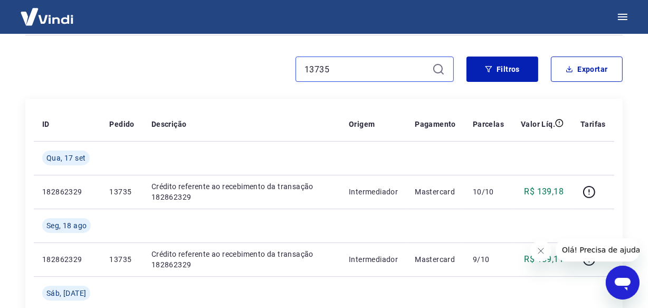
click at [338, 74] on input "13735" at bounding box center [365, 69] width 123 height 16
paste input "1"
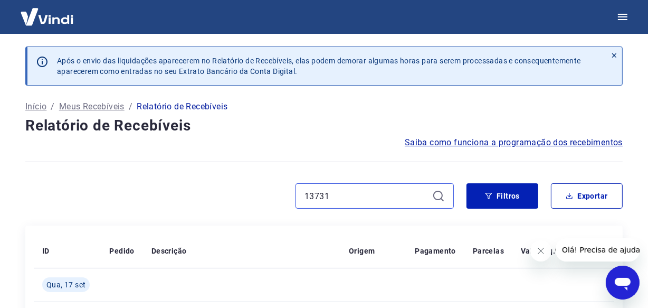
click at [356, 200] on input "13731" at bounding box center [365, 196] width 123 height 16
click at [357, 200] on input "13731" at bounding box center [365, 196] width 123 height 16
click at [354, 197] on input "13731" at bounding box center [365, 196] width 123 height 16
paste input "1175"
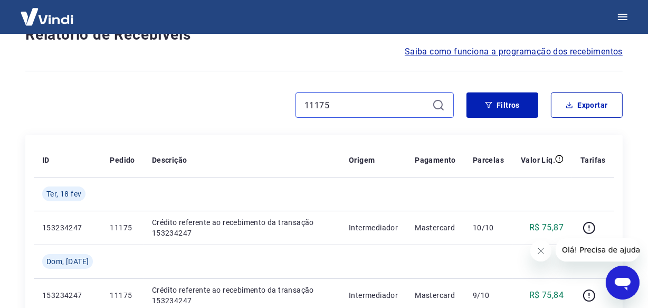
scroll to position [90, 0]
click at [364, 108] on input "11175" at bounding box center [365, 106] width 123 height 16
paste input "61"
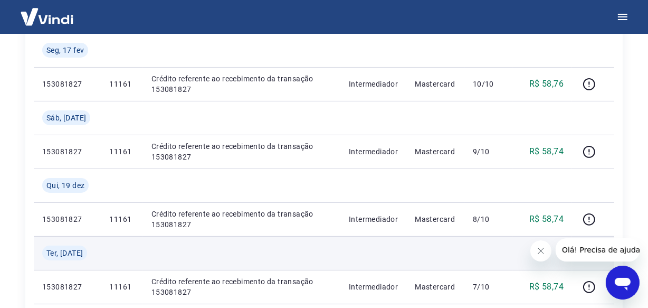
scroll to position [138, 0]
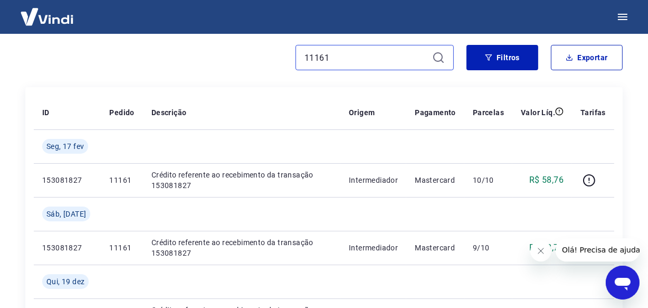
click at [326, 59] on input "11161" at bounding box center [365, 58] width 123 height 16
paste input "5"
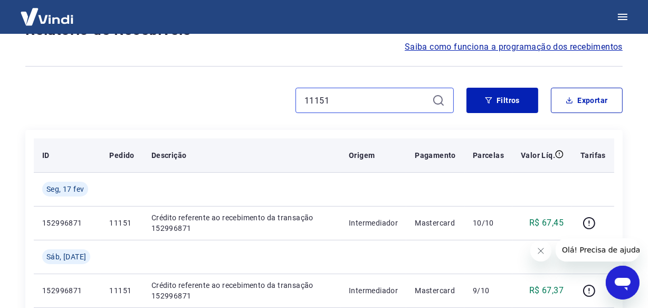
scroll to position [90, 0]
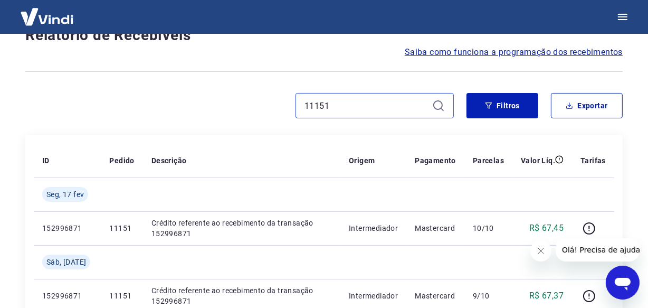
click at [342, 107] on input "11151" at bounding box center [365, 106] width 123 height 16
paste input "4685"
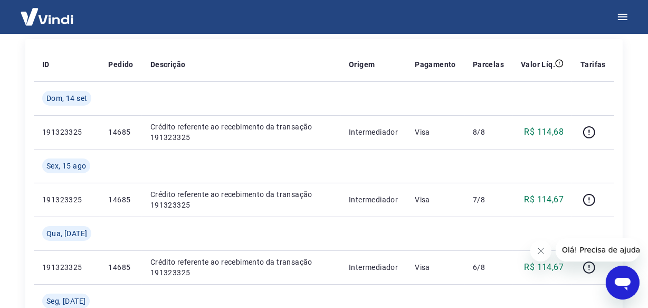
type input "14685"
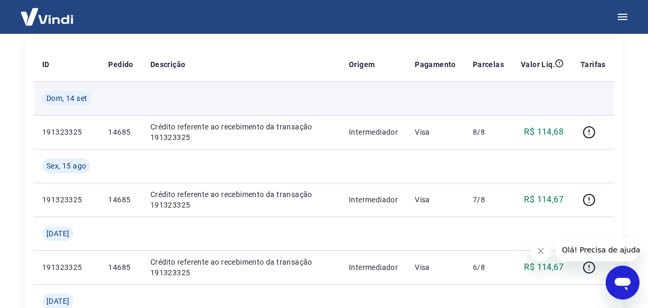
scroll to position [42, 0]
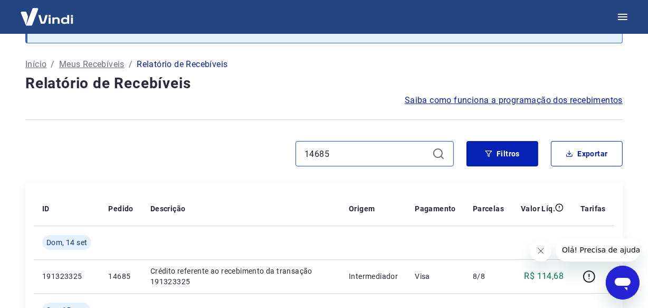
click at [347, 159] on input "14685" at bounding box center [365, 154] width 123 height 16
paste input "331"
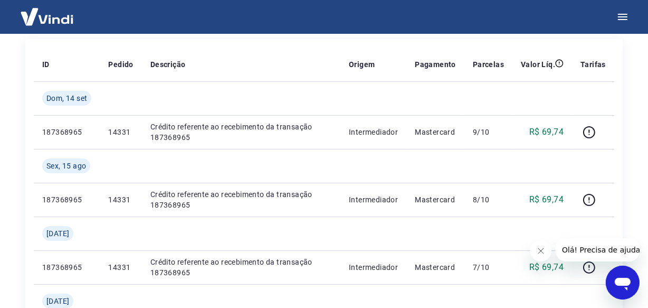
scroll to position [186, 0]
click at [339, 18] on input "14331" at bounding box center [365, 10] width 123 height 16
click at [316, 18] on input "14331" at bounding box center [365, 10] width 123 height 16
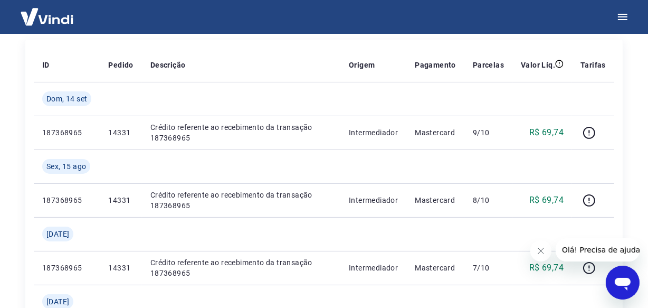
click at [316, 18] on input "14331" at bounding box center [365, 10] width 123 height 16
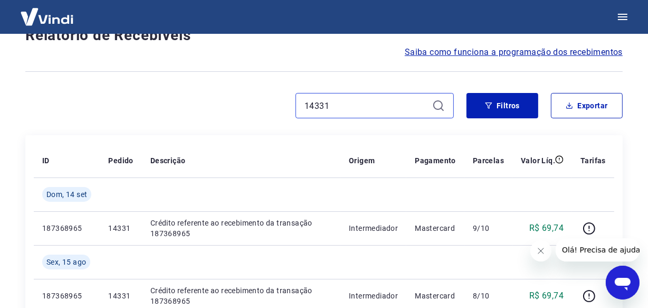
paste input "1757"
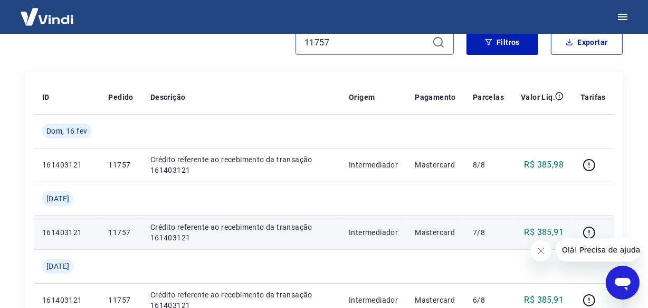
scroll to position [138, 0]
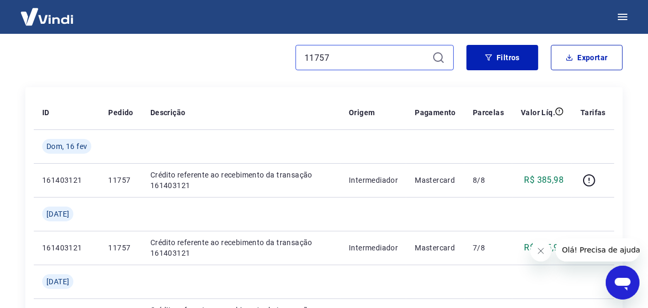
click at [332, 54] on input "11757" at bounding box center [365, 58] width 123 height 16
click at [334, 54] on input "11757" at bounding box center [365, 58] width 123 height 16
paste input "4319"
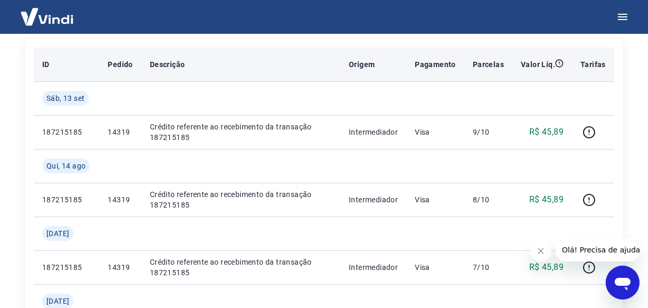
scroll to position [90, 0]
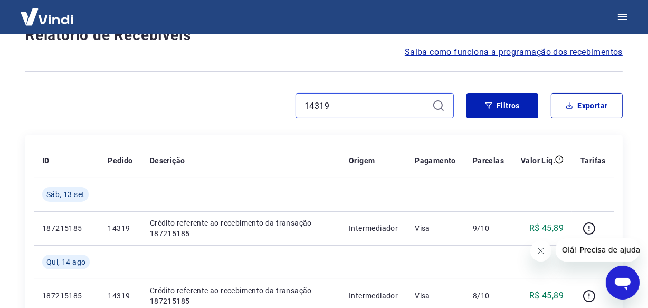
click at [351, 108] on input "14319" at bounding box center [365, 106] width 123 height 16
paste input "3671"
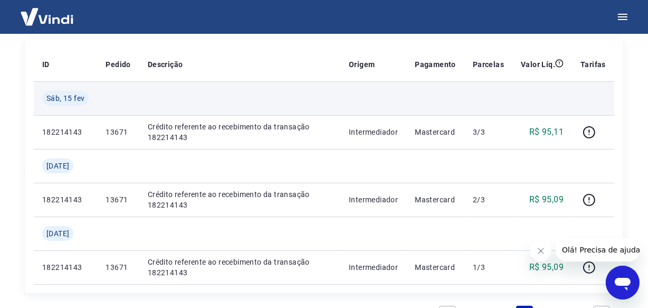
scroll to position [90, 0]
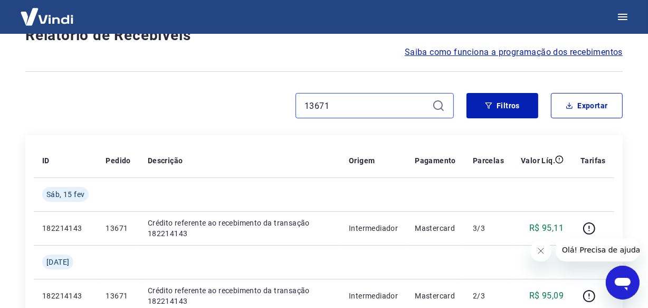
click at [363, 109] on input "13671" at bounding box center [365, 106] width 123 height 16
paste input "4843"
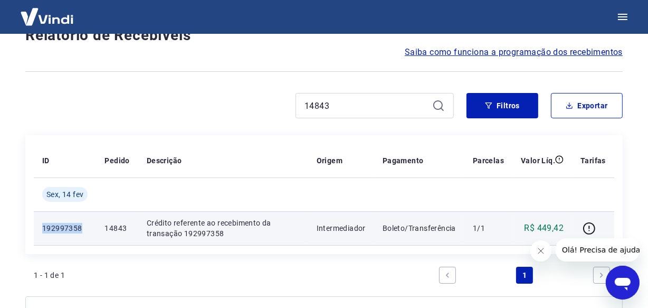
drag, startPoint x: 81, startPoint y: 227, endPoint x: 43, endPoint y: 230, distance: 38.1
click at [43, 230] on p "192997358" at bounding box center [64, 228] width 45 height 11
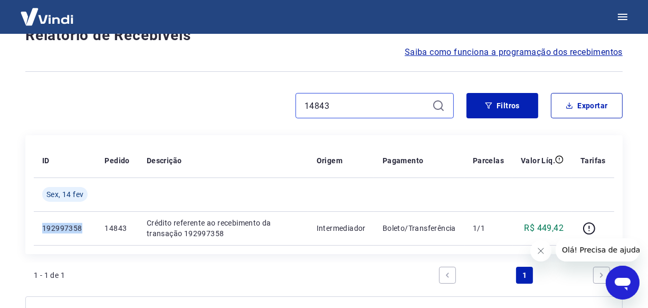
click at [335, 103] on input "14843" at bounding box center [365, 106] width 123 height 16
paste input "483.249.748-06"
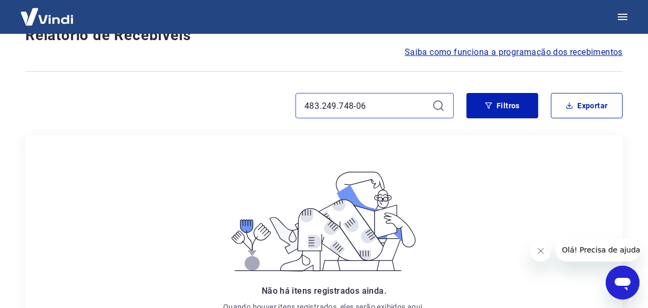
drag, startPoint x: 380, startPoint y: 106, endPoint x: 295, endPoint y: 107, distance: 85.0
click at [295, 107] on div "483.249.748-06" at bounding box center [239, 105] width 428 height 25
paste input "14841"
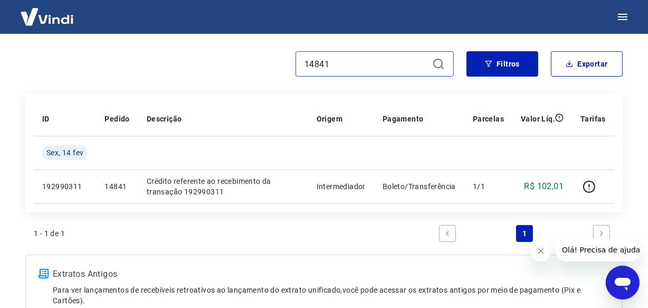
scroll to position [138, 0]
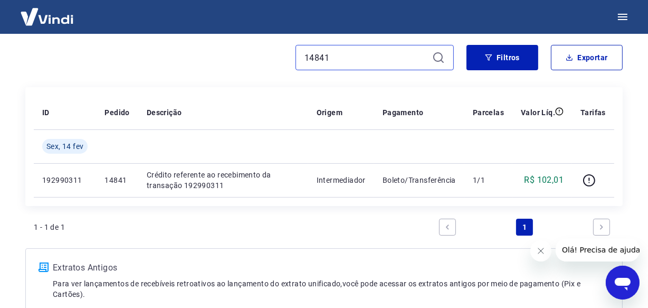
drag, startPoint x: 336, startPoint y: 56, endPoint x: 283, endPoint y: 58, distance: 52.8
click at [283, 58] on div "14841" at bounding box center [239, 57] width 428 height 25
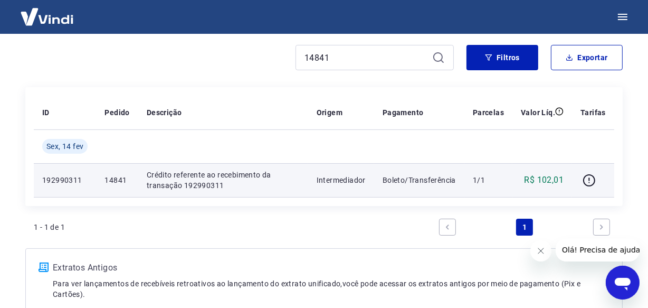
click at [63, 180] on p "192990311" at bounding box center [64, 180] width 45 height 11
copy p "192990311"
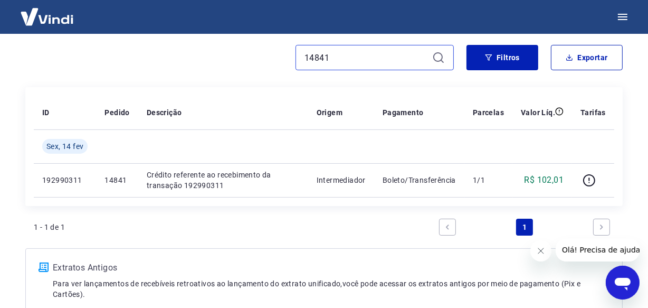
click at [359, 56] on input "14841" at bounding box center [365, 58] width 123 height 16
paste input "639"
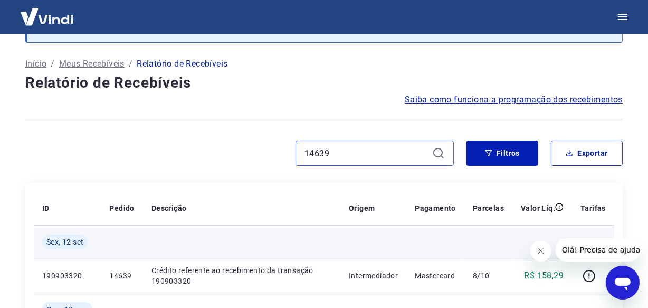
scroll to position [42, 0]
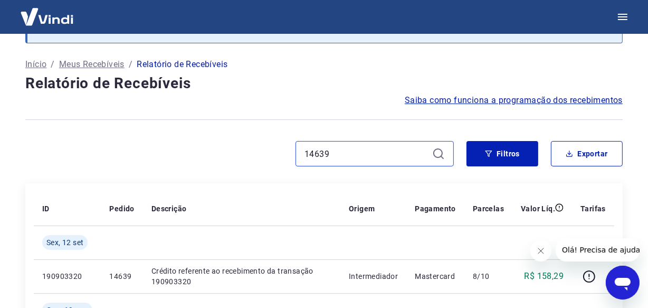
click at [328, 152] on input "14639" at bounding box center [365, 154] width 123 height 16
paste input "295"
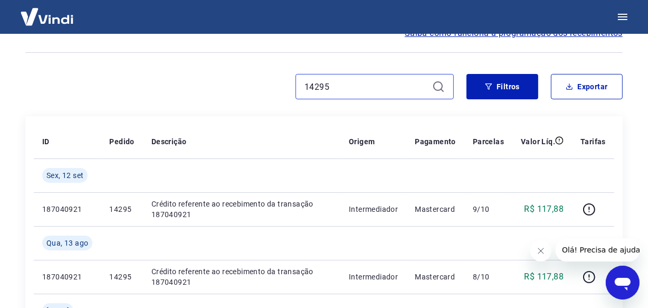
scroll to position [138, 0]
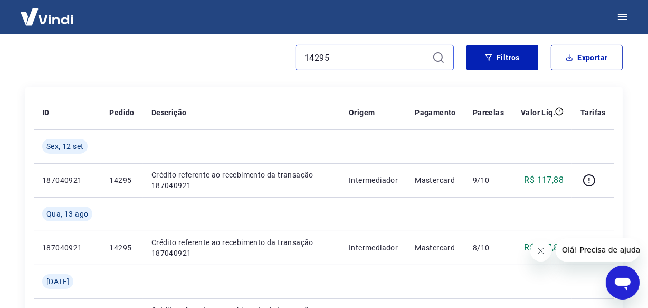
click at [329, 53] on input "14295" at bounding box center [365, 58] width 123 height 16
paste input "81"
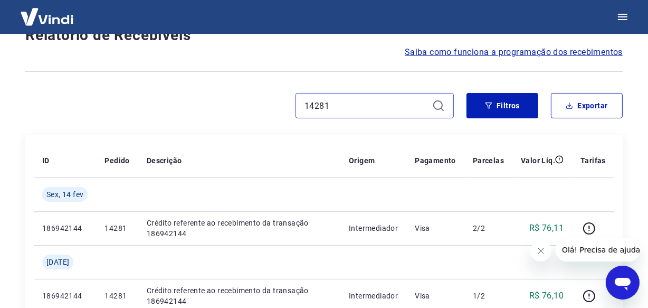
scroll to position [138, 0]
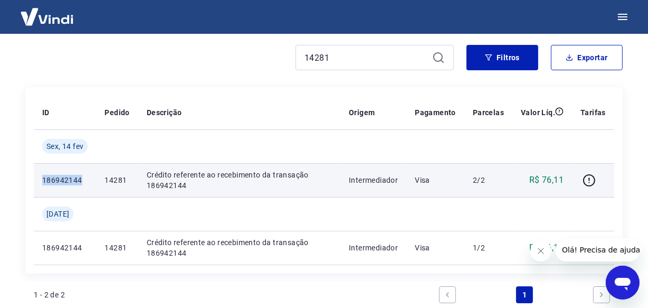
click at [39, 178] on td "186942144" at bounding box center [65, 180] width 62 height 34
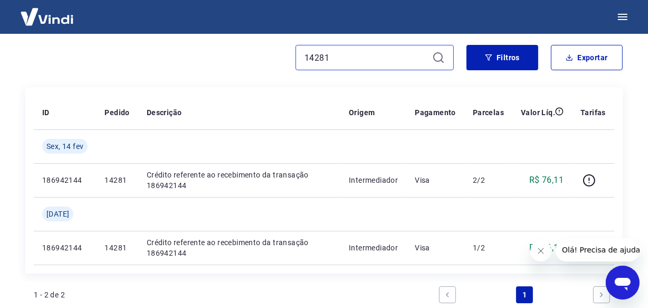
click at [305, 50] on input "14281" at bounding box center [365, 58] width 123 height 16
click at [309, 53] on input "14281" at bounding box center [365, 58] width 123 height 16
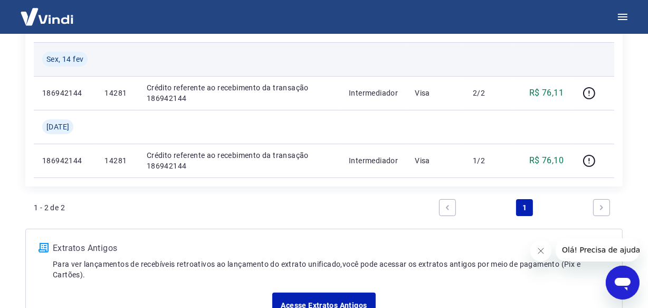
scroll to position [234, 0]
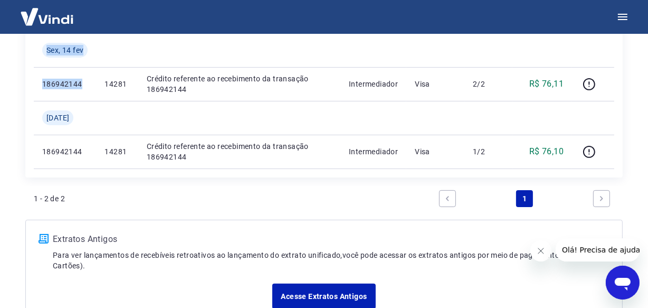
drag, startPoint x: 40, startPoint y: 85, endPoint x: 30, endPoint y: 86, distance: 10.6
click at [30, 86] on div "ID Pedido Descrição Origem Pagamento Parcelas Valor Líq. Tarifas Sex, 14 fev 18…" at bounding box center [323, 84] width 597 height 186
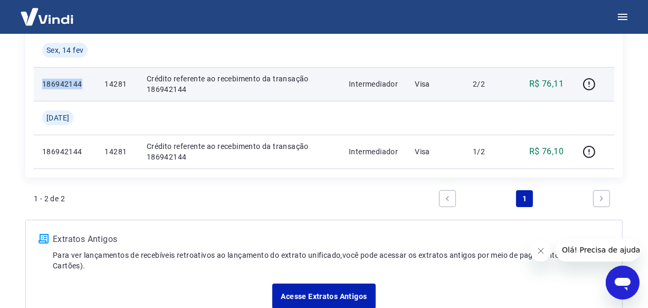
drag, startPoint x: 83, startPoint y: 84, endPoint x: 43, endPoint y: 88, distance: 40.8
click at [43, 88] on p "186942144" at bounding box center [64, 84] width 45 height 11
copy p "186942144"
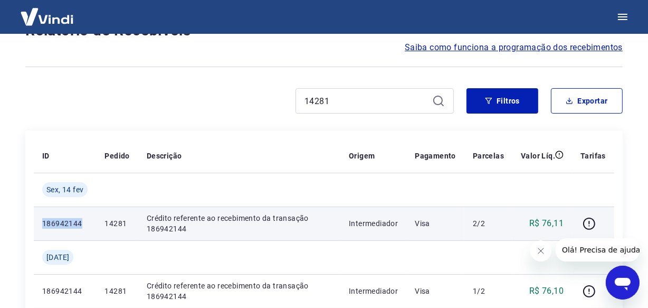
scroll to position [90, 0]
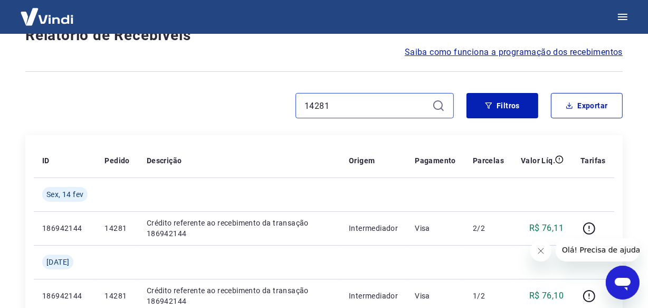
click at [344, 100] on input "14281" at bounding box center [365, 106] width 123 height 16
paste input "3915"
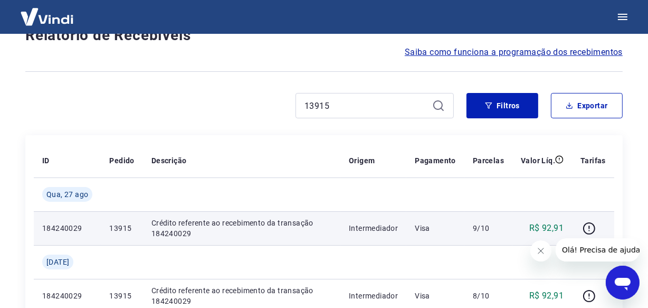
drag, startPoint x: 61, startPoint y: 221, endPoint x: 60, endPoint y: 231, distance: 10.1
click at [62, 221] on td "184240029" at bounding box center [67, 228] width 67 height 34
click at [60, 231] on p "184240029" at bounding box center [67, 228] width 50 height 11
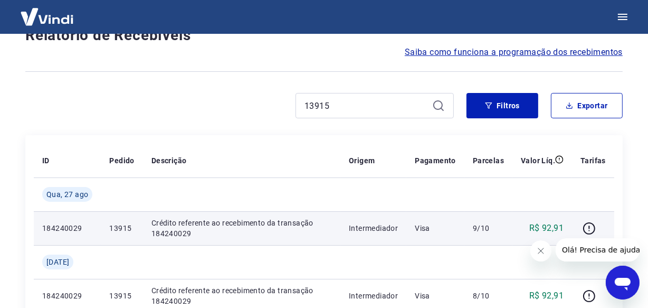
click at [60, 231] on p "184240029" at bounding box center [67, 228] width 50 height 11
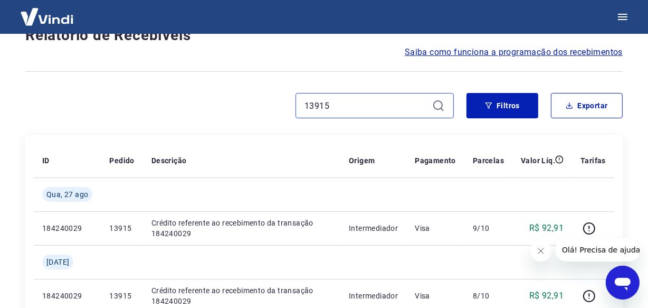
drag, startPoint x: 336, startPoint y: 102, endPoint x: 280, endPoint y: 89, distance: 58.0
paste input "27"
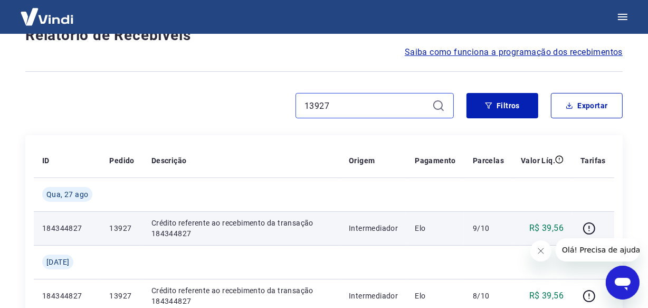
type input "13927"
drag, startPoint x: 84, startPoint y: 227, endPoint x: 59, endPoint y: 231, distance: 25.2
click at [49, 224] on p "184344827" at bounding box center [67, 228] width 50 height 11
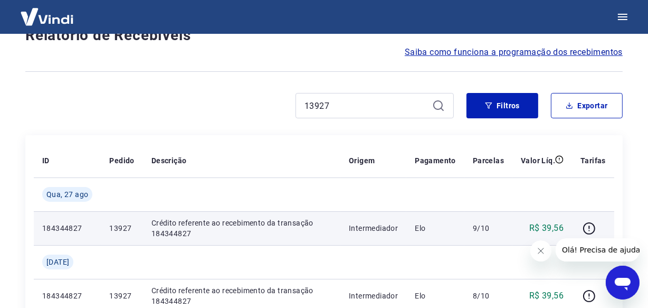
click at [39, 228] on td "184344827" at bounding box center [67, 228] width 67 height 34
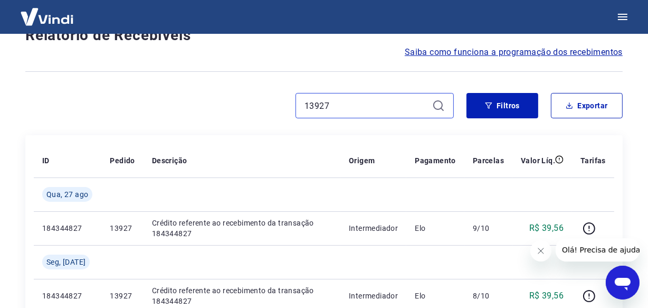
click at [328, 107] on input "13927" at bounding box center [365, 106] width 123 height 16
paste input "31"
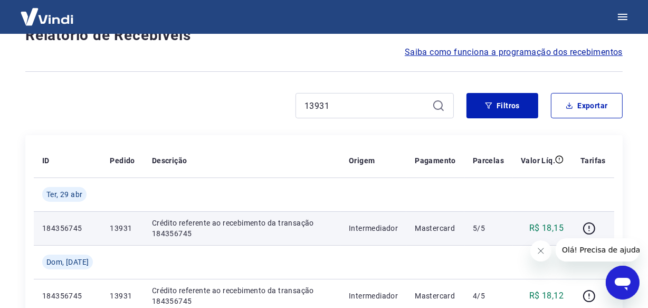
click at [39, 231] on td "184356745" at bounding box center [68, 228] width 68 height 34
click at [47, 230] on p "184356745" at bounding box center [67, 228] width 51 height 11
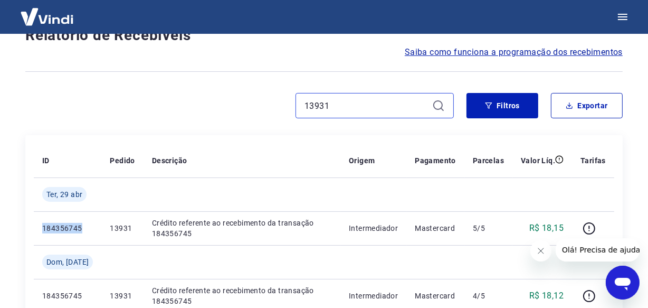
click at [359, 105] on input "13931" at bounding box center [365, 106] width 123 height 16
paste input "1125"
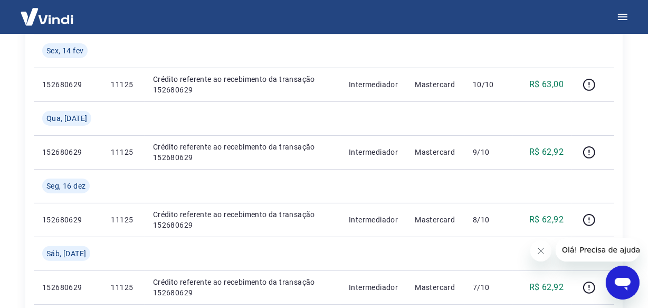
scroll to position [42, 0]
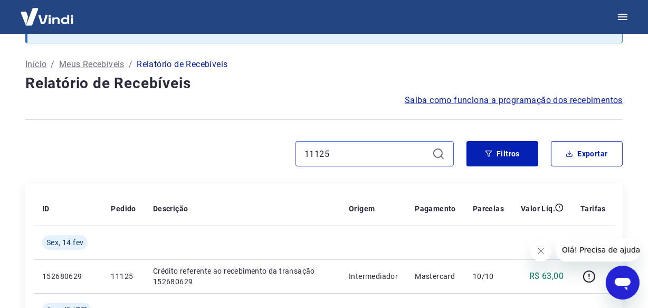
click at [336, 149] on input "11125" at bounding box center [365, 154] width 123 height 16
paste input "3643"
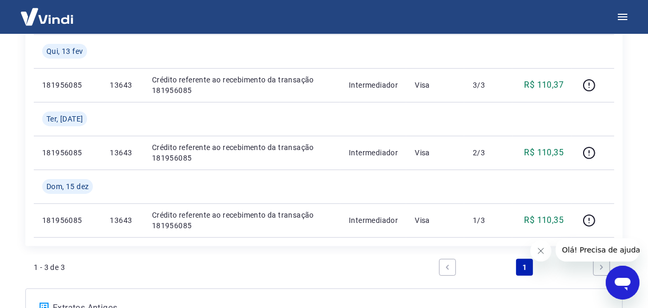
scroll to position [234, 0]
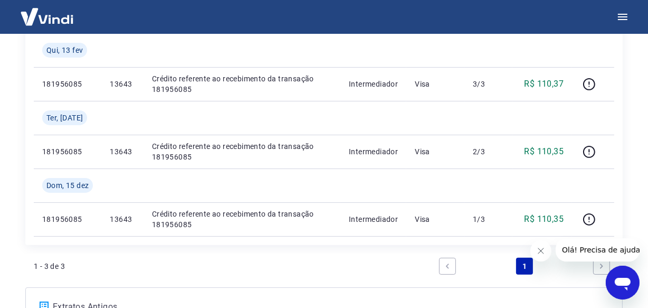
type input "13643"
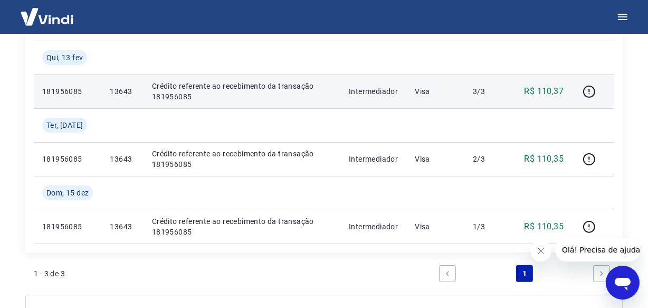
scroll to position [137, 0]
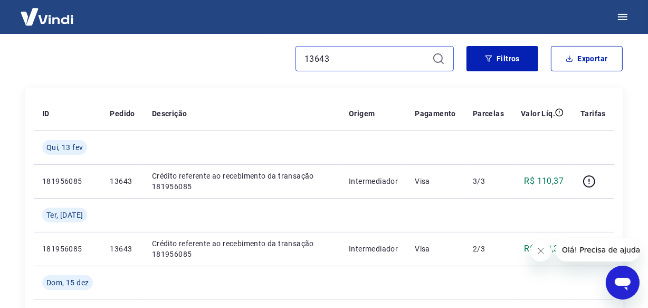
click at [352, 56] on input "13643" at bounding box center [365, 59] width 123 height 16
click at [333, 58] on input "13643" at bounding box center [365, 59] width 123 height 16
paste input "37"
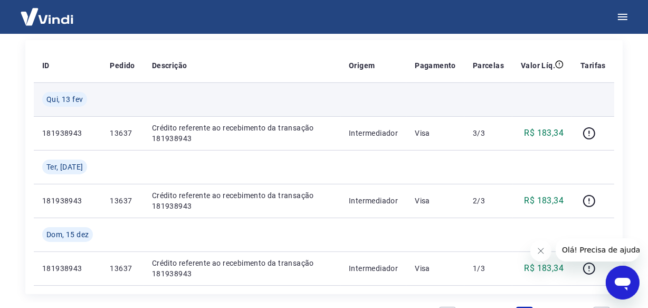
scroll to position [90, 0]
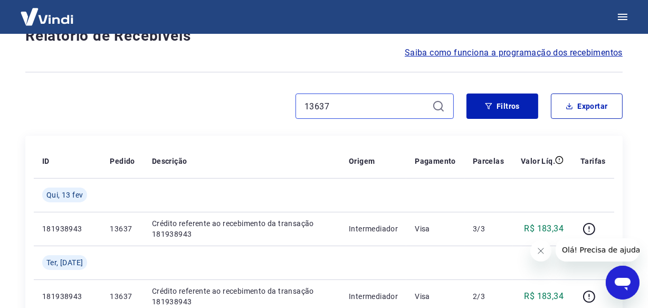
click at [370, 107] on input "13637" at bounding box center [365, 106] width 123 height 16
paste input "4785"
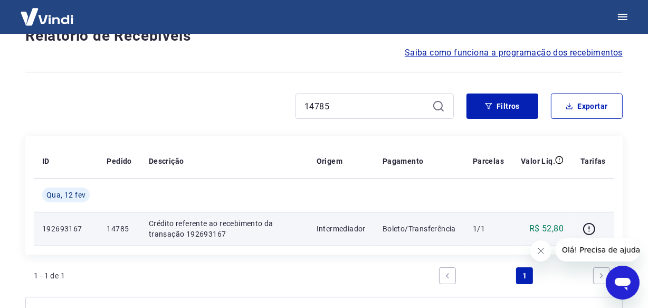
click at [53, 230] on p "192693167" at bounding box center [65, 228] width 47 height 11
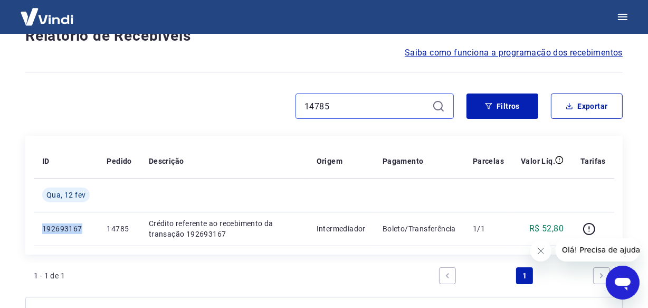
click at [348, 101] on input "14785" at bounding box center [365, 106] width 123 height 16
paste input "1107"
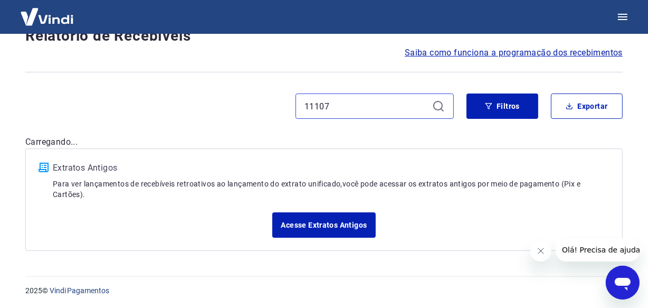
type input "11107"
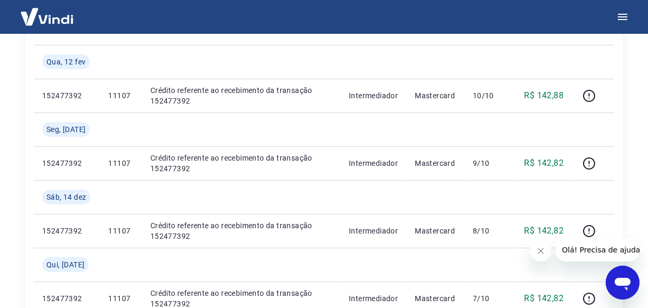
scroll to position [233, 0]
